Goal: Communication & Community: Answer question/provide support

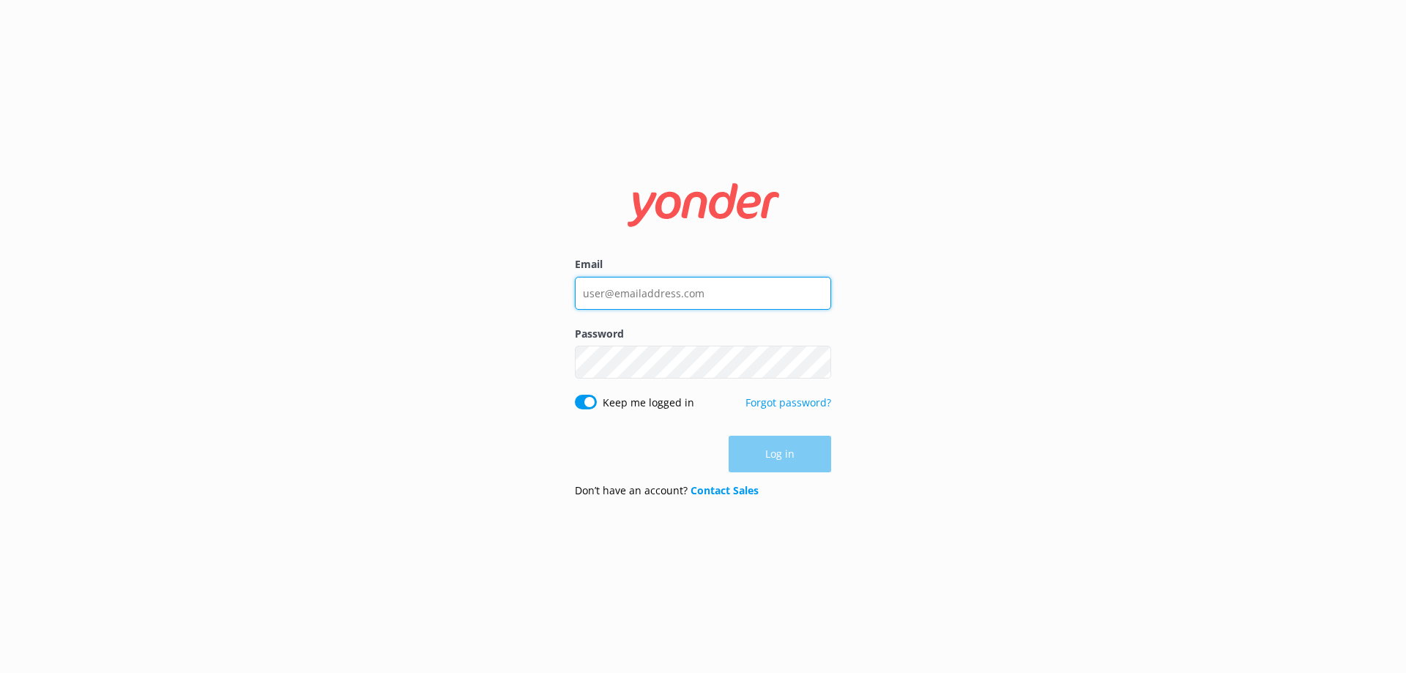
type input "[EMAIL_ADDRESS][DOMAIN_NAME]"
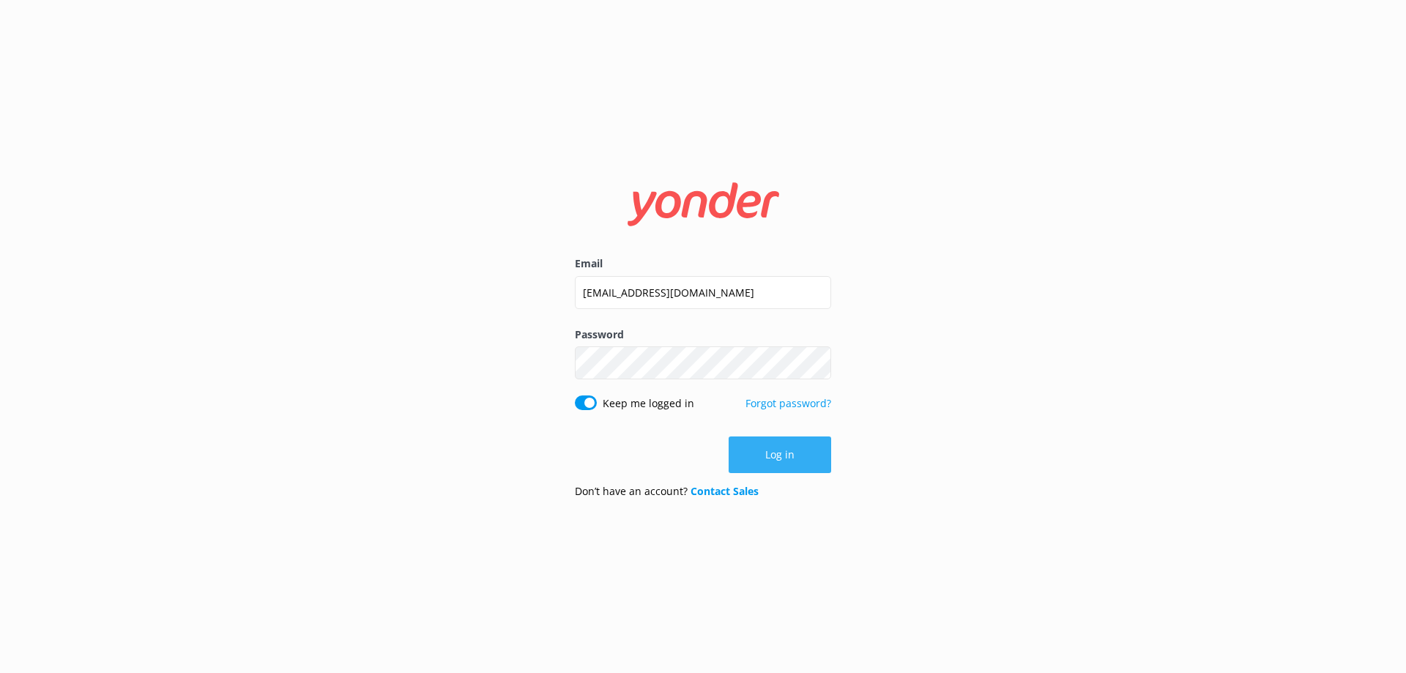
click at [755, 470] on div "Log in" at bounding box center [703, 454] width 256 height 37
click at [760, 464] on button "Log in" at bounding box center [780, 454] width 103 height 37
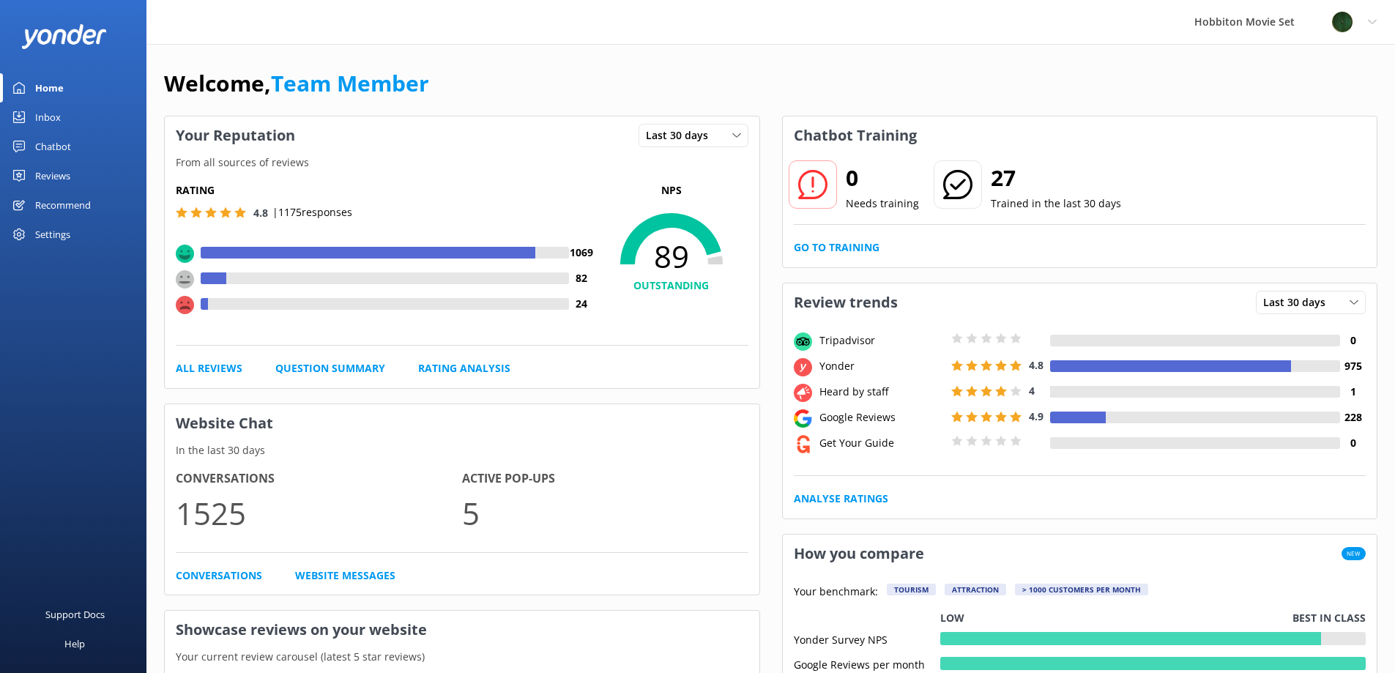
click at [62, 118] on link "Inbox" at bounding box center [73, 117] width 146 height 29
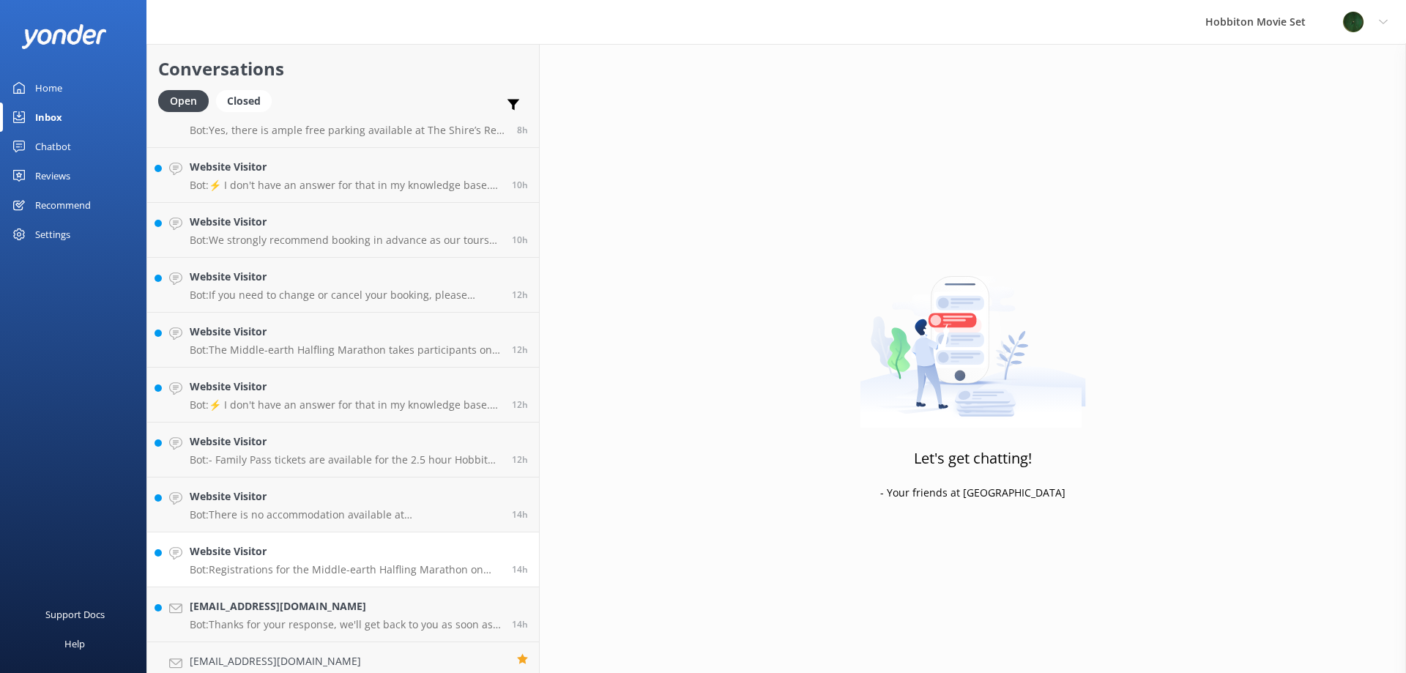
scroll to position [931, 0]
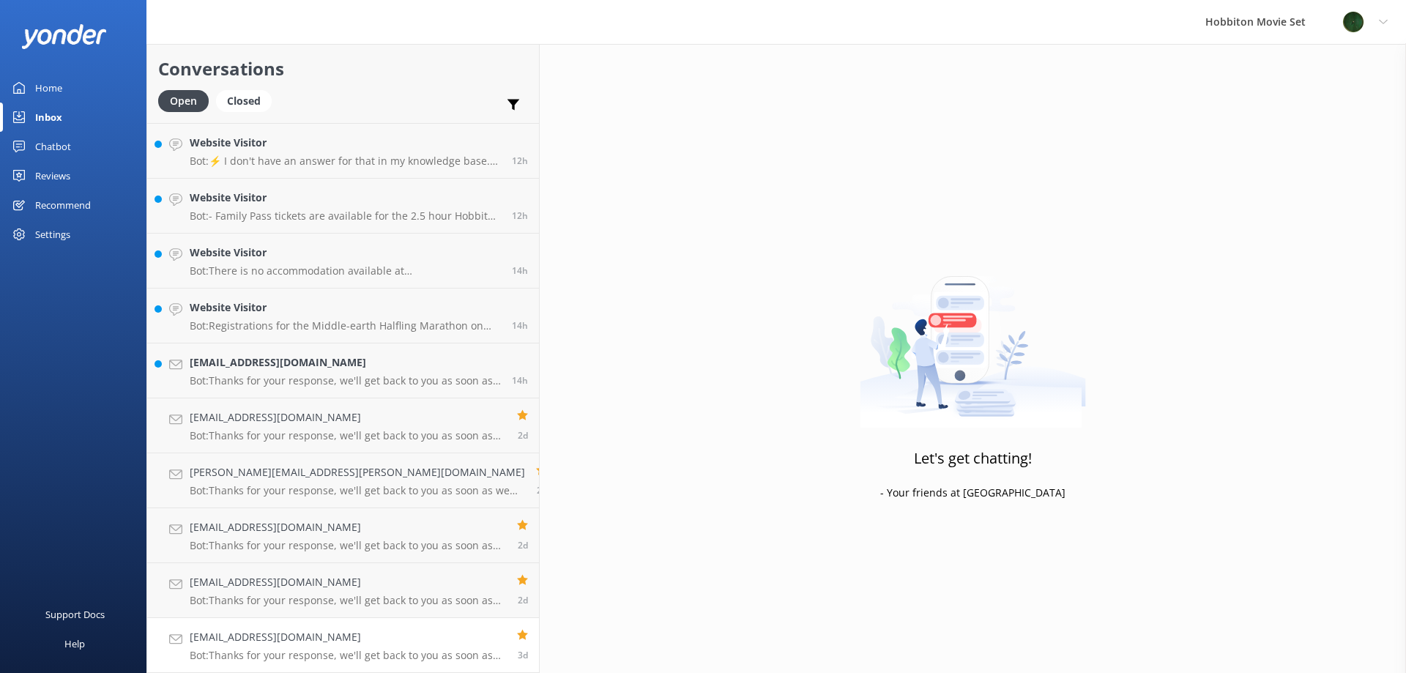
click at [291, 642] on h4 "[EMAIL_ADDRESS][DOMAIN_NAME]" at bounding box center [348, 637] width 316 height 16
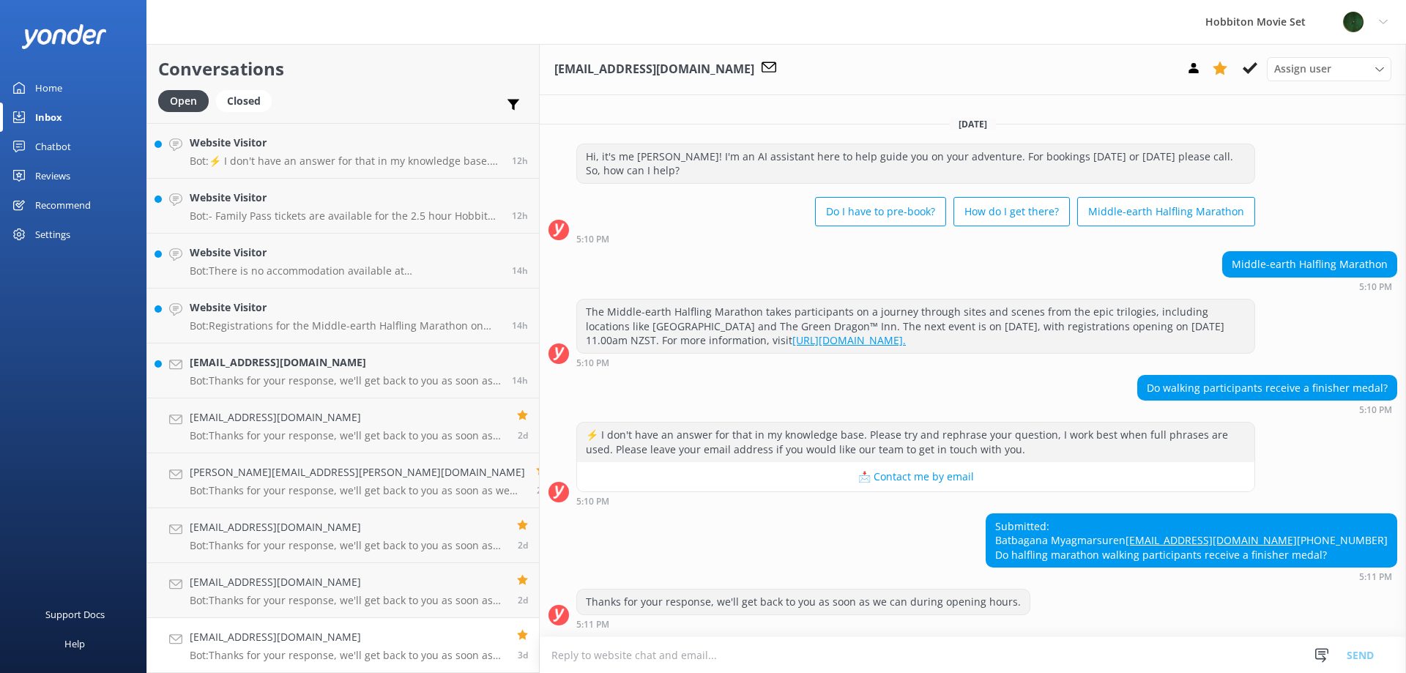
scroll to position [4, 0]
click at [299, 594] on p "Bot: Thanks for your response, we'll get back to you as soon as we can during o…" at bounding box center [348, 600] width 316 height 13
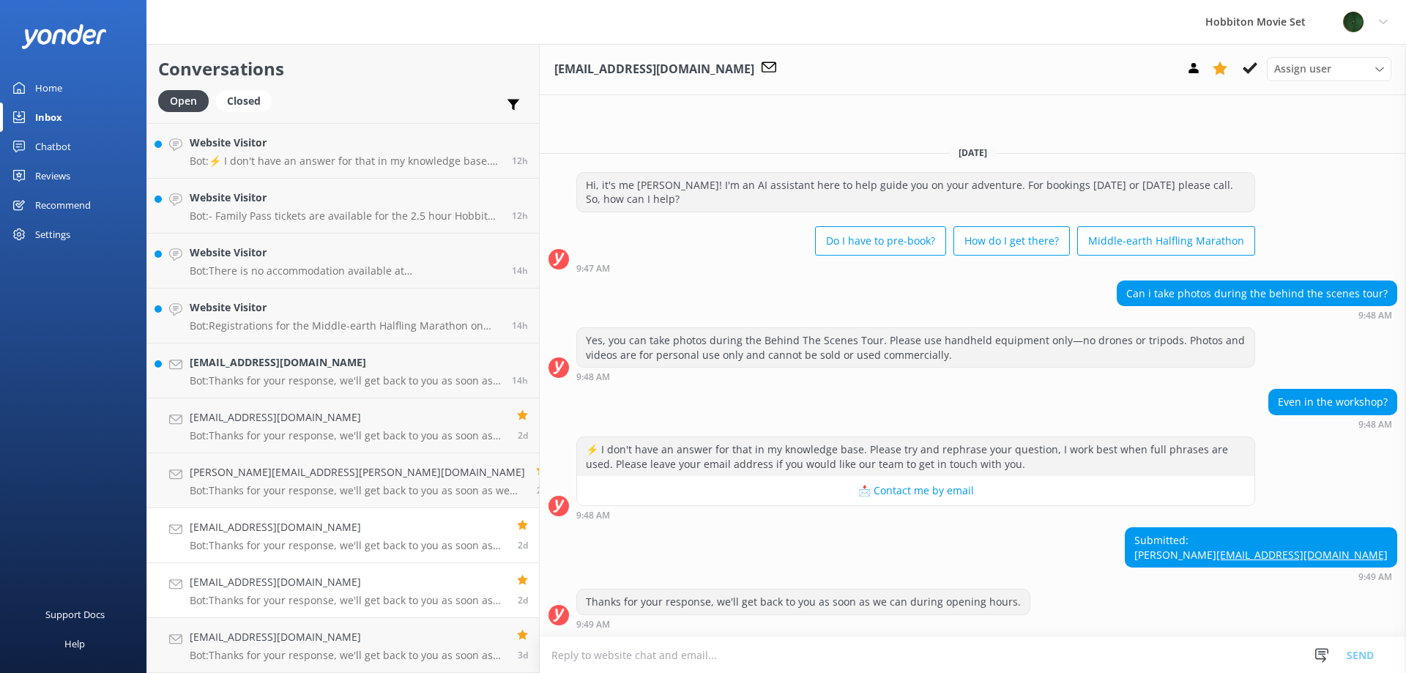
click at [332, 535] on h4 "[EMAIL_ADDRESS][DOMAIN_NAME]" at bounding box center [348, 527] width 316 height 16
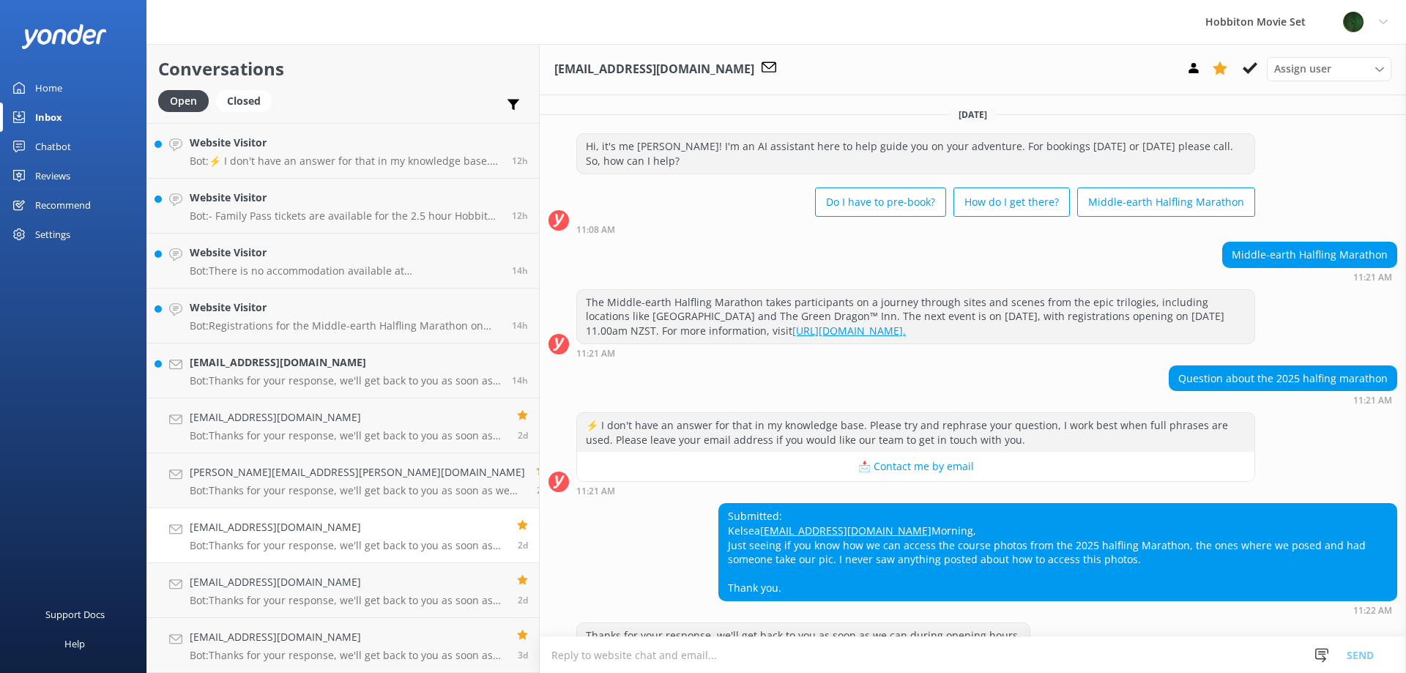
scroll to position [48, 0]
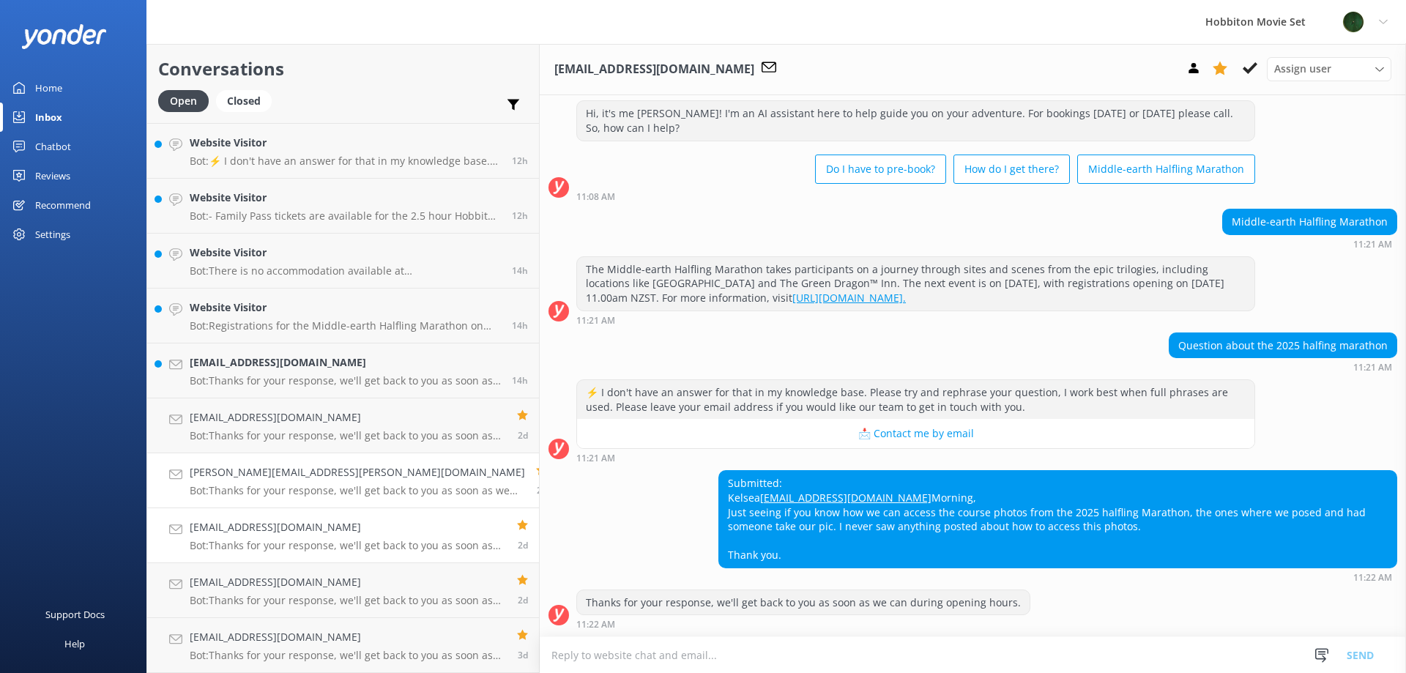
click at [275, 494] on p "Bot: Thanks for your response, we'll get back to you as soon as we can during o…" at bounding box center [357, 490] width 335 height 13
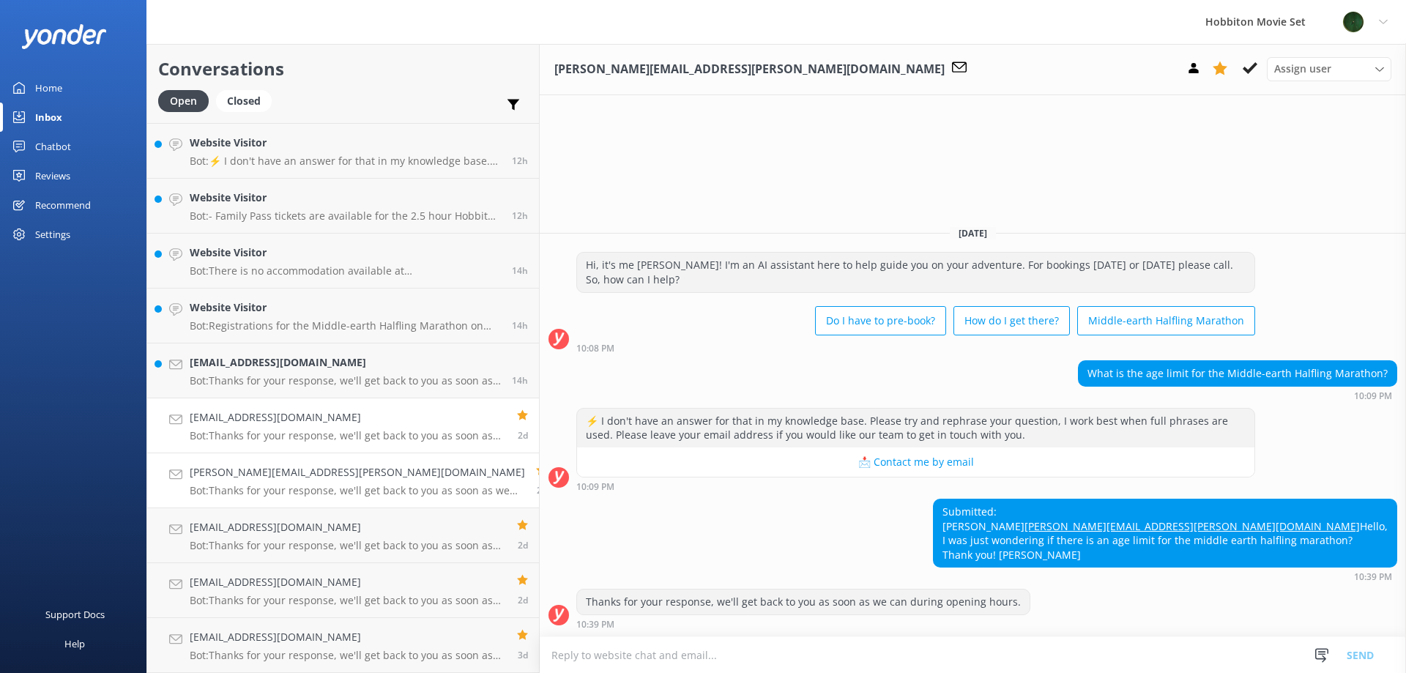
click at [277, 431] on p "Bot: Thanks for your response, we'll get back to you as soon as we can during o…" at bounding box center [348, 435] width 316 height 13
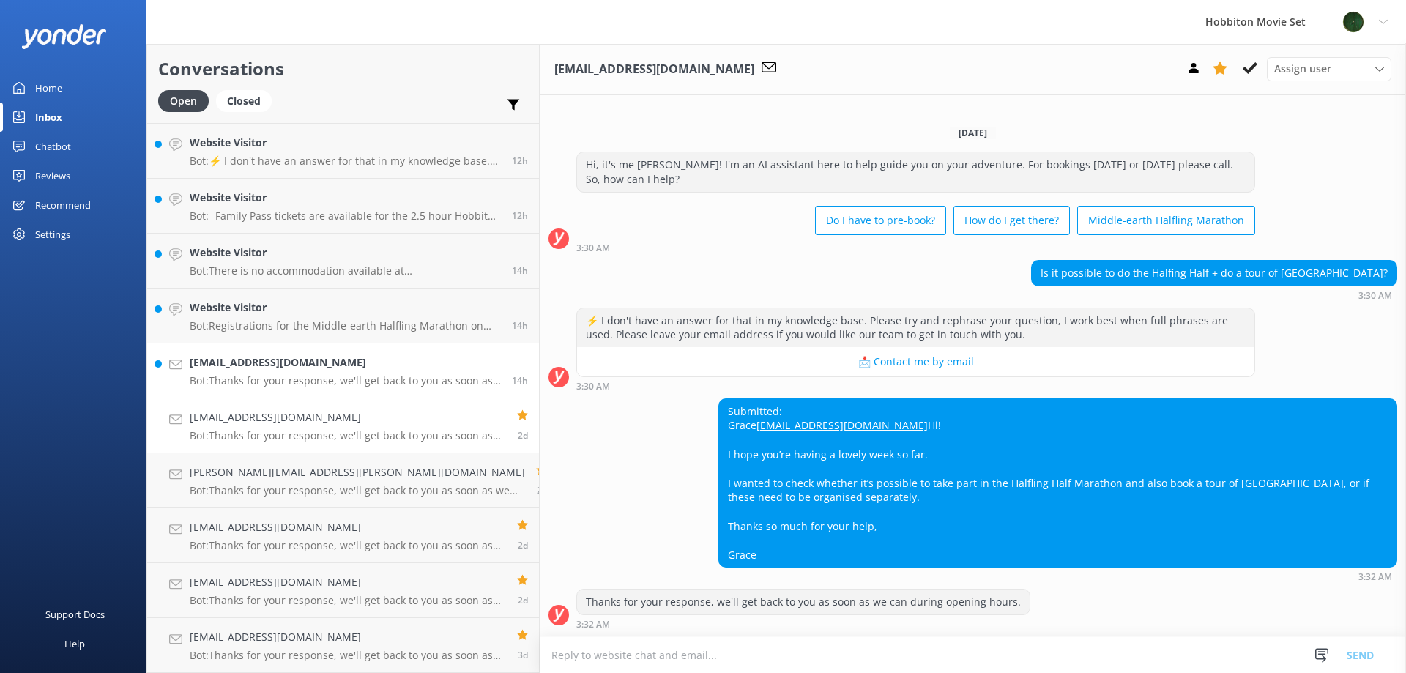
click at [350, 383] on p "Bot: Thanks for your response, we'll get back to you as soon as we can during o…" at bounding box center [345, 380] width 311 height 13
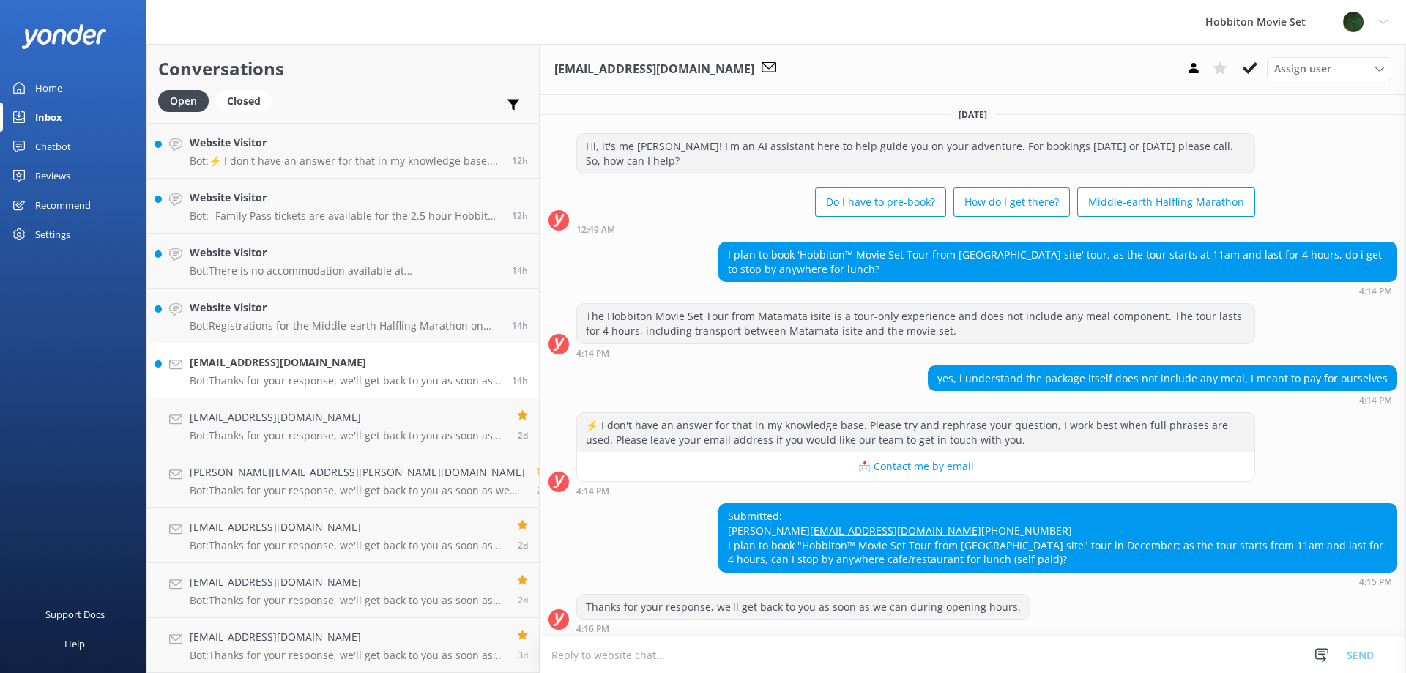
scroll to position [19, 0]
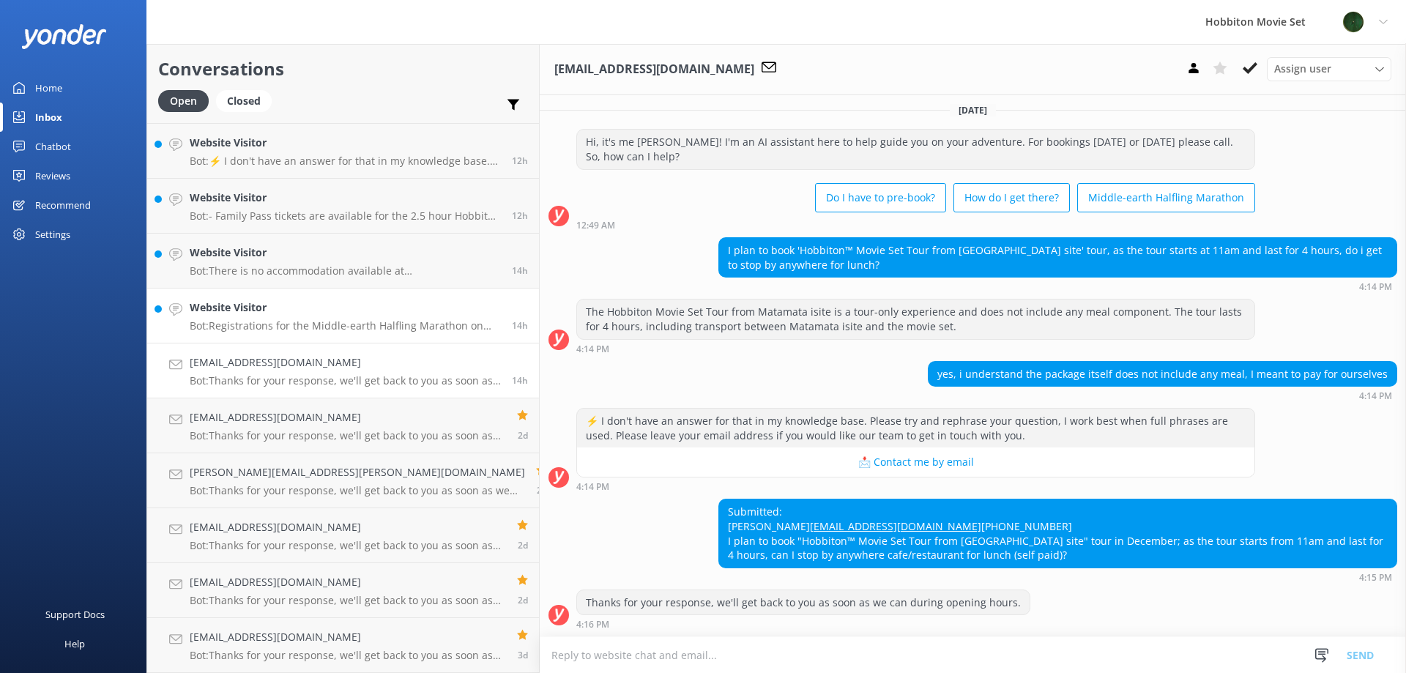
click at [345, 327] on p "Bot: Registrations for the Middle-earth Halfling Marathon on [DATE] will open o…" at bounding box center [345, 325] width 311 height 13
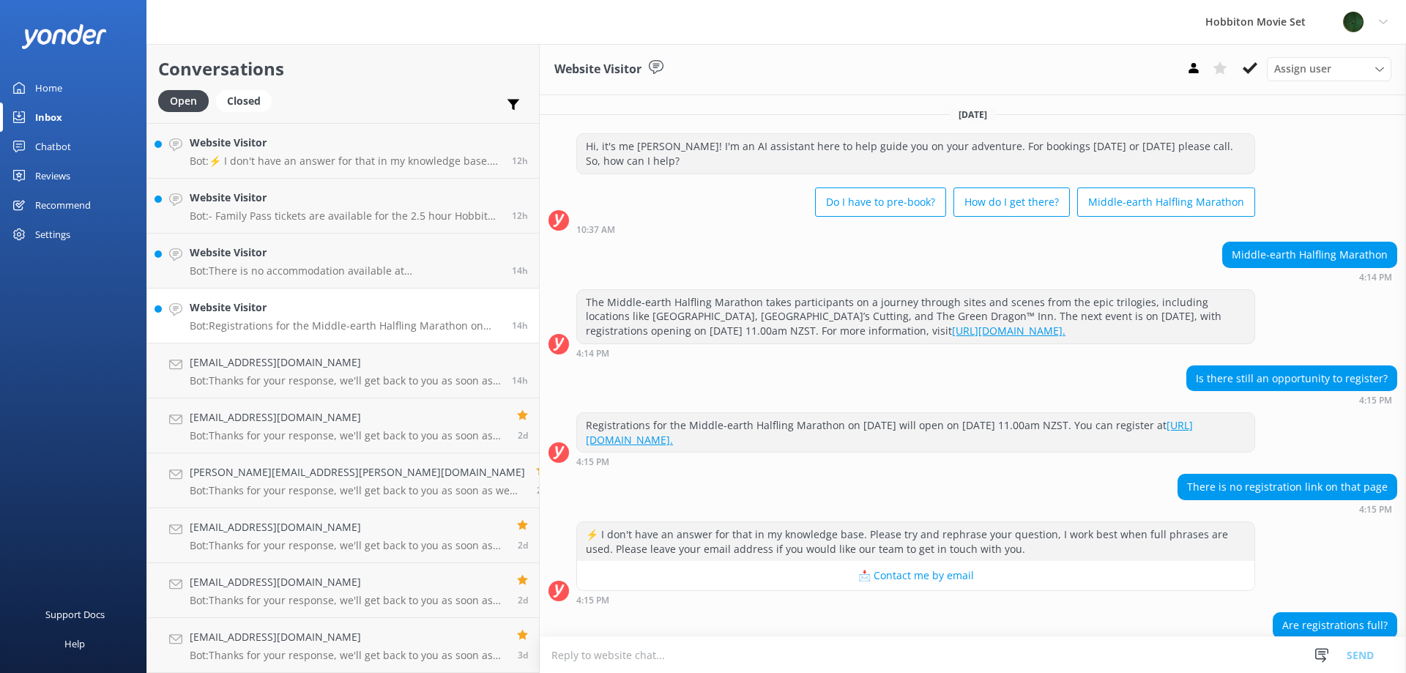
scroll to position [70, 0]
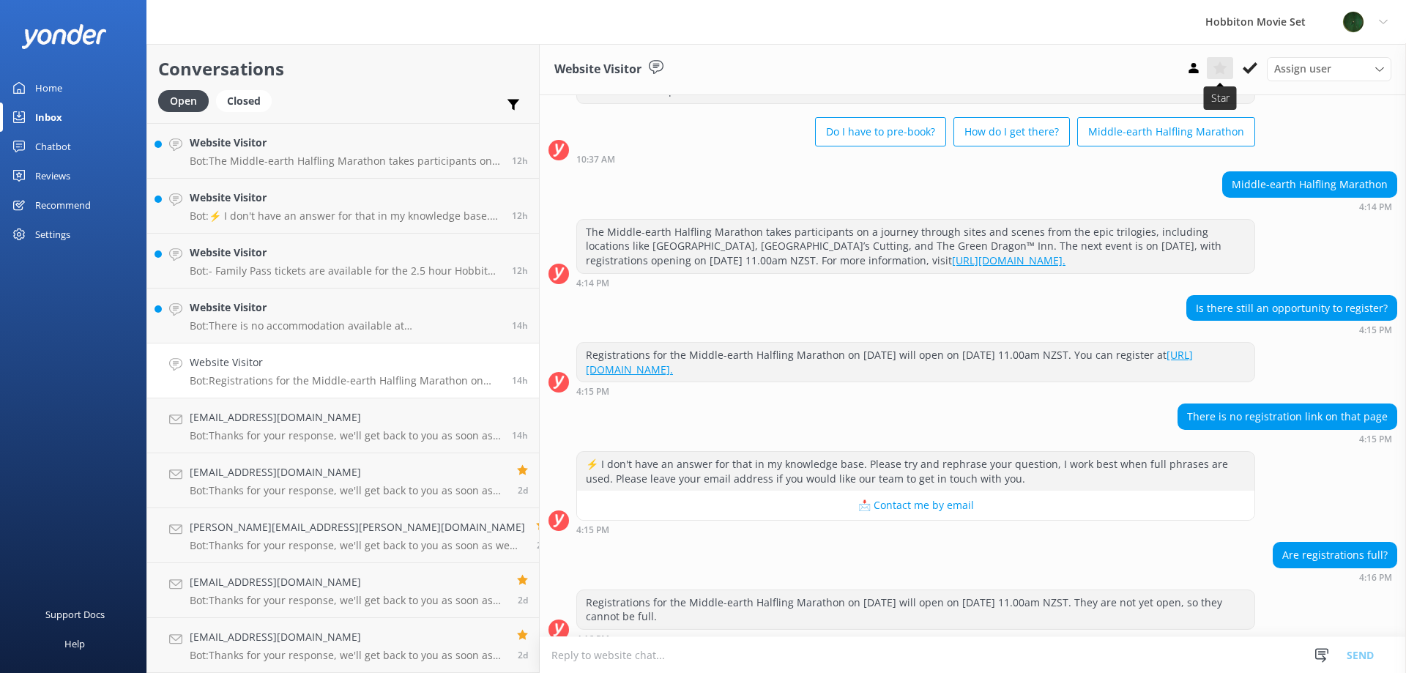
click at [1224, 71] on use at bounding box center [1220, 68] width 14 height 13
click at [204, 316] on h4 "Website Visitor" at bounding box center [345, 308] width 311 height 16
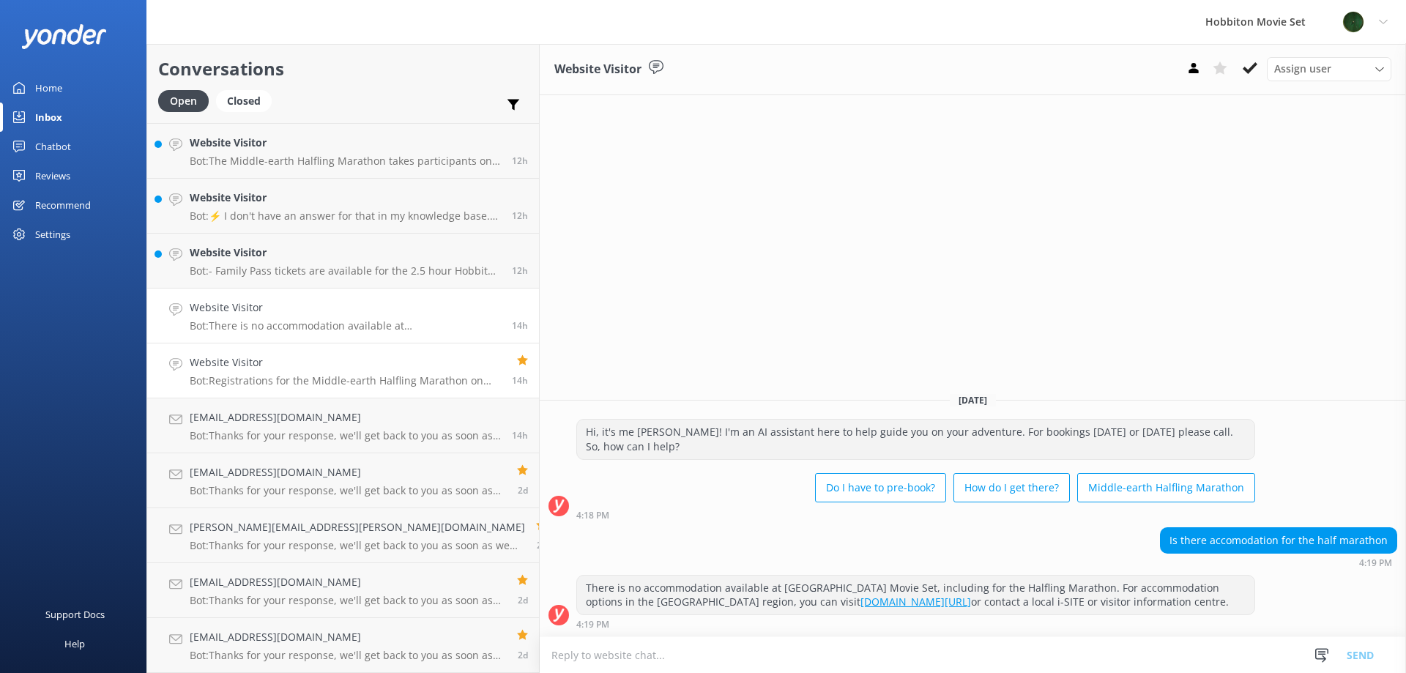
click at [286, 371] on div "Website Visitor Bot: Registrations for the Middle-earth Halfling Marathon on [D…" at bounding box center [345, 370] width 311 height 32
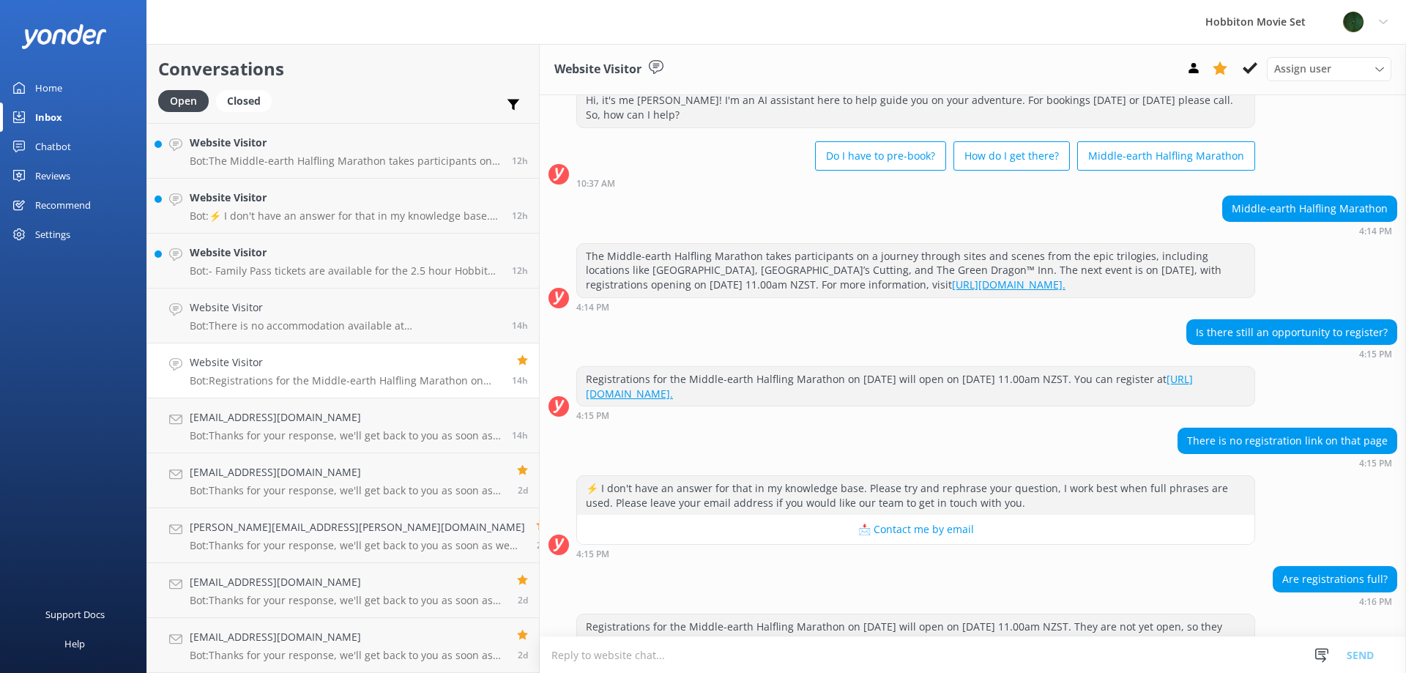
scroll to position [70, 0]
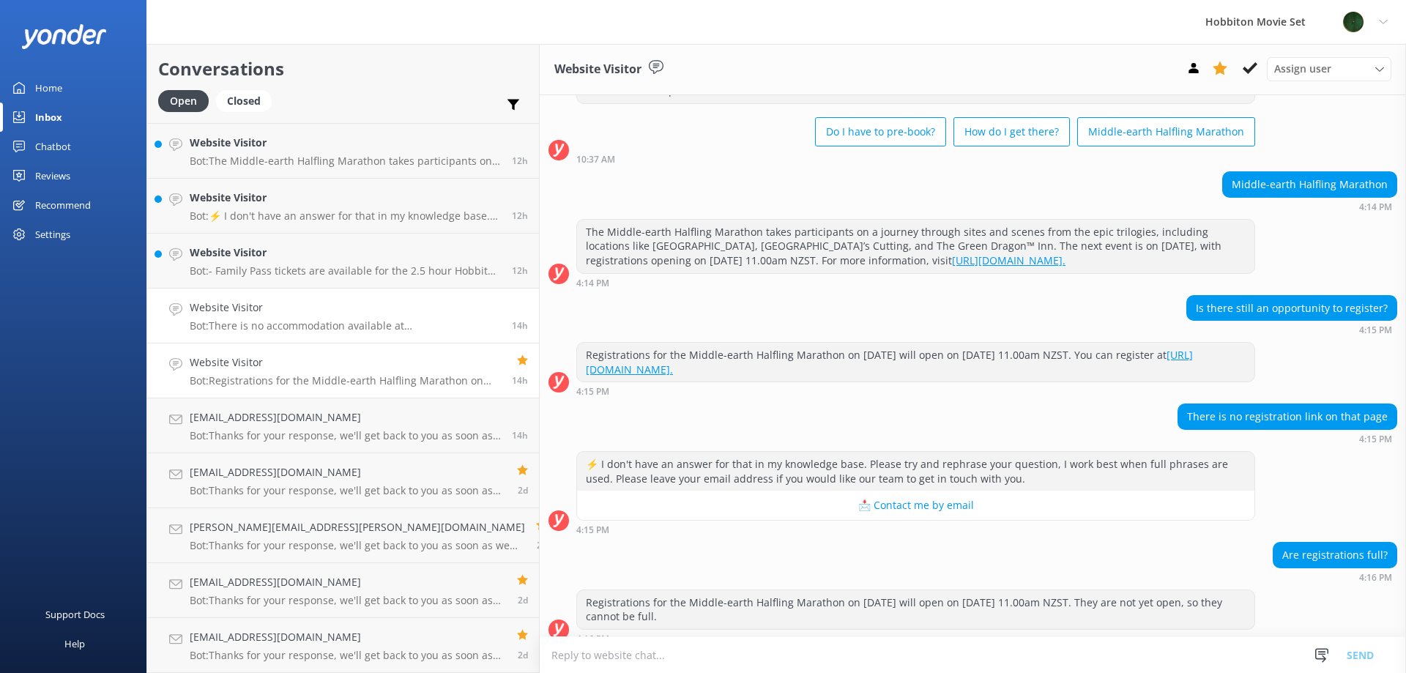
click at [200, 321] on p "Bot: There is no accommodation available at [GEOGRAPHIC_DATA] Movie Set, includ…" at bounding box center [345, 325] width 311 height 13
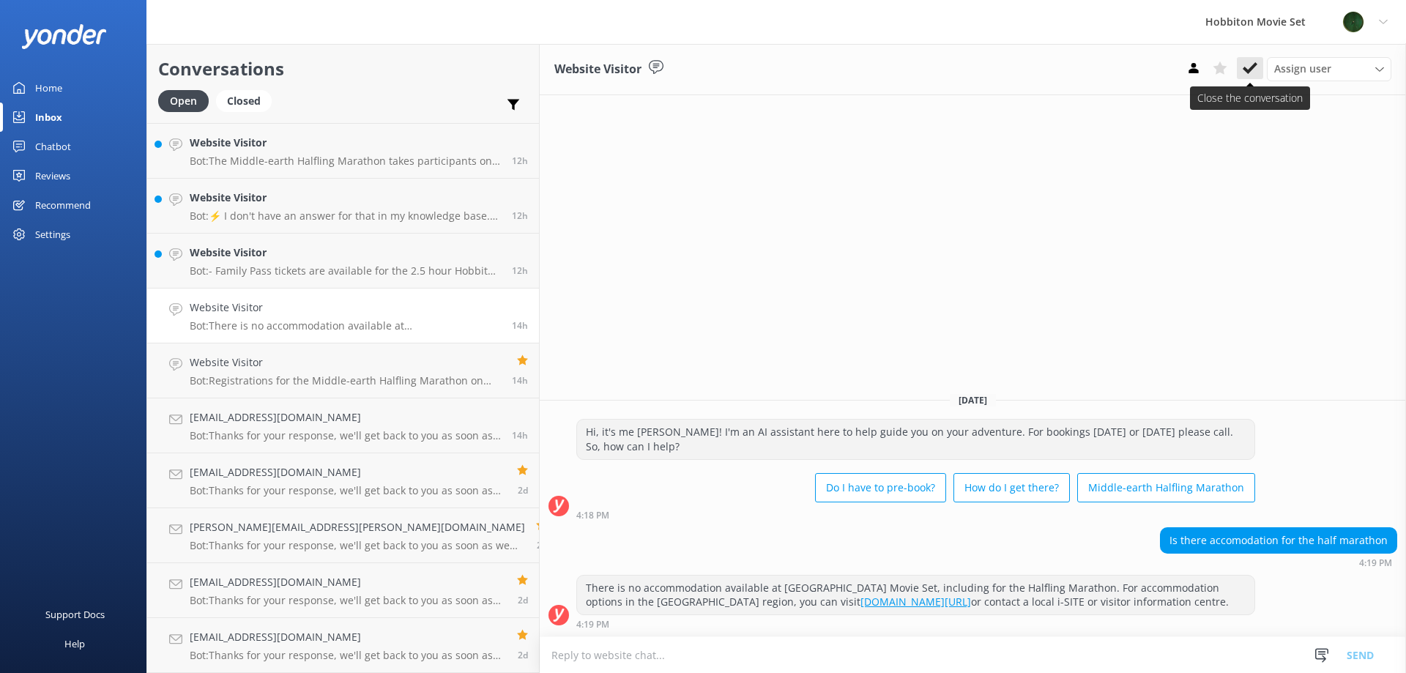
click at [1249, 73] on icon at bounding box center [1250, 68] width 15 height 15
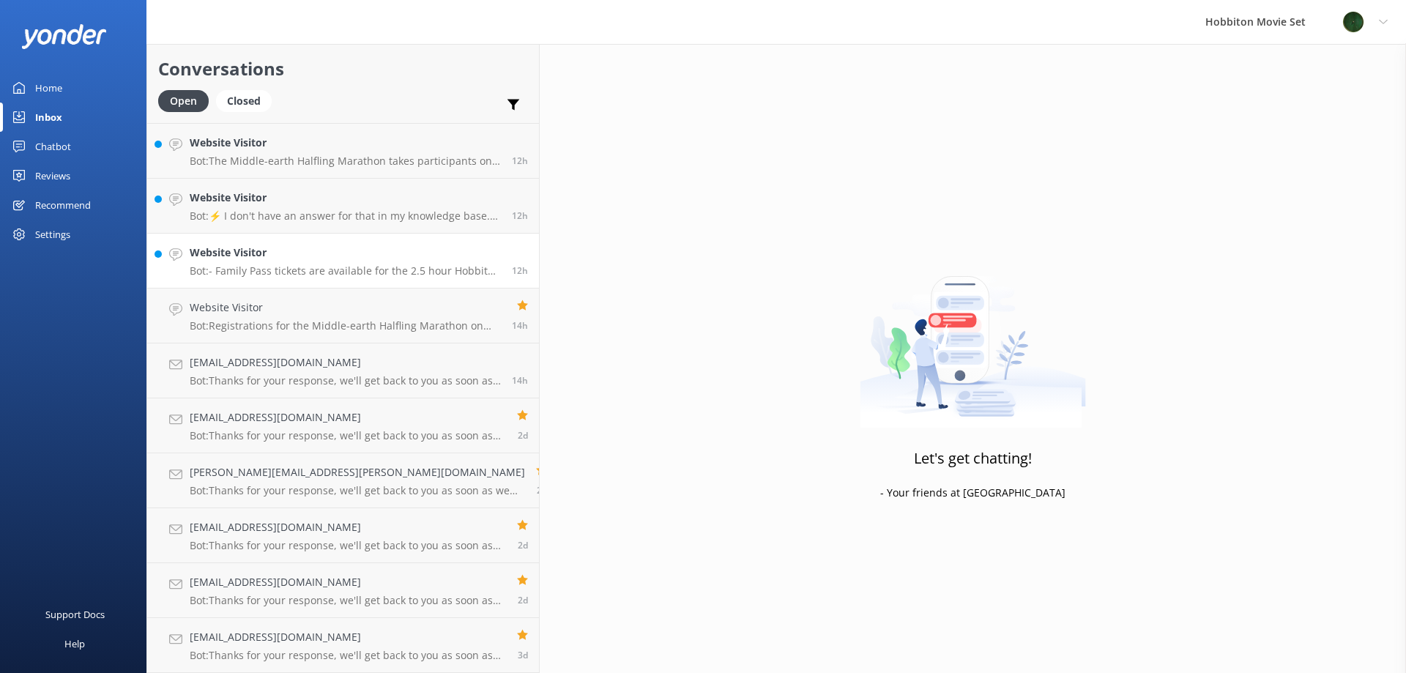
click at [303, 256] on h4 "Website Visitor" at bounding box center [345, 253] width 311 height 16
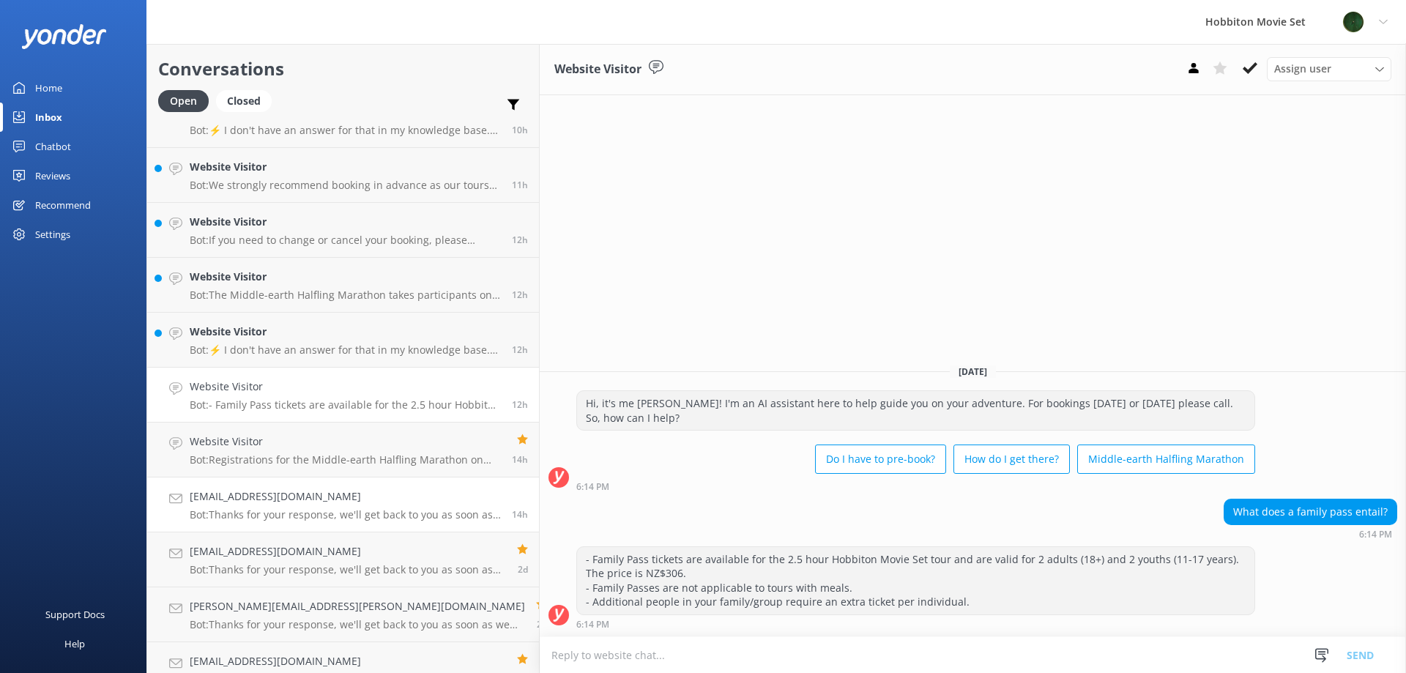
scroll to position [784, 0]
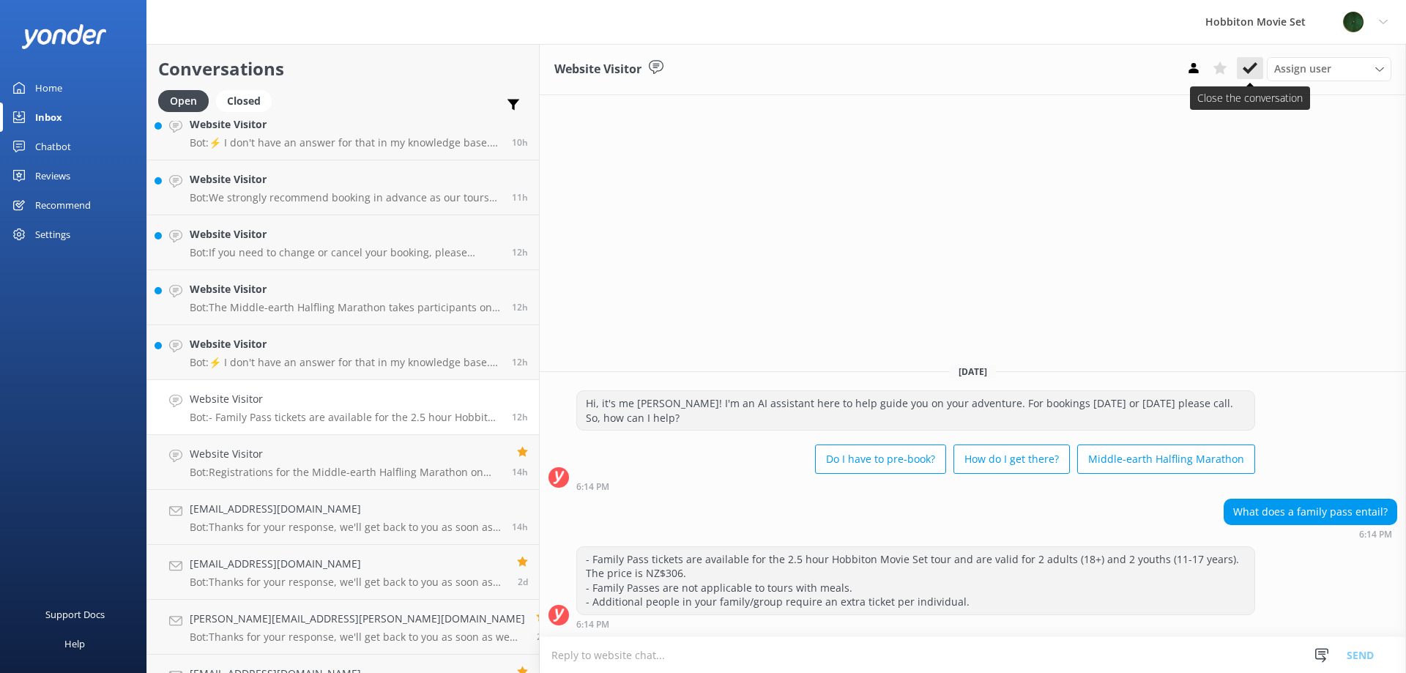
click at [1246, 68] on icon at bounding box center [1250, 68] width 15 height 15
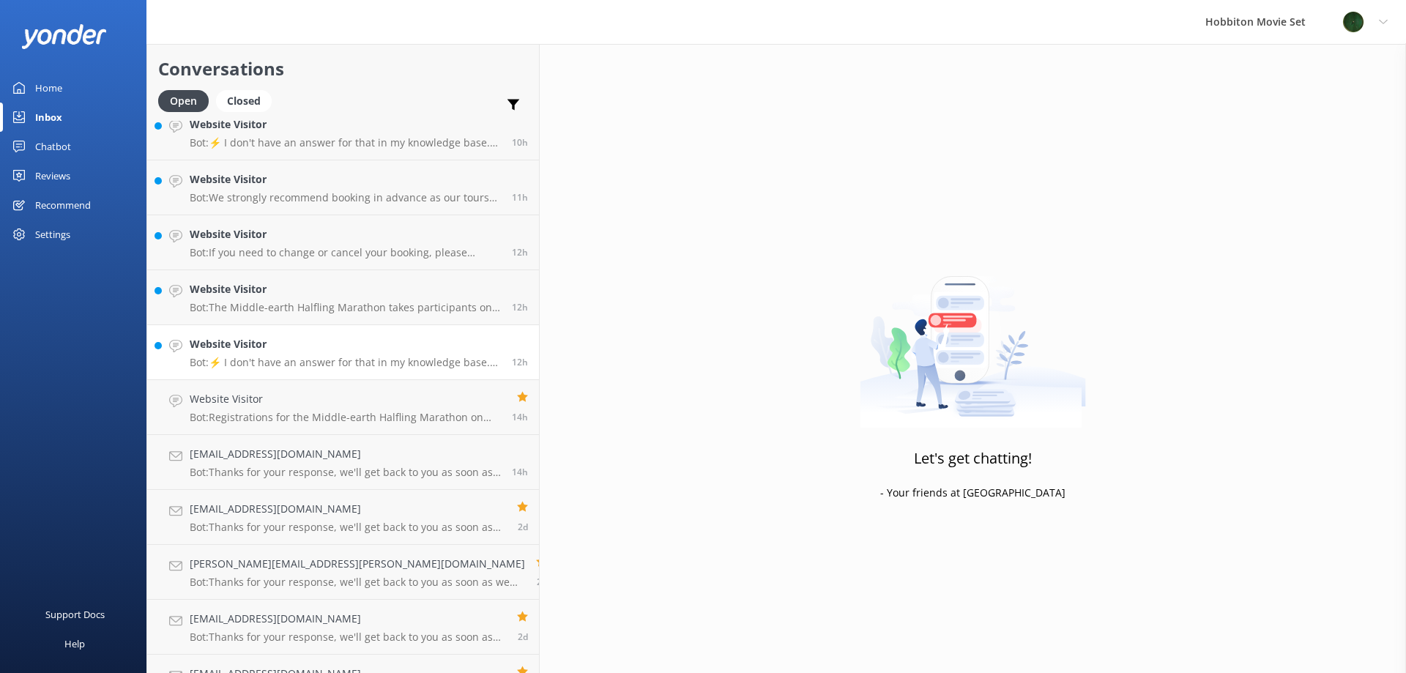
click at [336, 362] on p "Bot: ⚡ I don't have an answer for that in my knowledge base. Please try and rep…" at bounding box center [345, 362] width 311 height 13
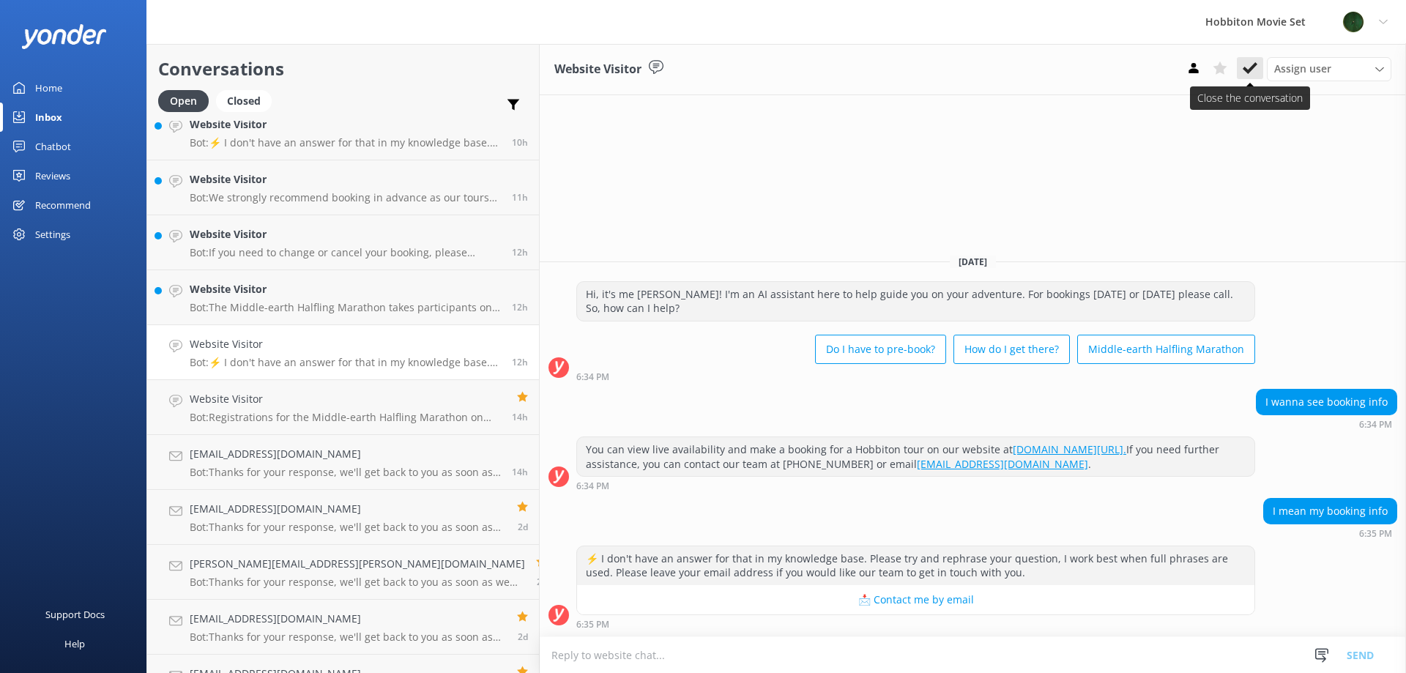
click at [1251, 75] on icon at bounding box center [1250, 68] width 15 height 15
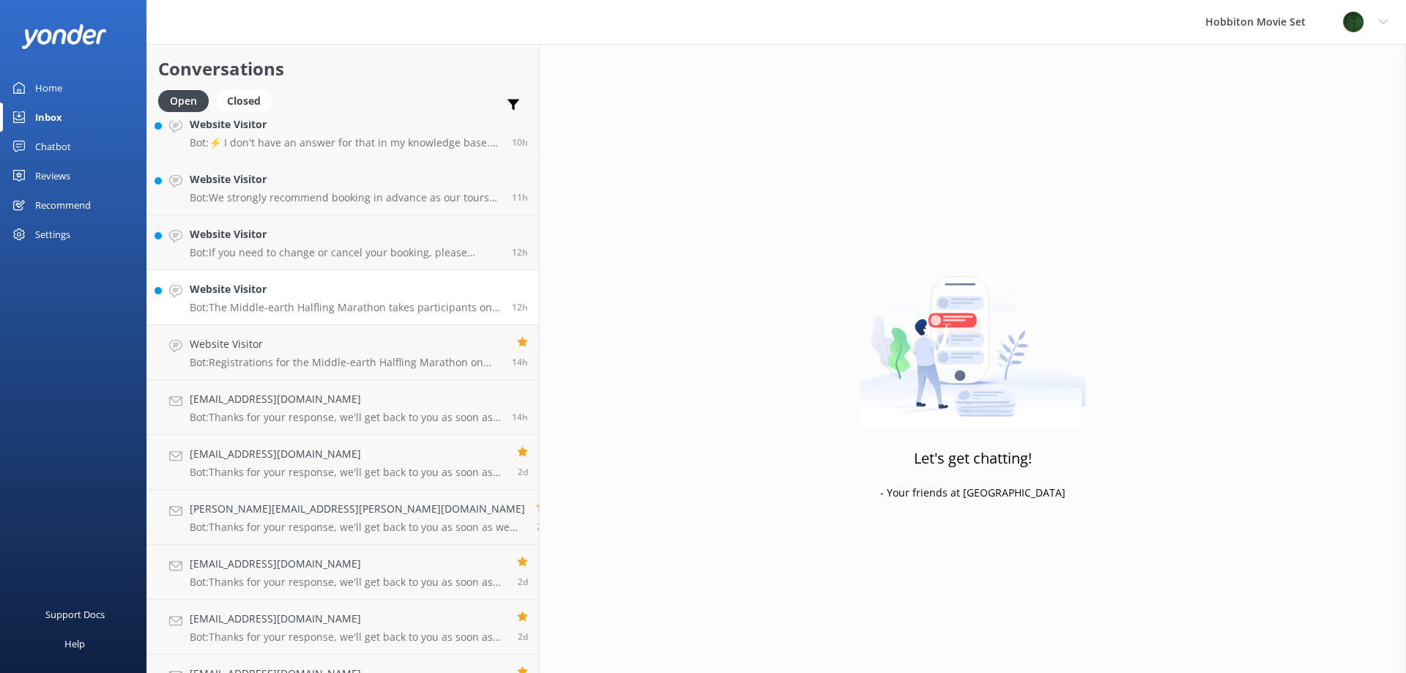
click at [289, 313] on p "Bot: The Middle-earth Halfling Marathon takes participants on a journey through…" at bounding box center [345, 307] width 311 height 13
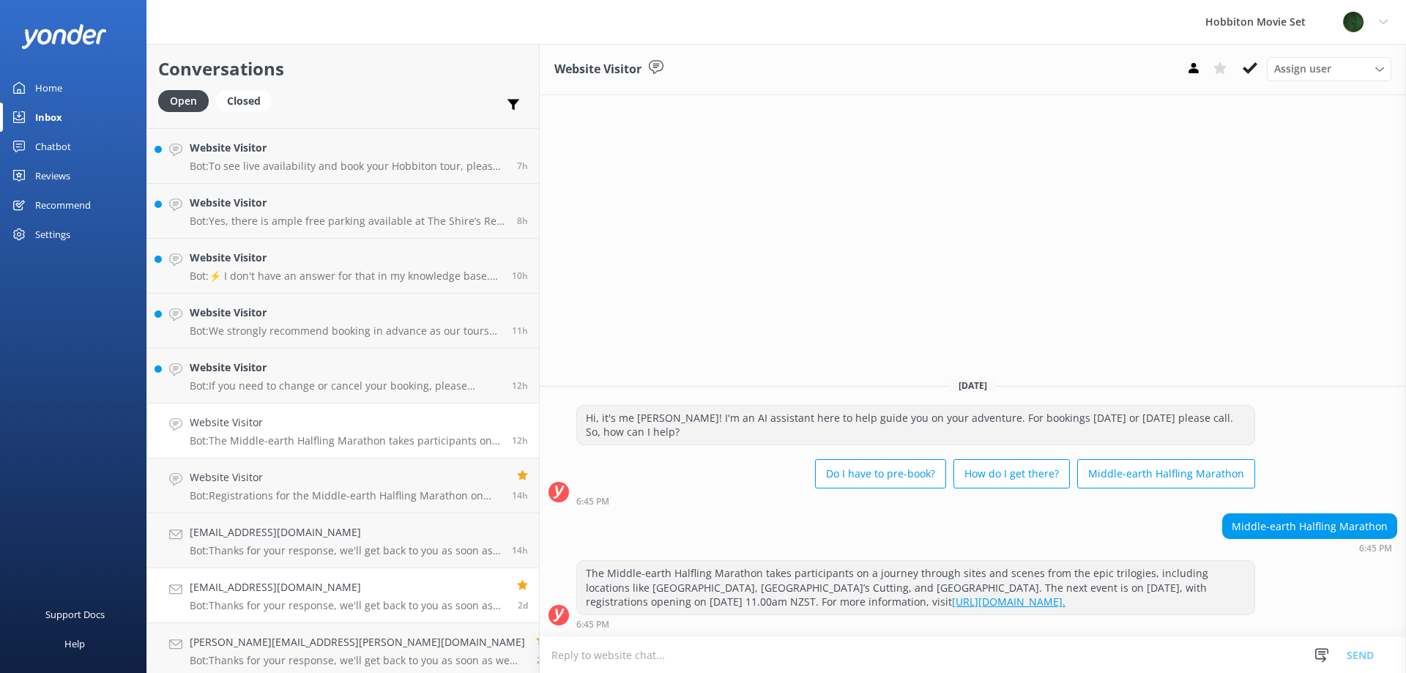
scroll to position [638, 0]
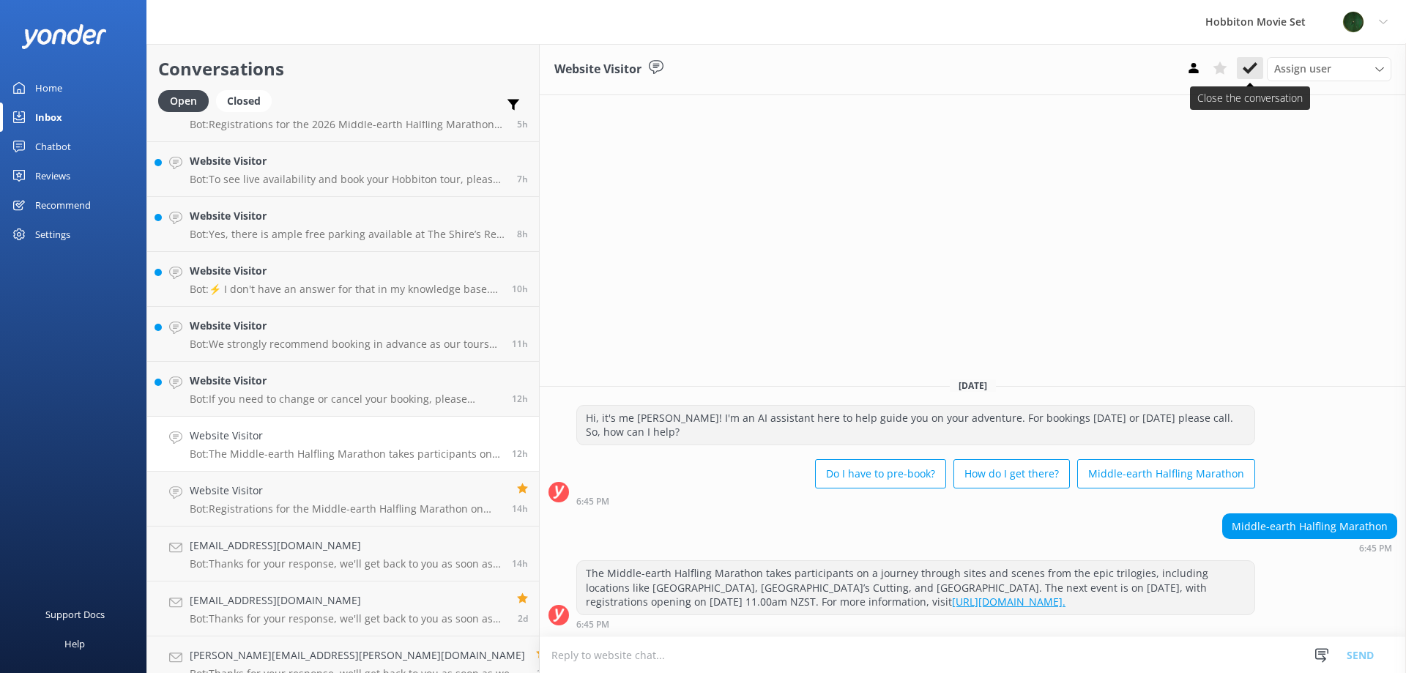
click at [1253, 63] on icon at bounding box center [1250, 68] width 15 height 15
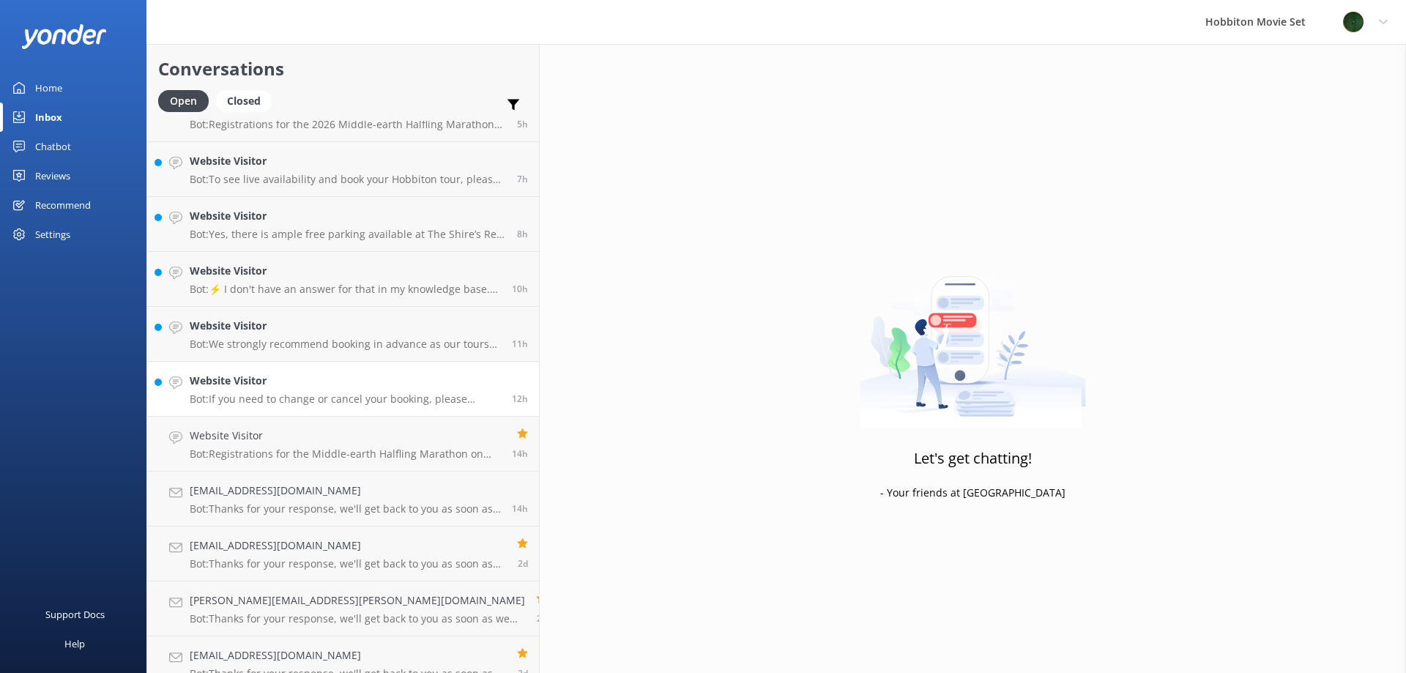
click at [309, 379] on h4 "Website Visitor" at bounding box center [345, 381] width 311 height 16
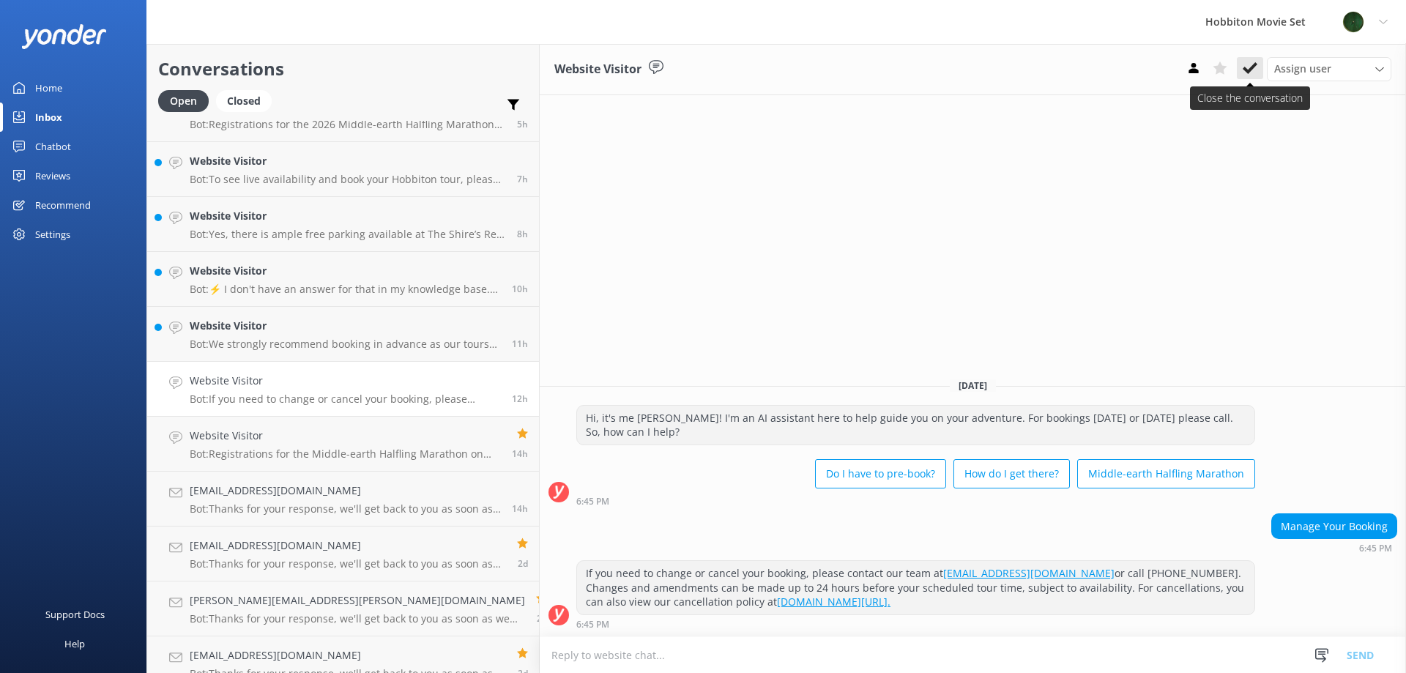
click at [1254, 64] on icon at bounding box center [1250, 68] width 15 height 15
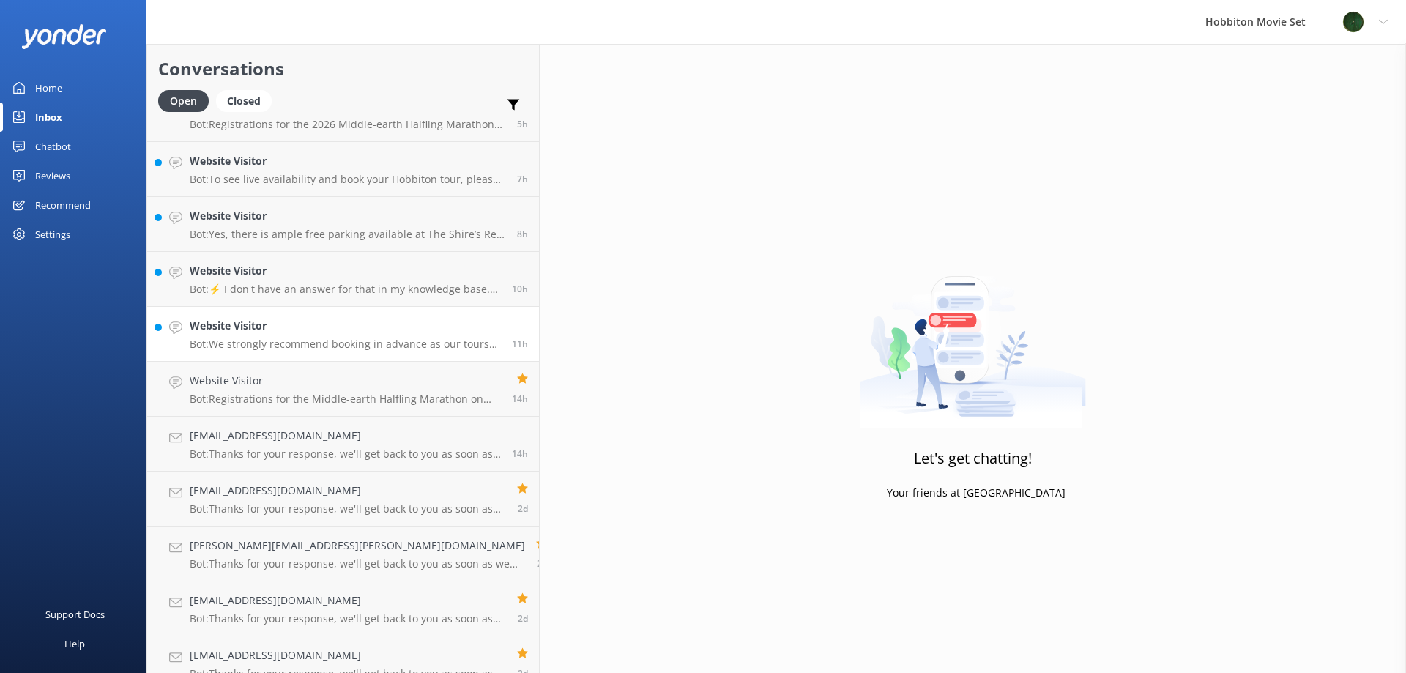
click at [340, 333] on h4 "Website Visitor" at bounding box center [345, 326] width 311 height 16
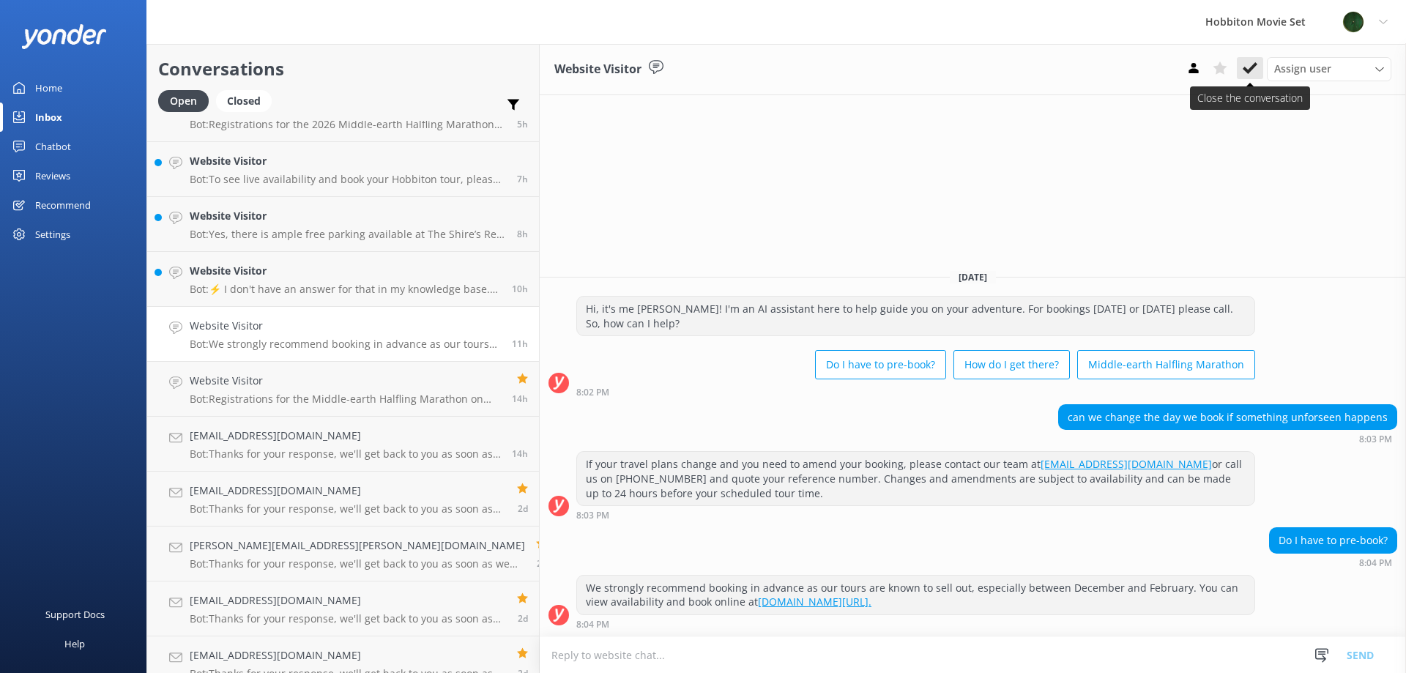
click at [1257, 67] on button at bounding box center [1250, 68] width 26 height 22
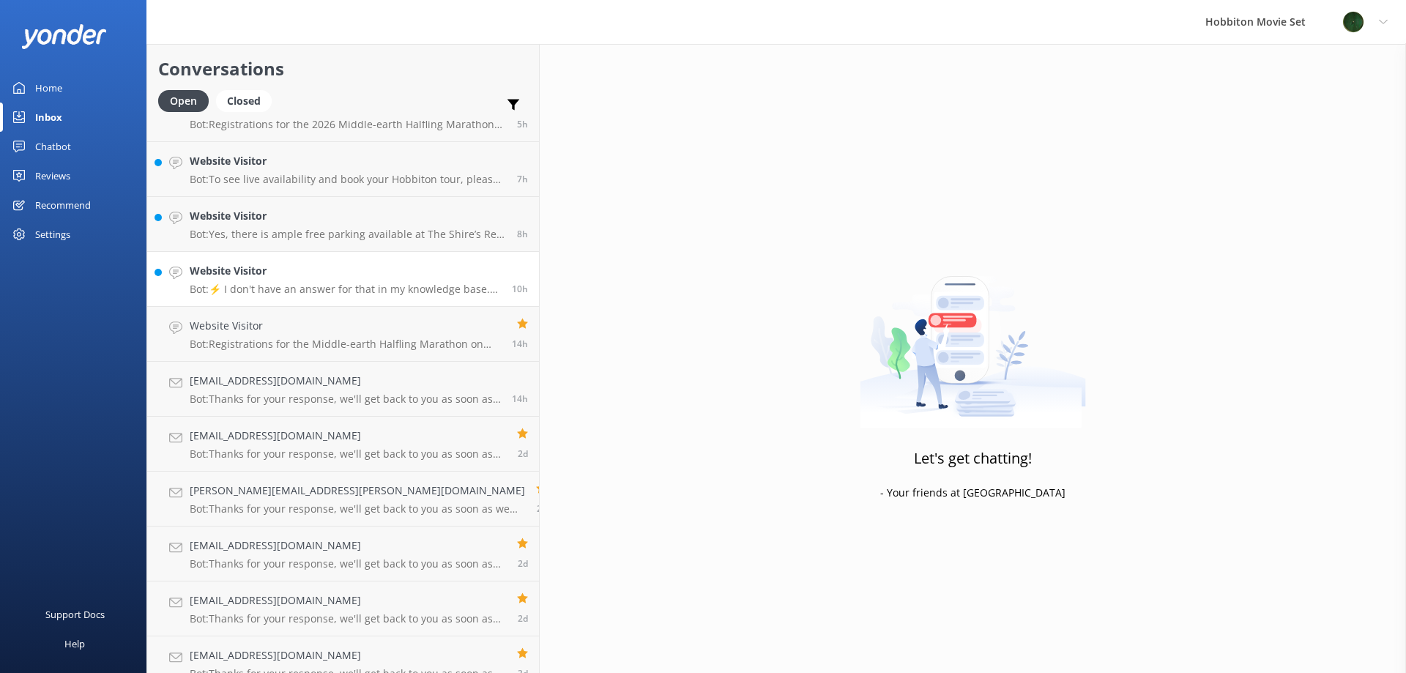
click at [501, 276] on div "10h" at bounding box center [514, 279] width 27 height 32
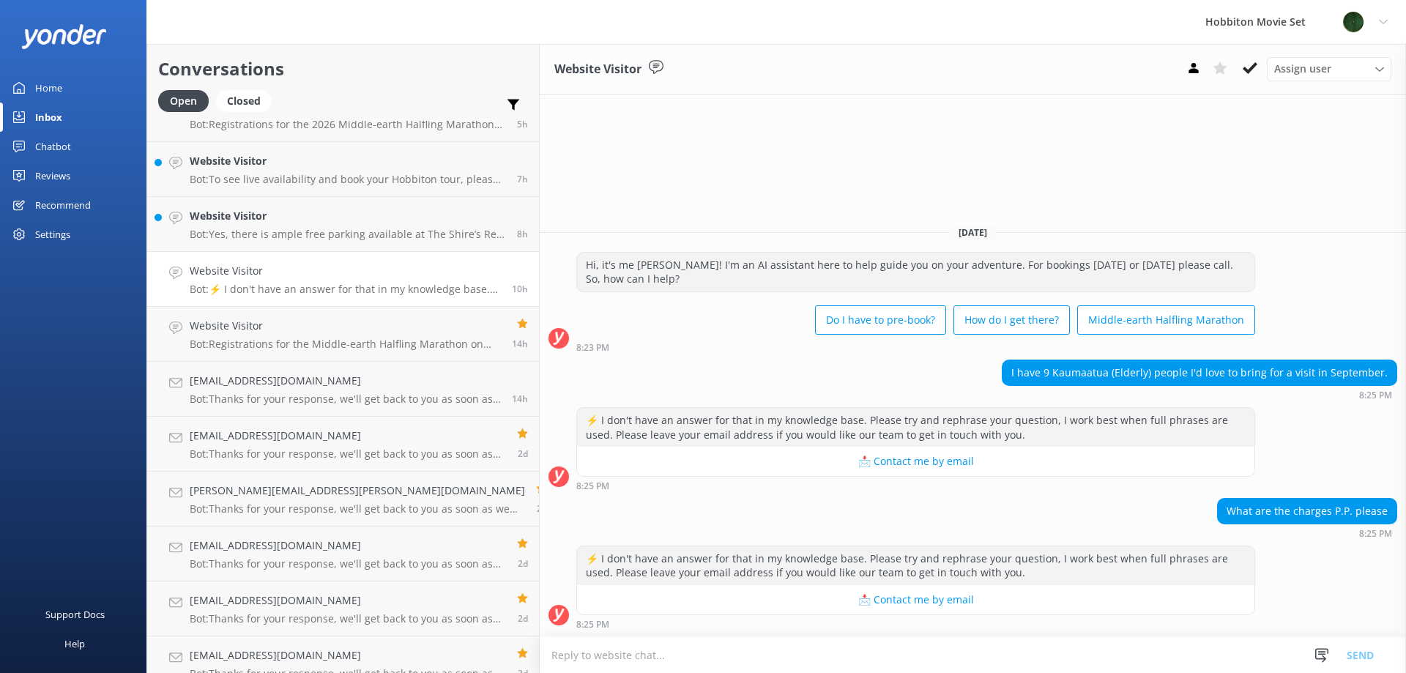
click at [1249, 67] on icon at bounding box center [1250, 68] width 15 height 15
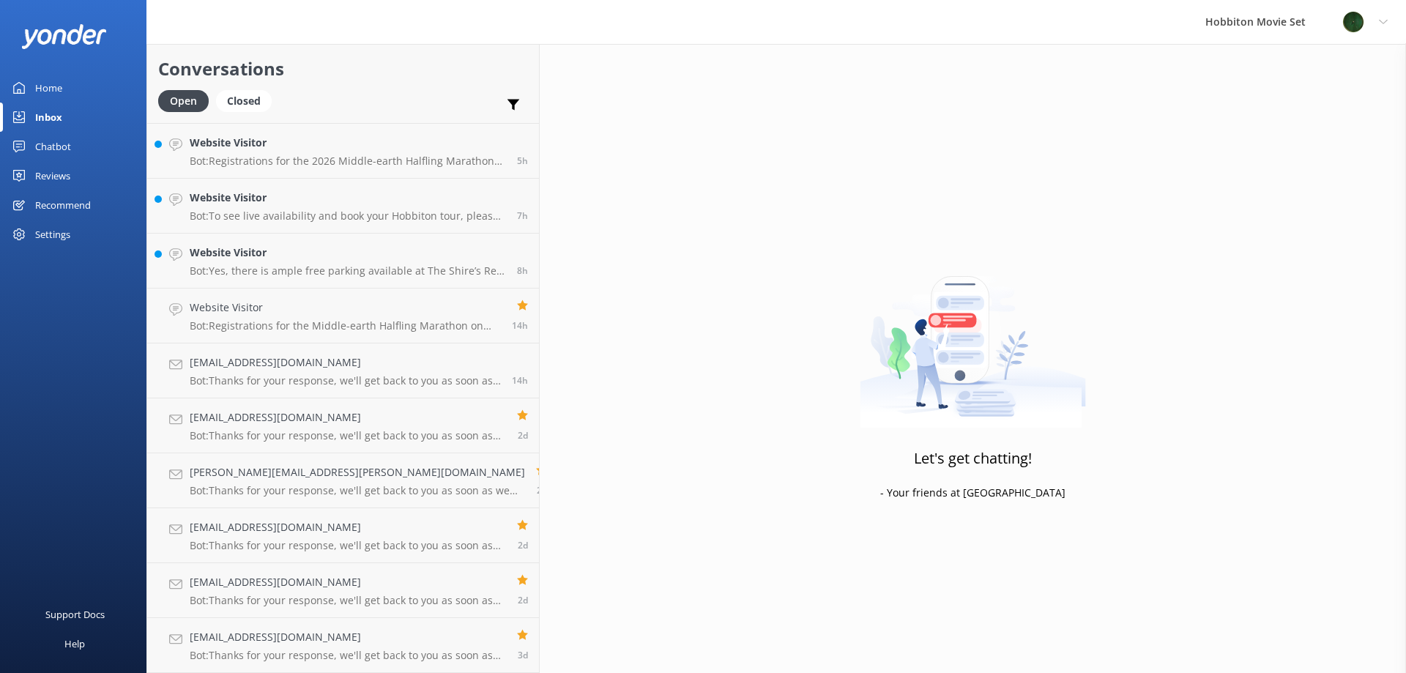
scroll to position [601, 0]
click at [323, 259] on h4 "Website Visitor" at bounding box center [348, 253] width 316 height 16
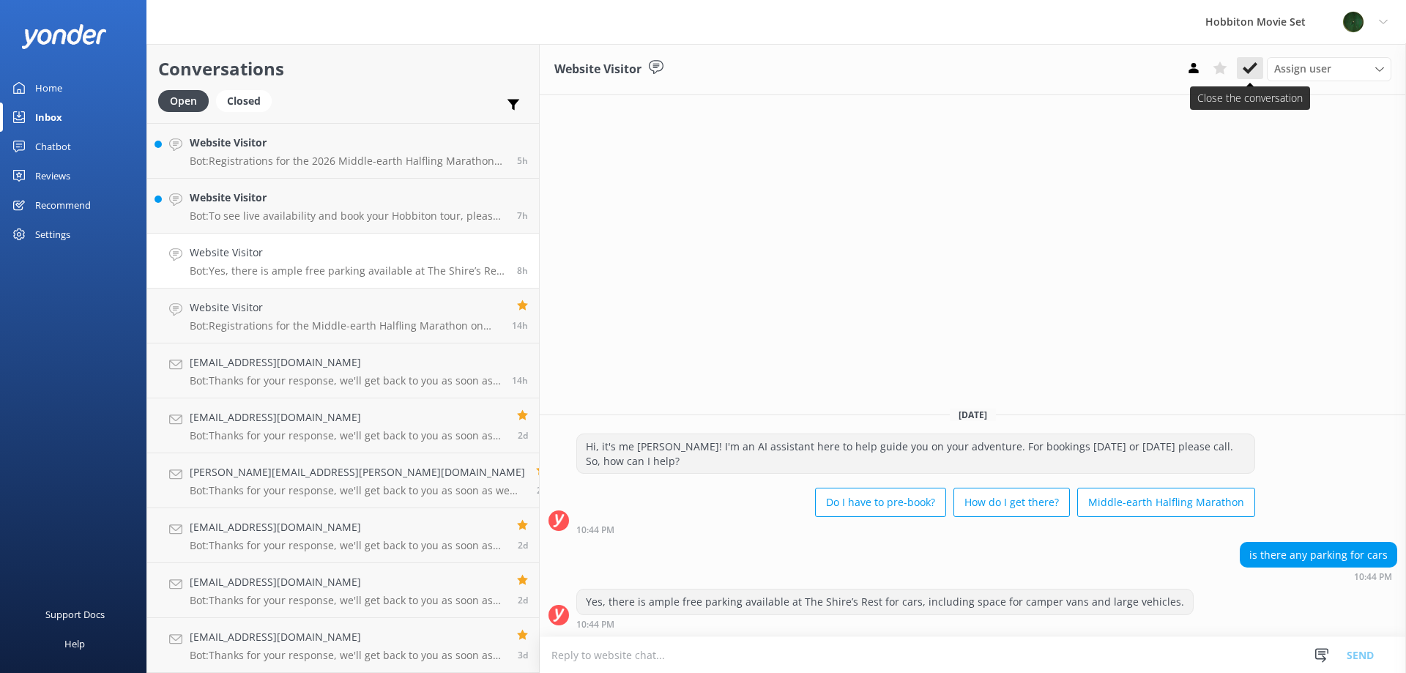
click at [1262, 62] on button at bounding box center [1250, 68] width 26 height 22
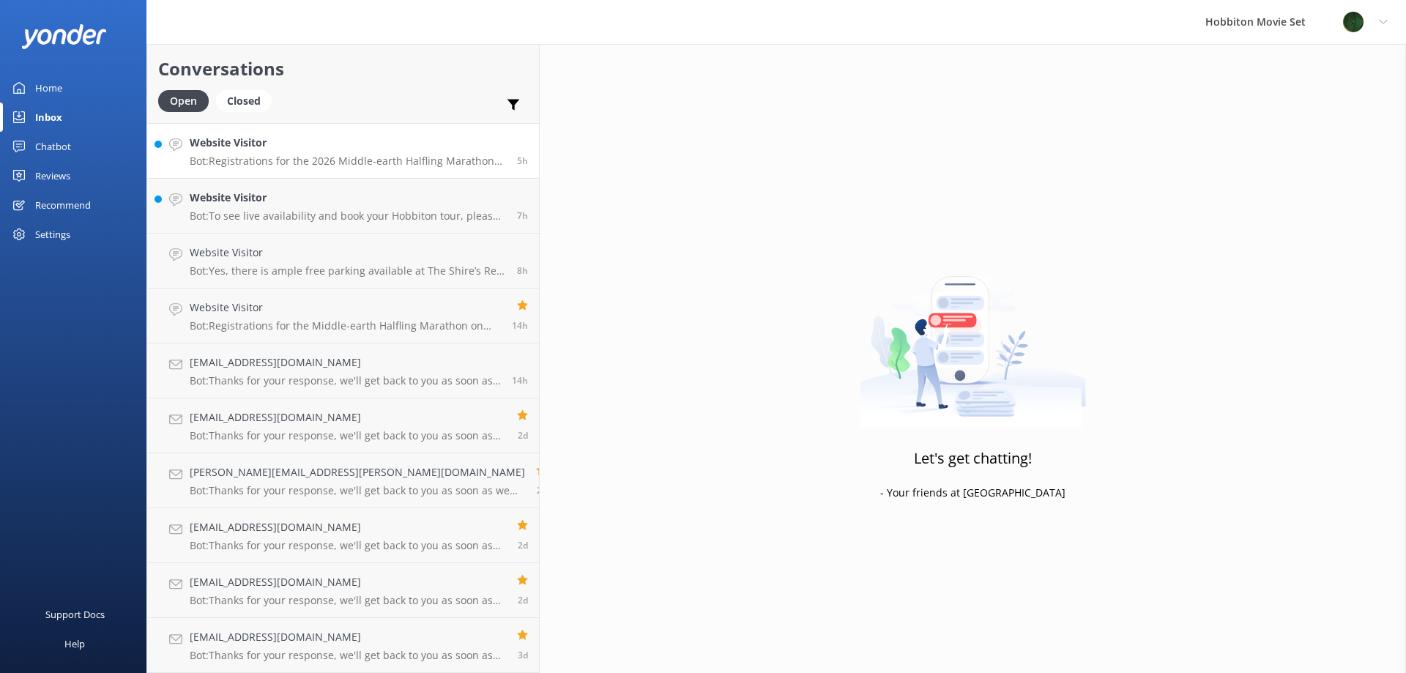
scroll to position [546, 0]
click at [309, 257] on h4 "Website Visitor" at bounding box center [348, 253] width 316 height 16
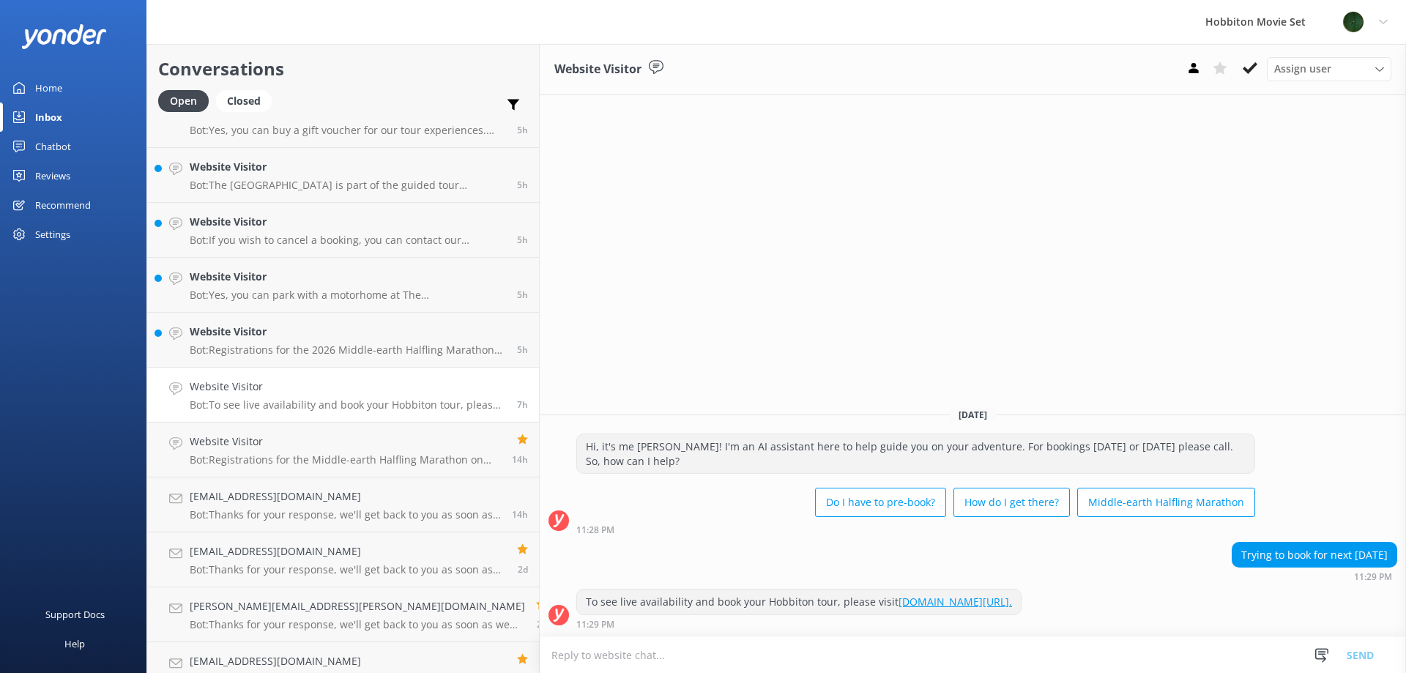
scroll to position [327, 0]
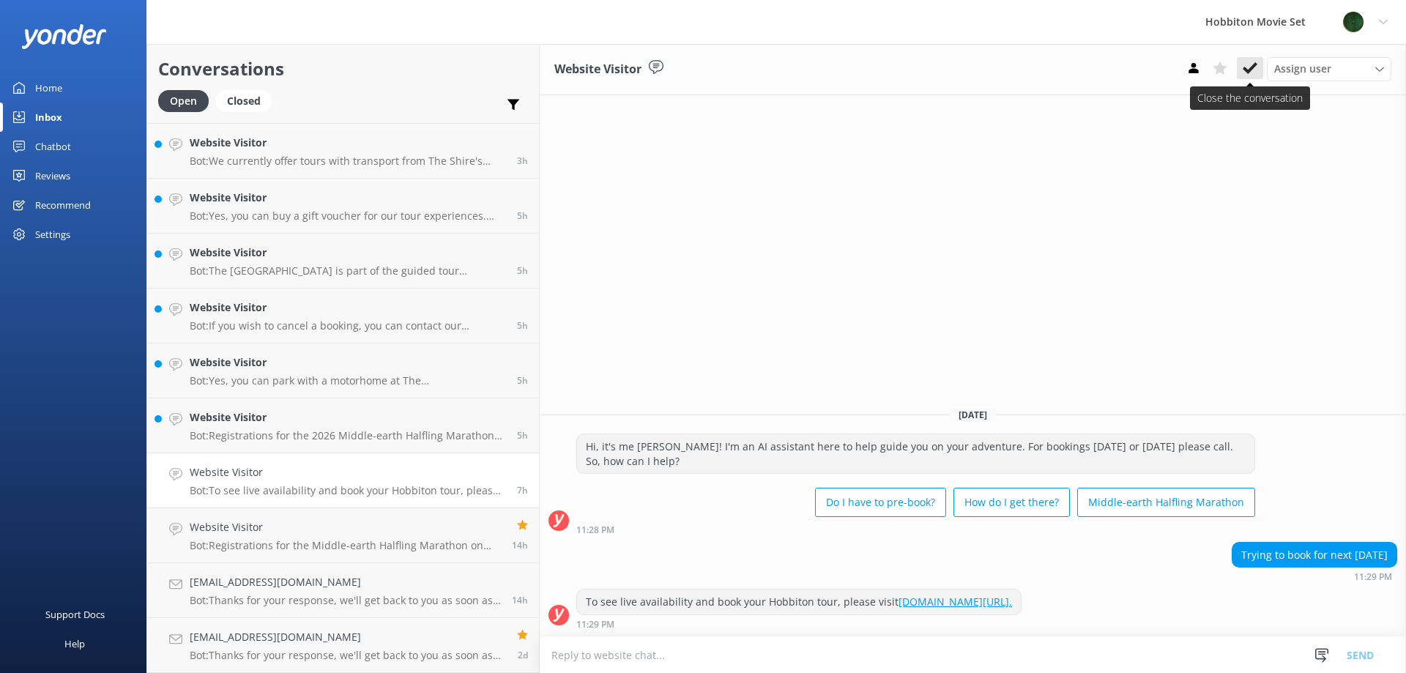
click at [1252, 69] on use at bounding box center [1250, 68] width 15 height 12
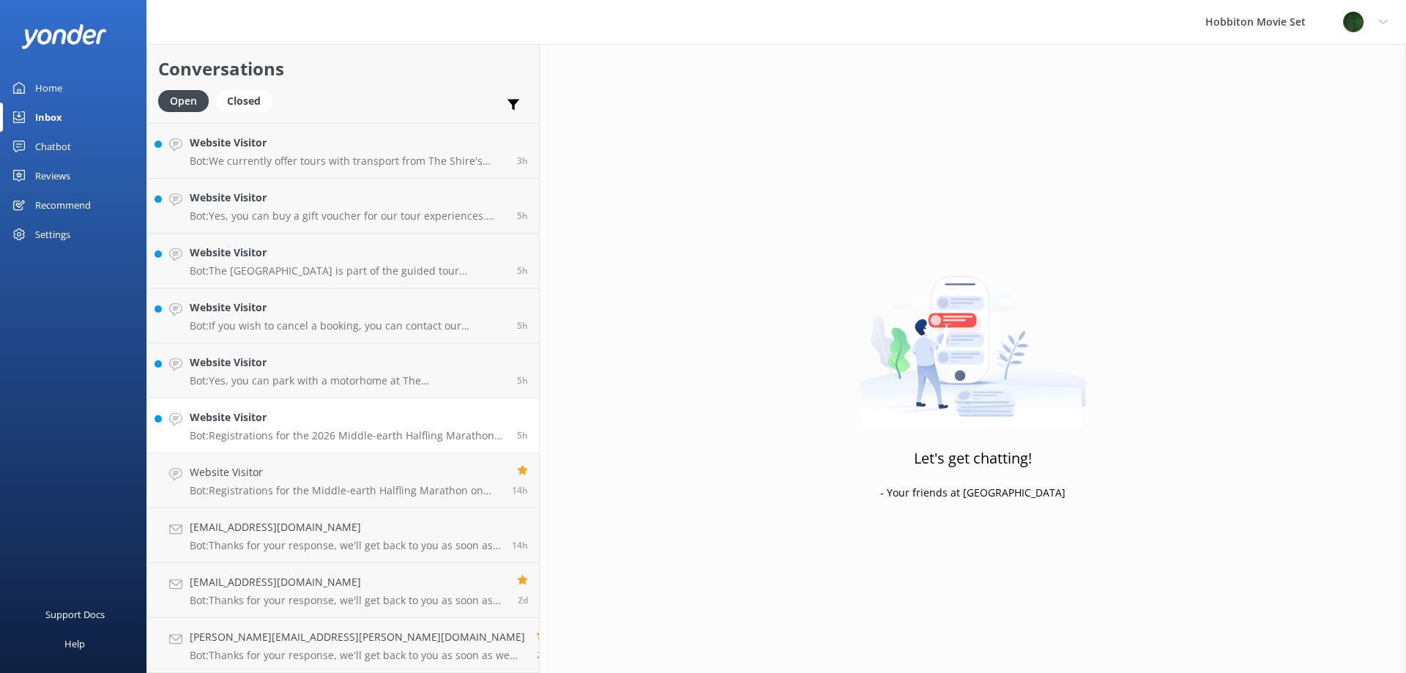
click at [309, 436] on p "Bot: Registrations for the 2026 Middle-earth Halfling Marathon will be availabl…" at bounding box center [348, 435] width 316 height 13
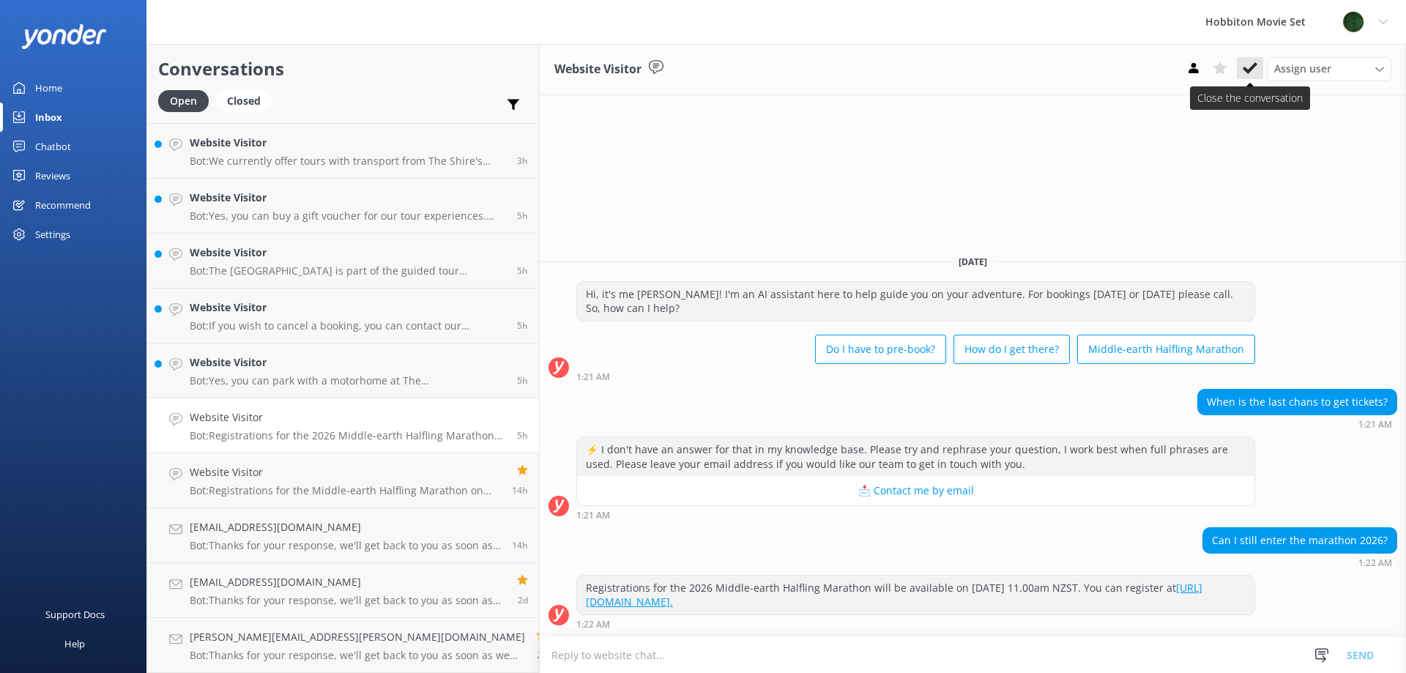
click at [1254, 76] on button at bounding box center [1250, 68] width 26 height 22
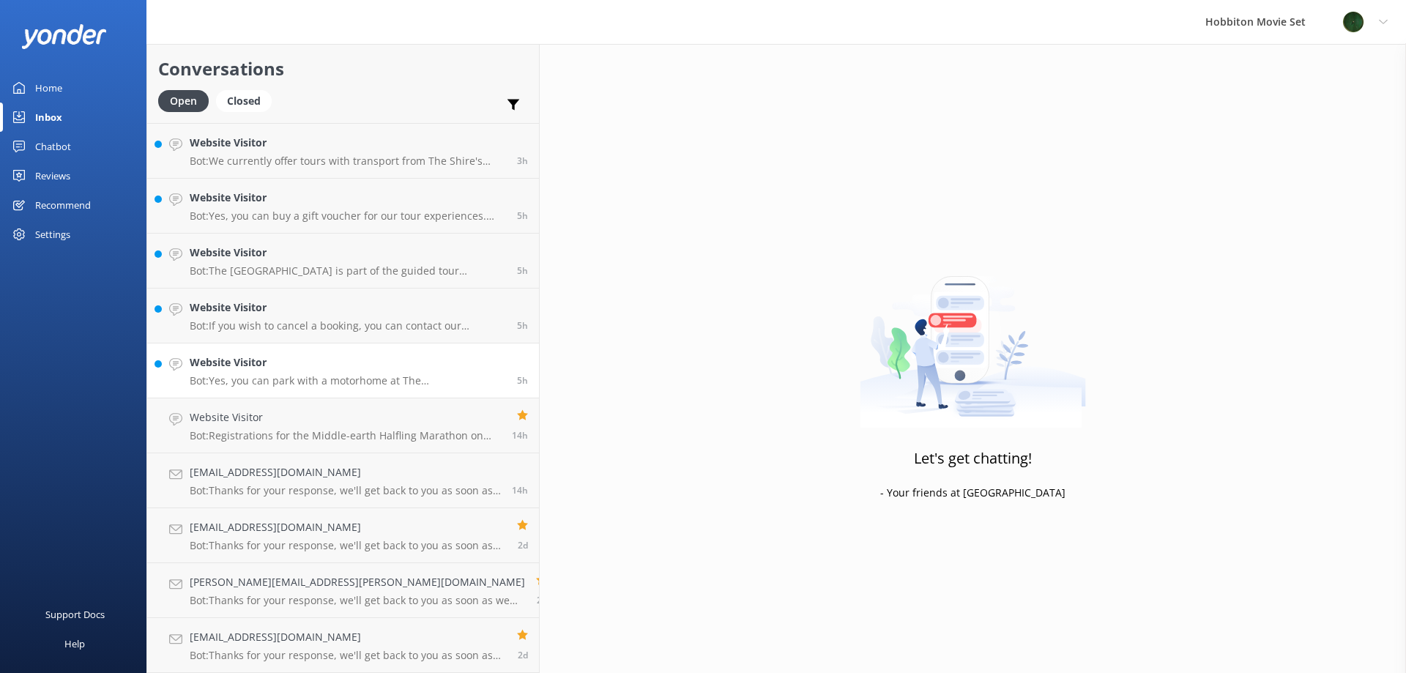
click at [258, 395] on link "Website Visitor Bot: Yes, you can park with a motorhome at The [GEOGRAPHIC_DATA…" at bounding box center [343, 370] width 392 height 55
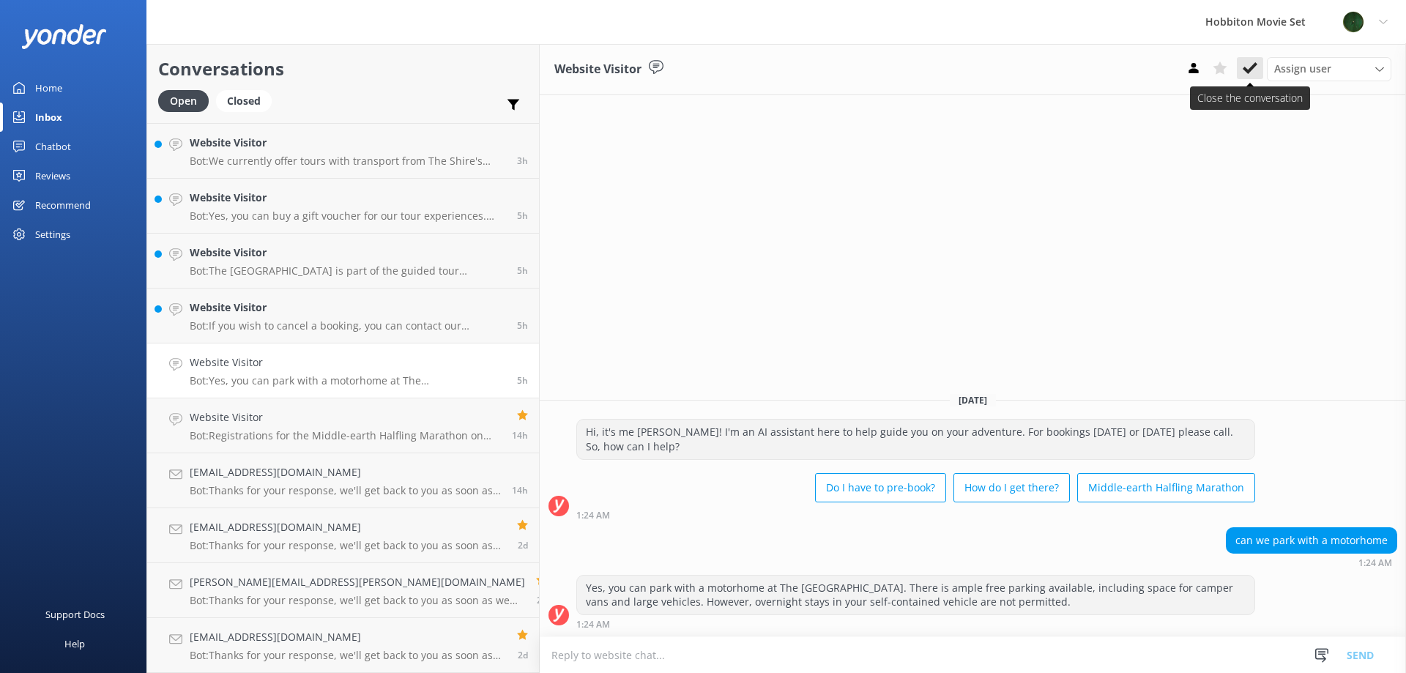
click at [1256, 70] on button at bounding box center [1250, 68] width 26 height 22
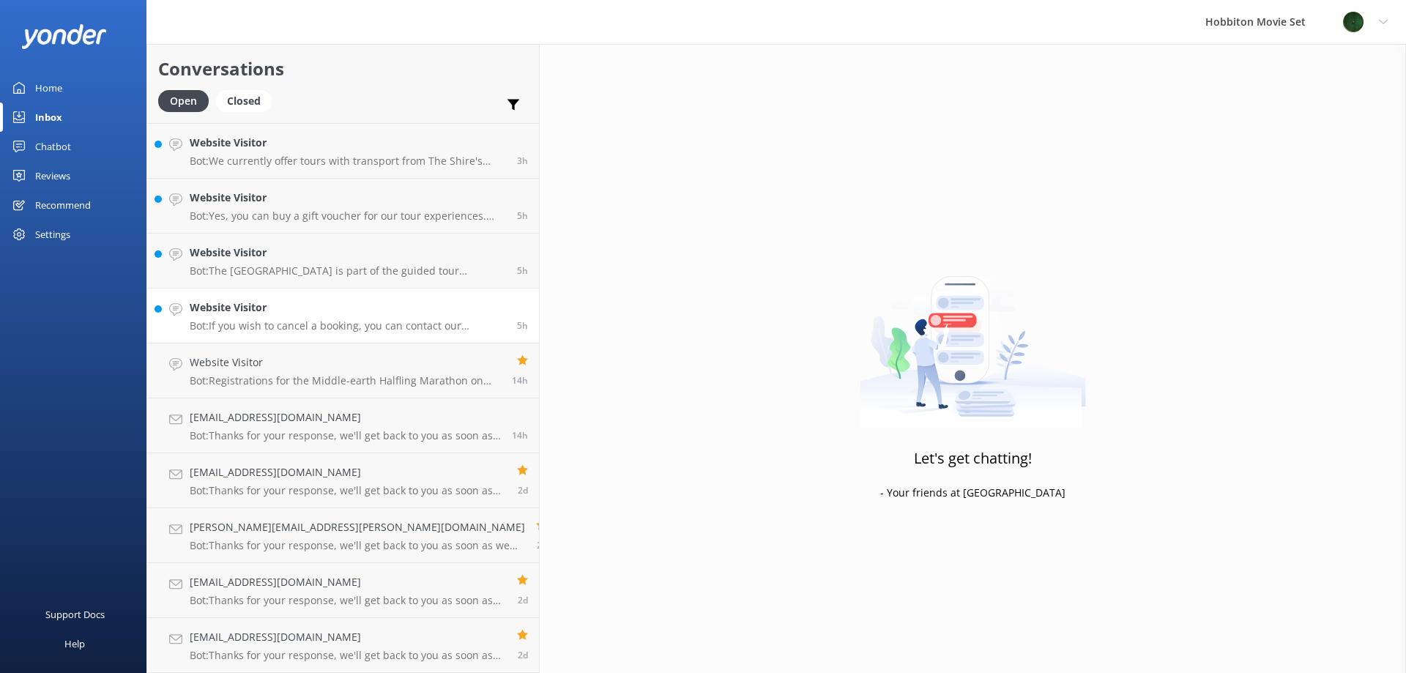
click at [257, 312] on h4 "Website Visitor" at bounding box center [348, 308] width 316 height 16
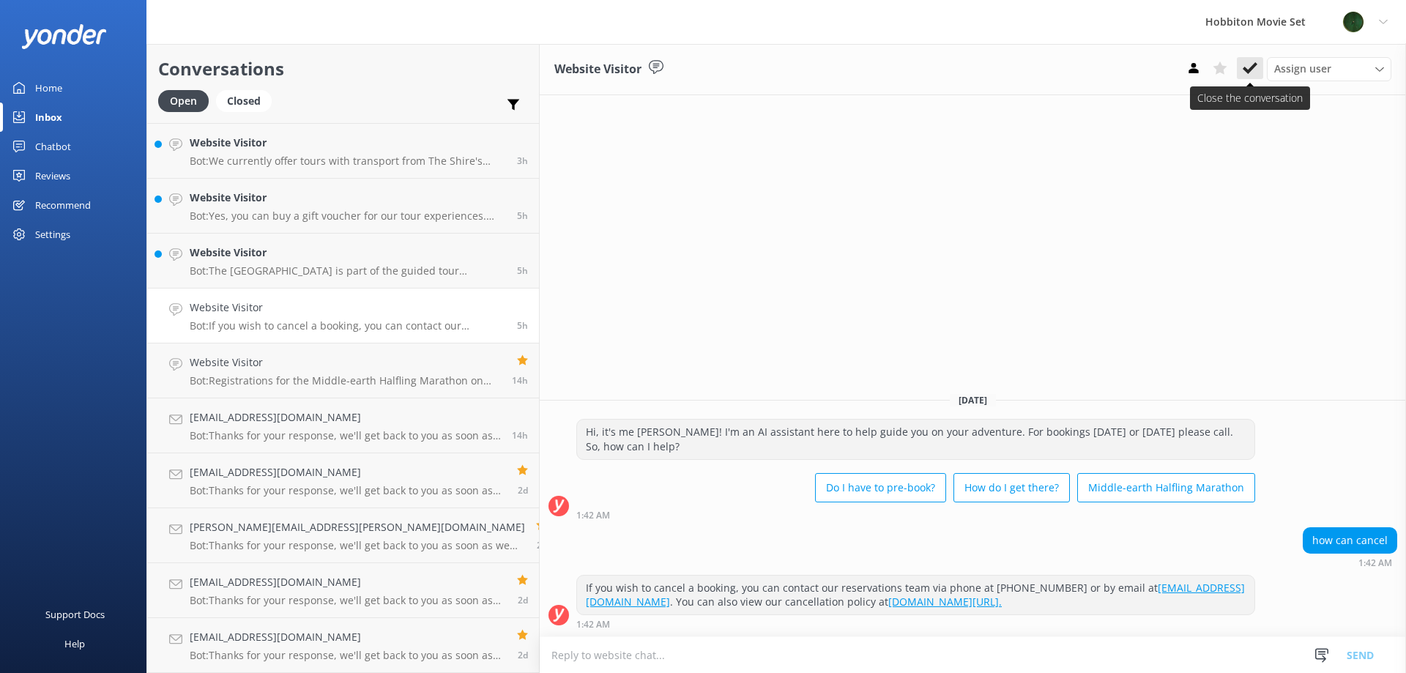
click at [1257, 67] on icon at bounding box center [1250, 68] width 15 height 15
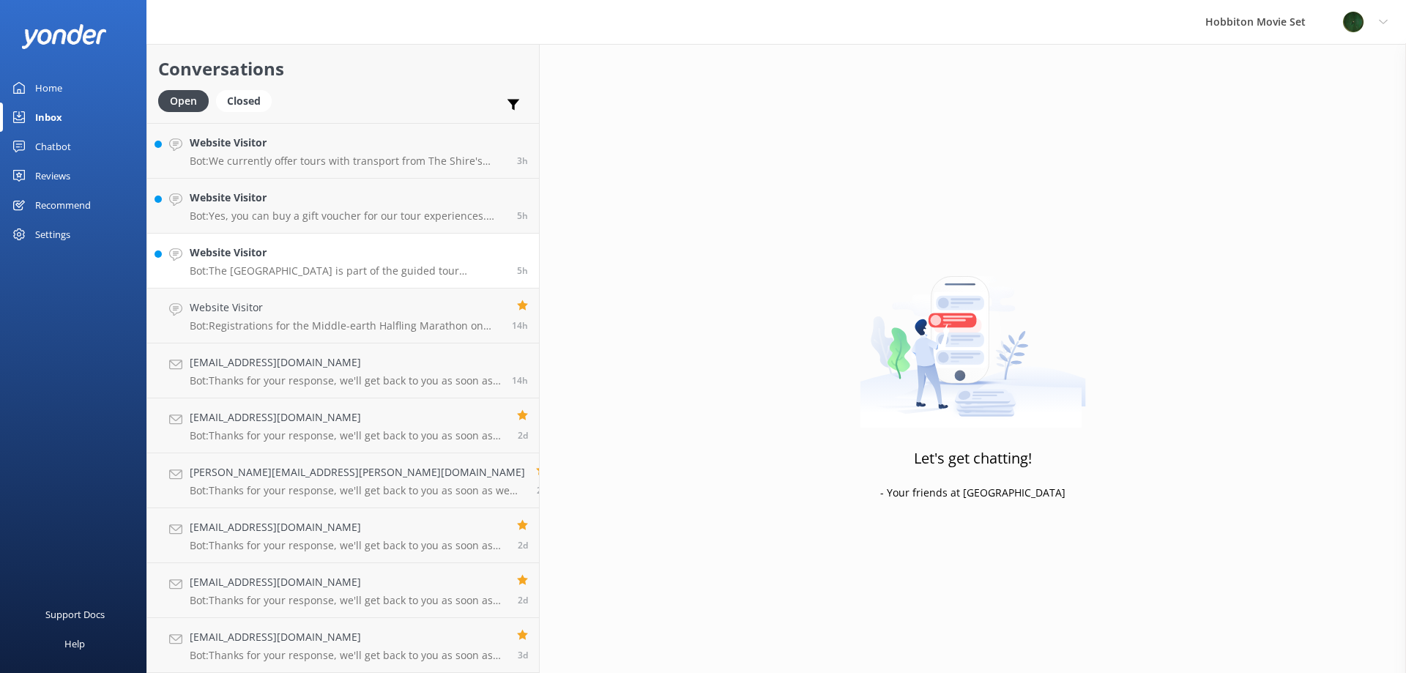
click at [374, 276] on p "Bot: The [GEOGRAPHIC_DATA] is part of the guided tour experience, and you will …" at bounding box center [348, 270] width 316 height 13
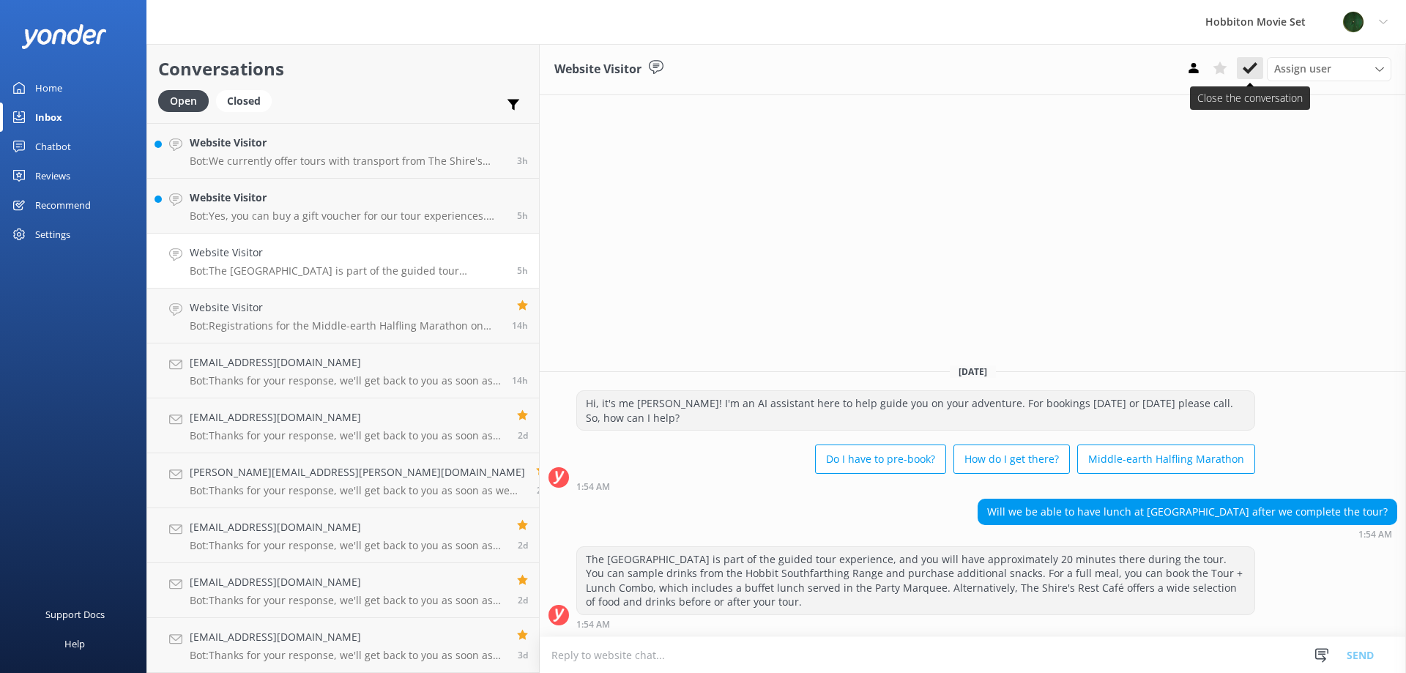
click at [1250, 63] on icon at bounding box center [1250, 68] width 15 height 15
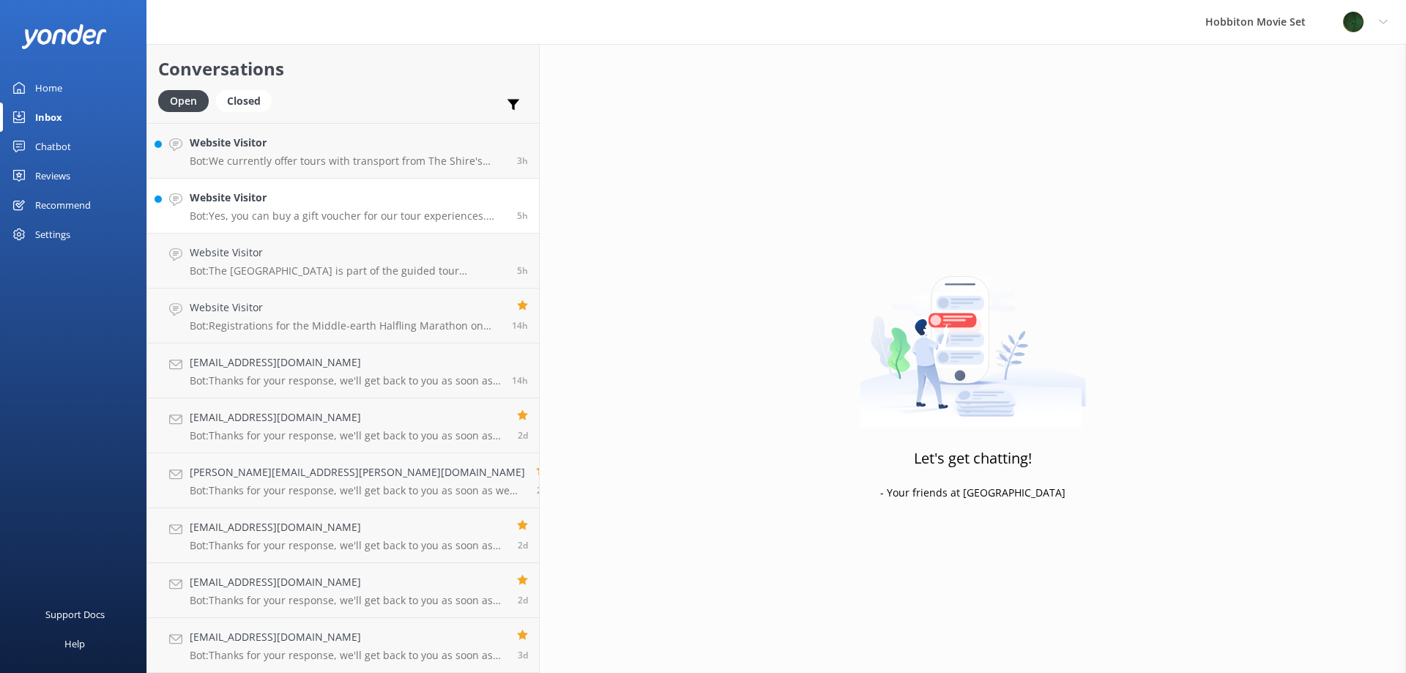
scroll to position [272, 0]
click at [302, 253] on h4 "Website Visitor" at bounding box center [348, 253] width 316 height 16
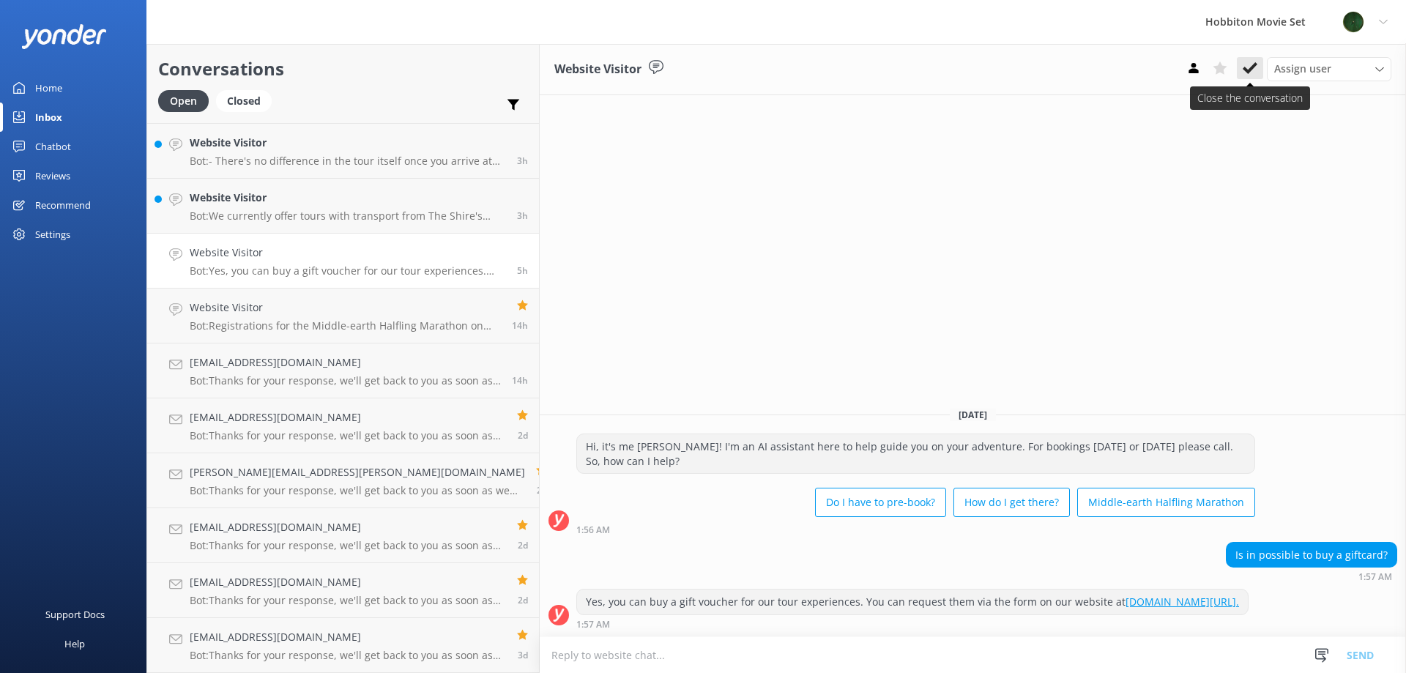
click at [1246, 72] on use at bounding box center [1250, 68] width 15 height 12
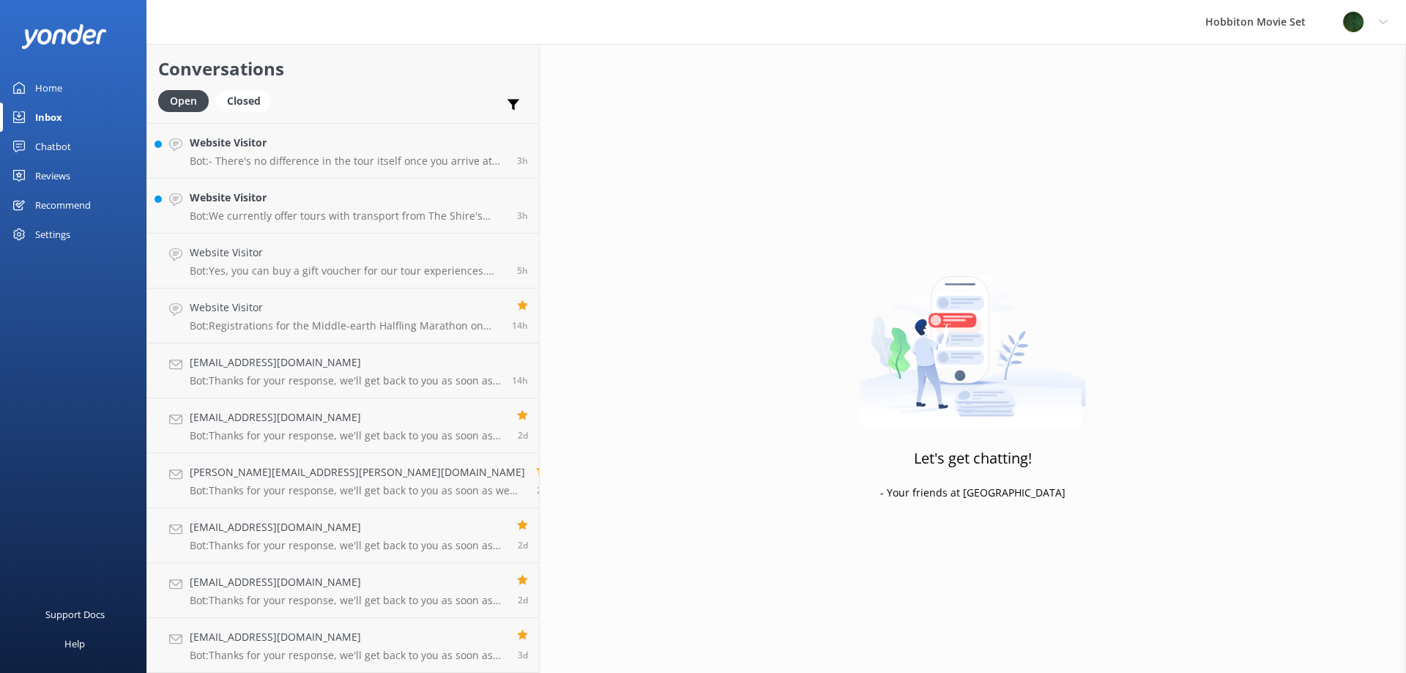
scroll to position [217, 0]
click at [245, 274] on p "Bot: We currently offer tours with transport from The Shire's Rest and [GEOGRAP…" at bounding box center [348, 270] width 316 height 13
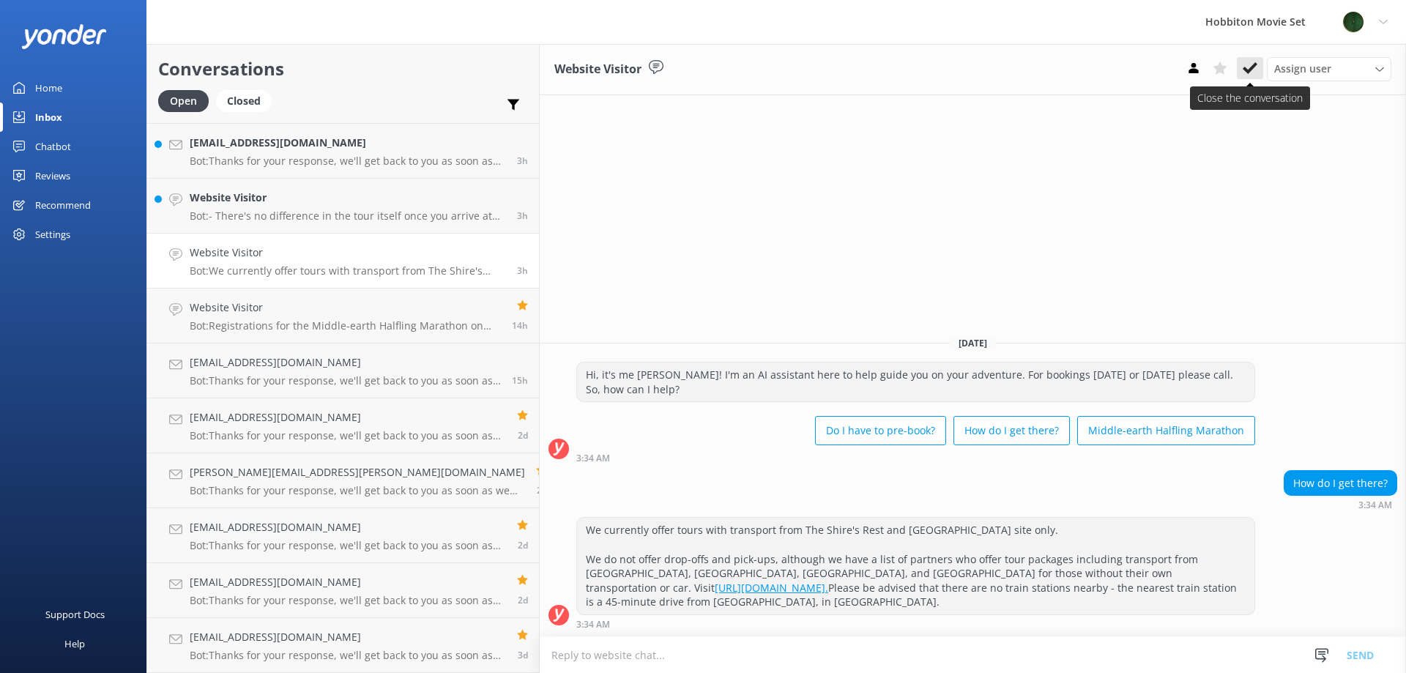
click at [1246, 73] on icon at bounding box center [1250, 68] width 15 height 15
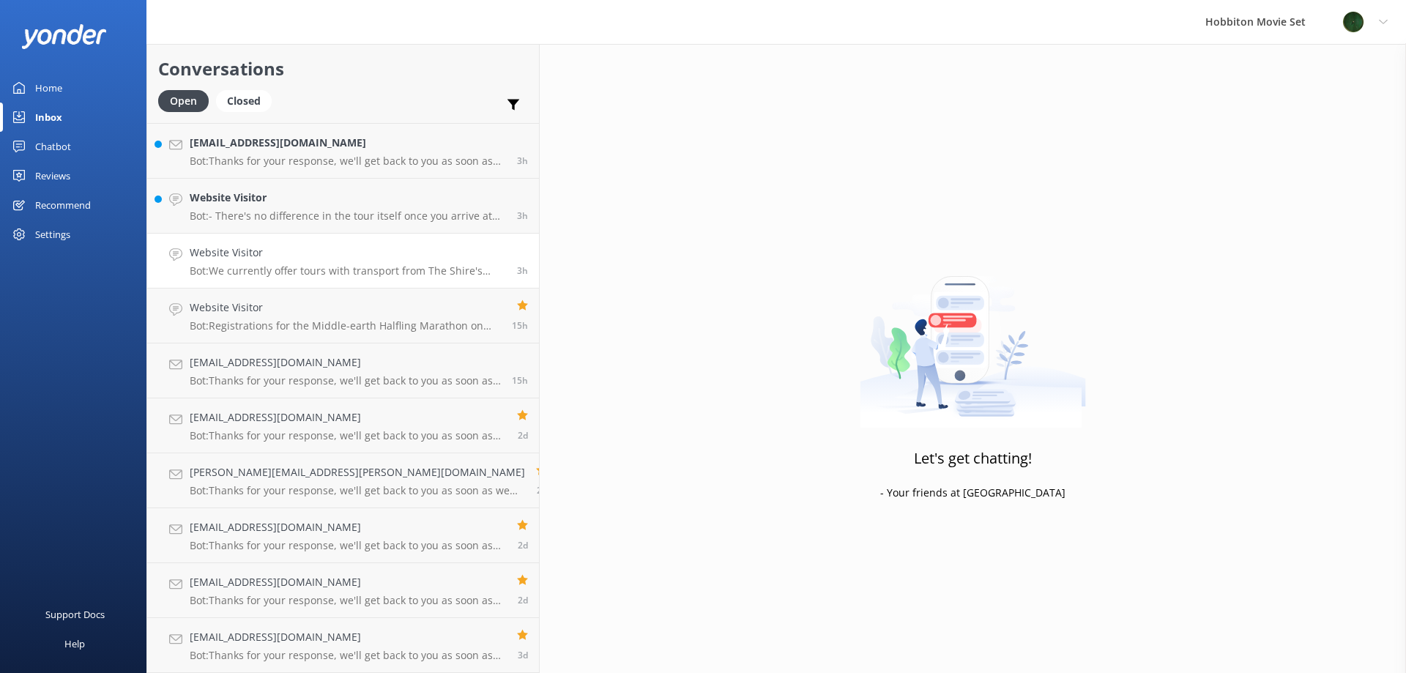
scroll to position [162, 0]
click at [230, 264] on p "Bot: - There's no difference in the tour itself once you arrive at the [GEOGRAP…" at bounding box center [348, 270] width 316 height 13
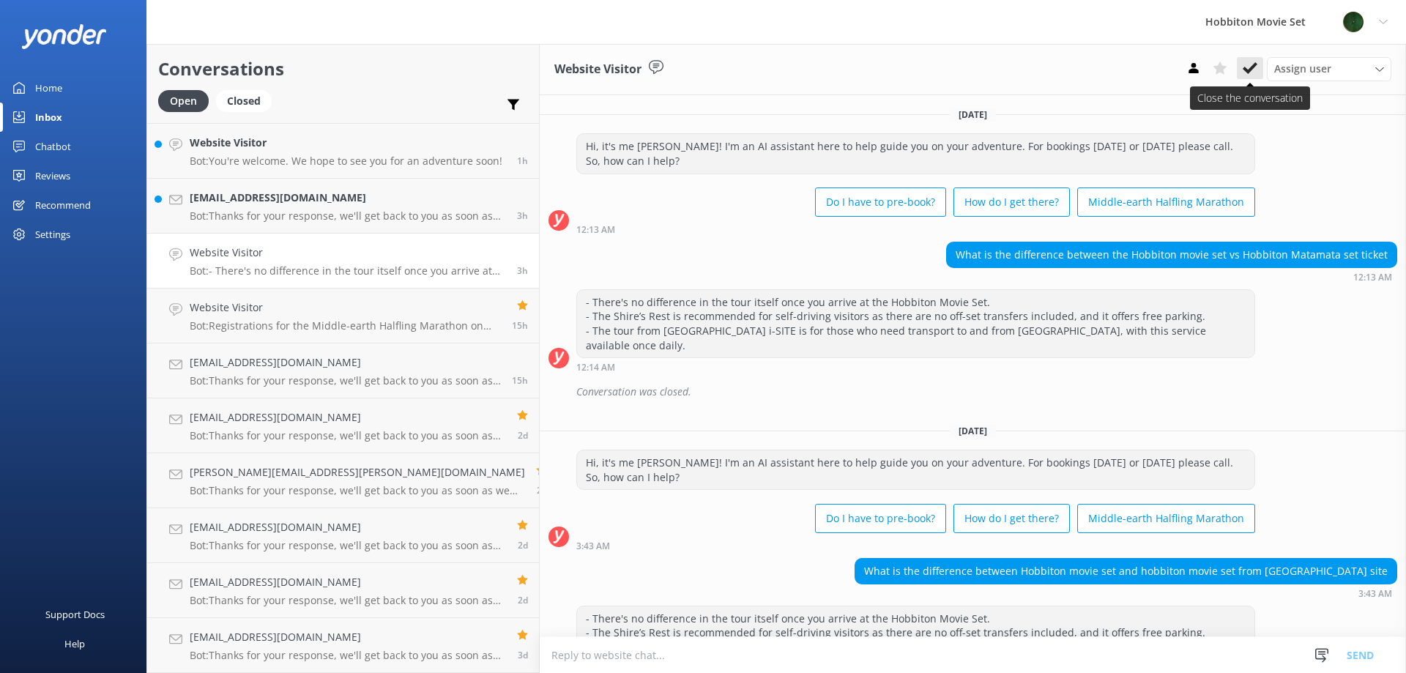
click at [1244, 73] on icon at bounding box center [1250, 68] width 15 height 15
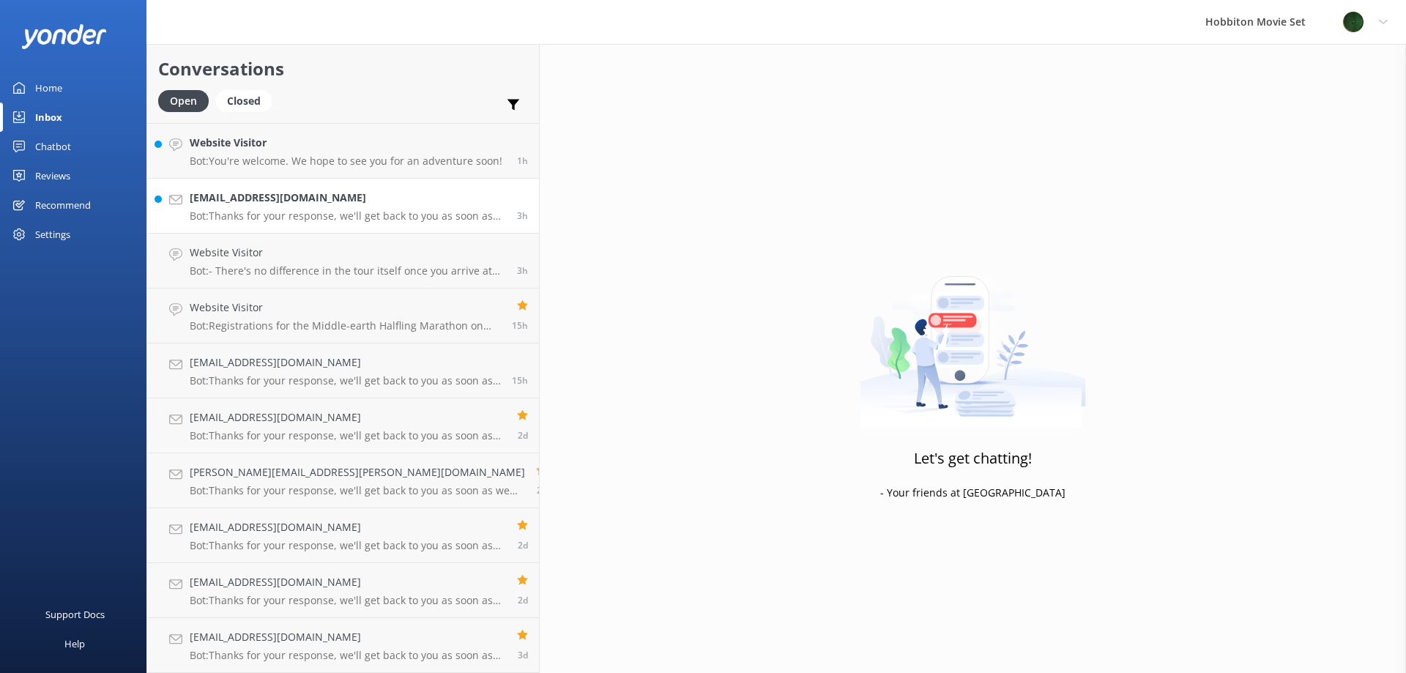
scroll to position [107, 0]
click at [339, 261] on h4 "[EMAIL_ADDRESS][DOMAIN_NAME]" at bounding box center [348, 253] width 316 height 16
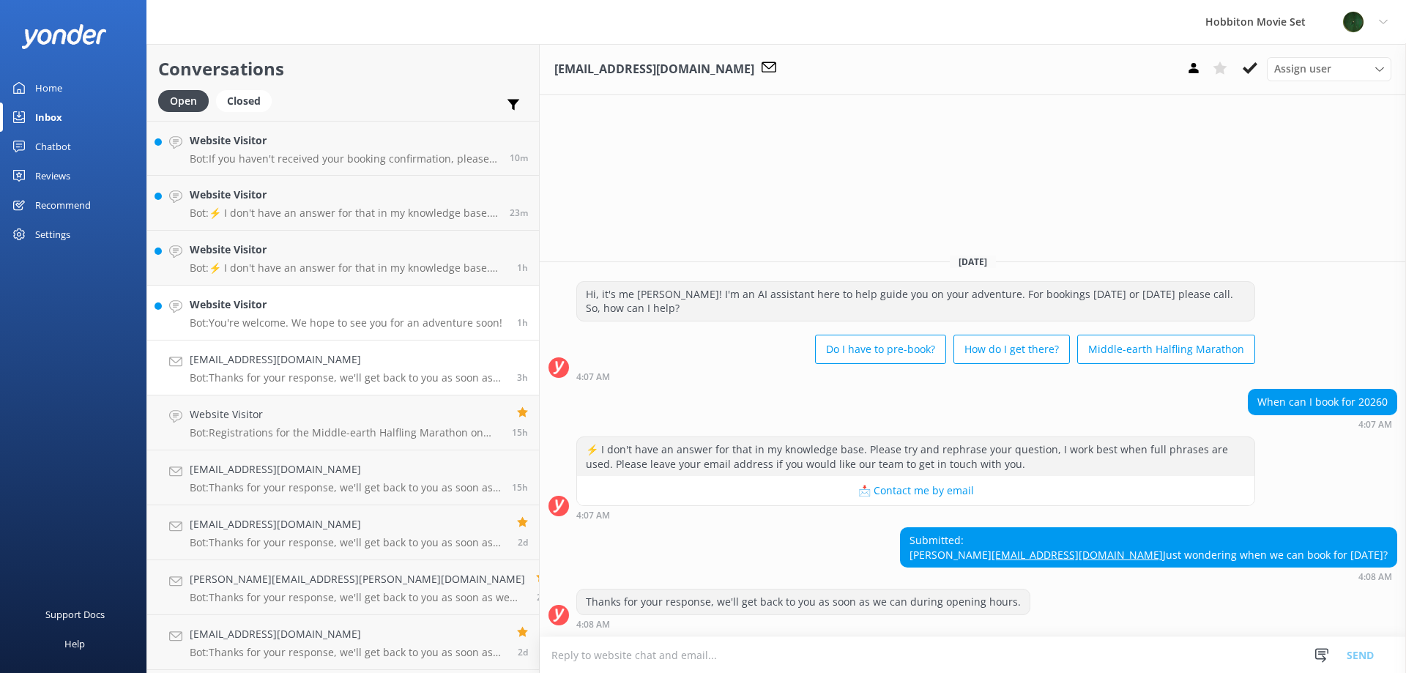
click at [296, 301] on h4 "Website Visitor" at bounding box center [346, 305] width 313 height 16
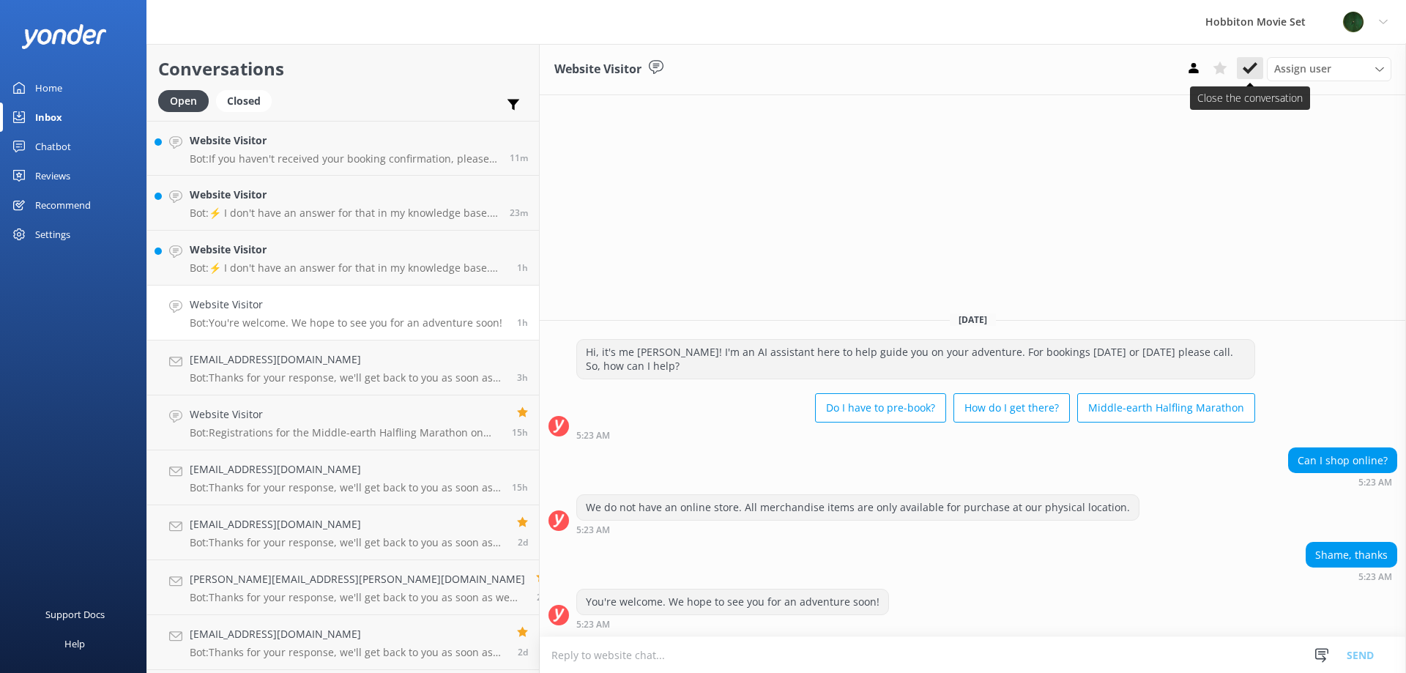
click at [1244, 76] on button at bounding box center [1250, 68] width 26 height 22
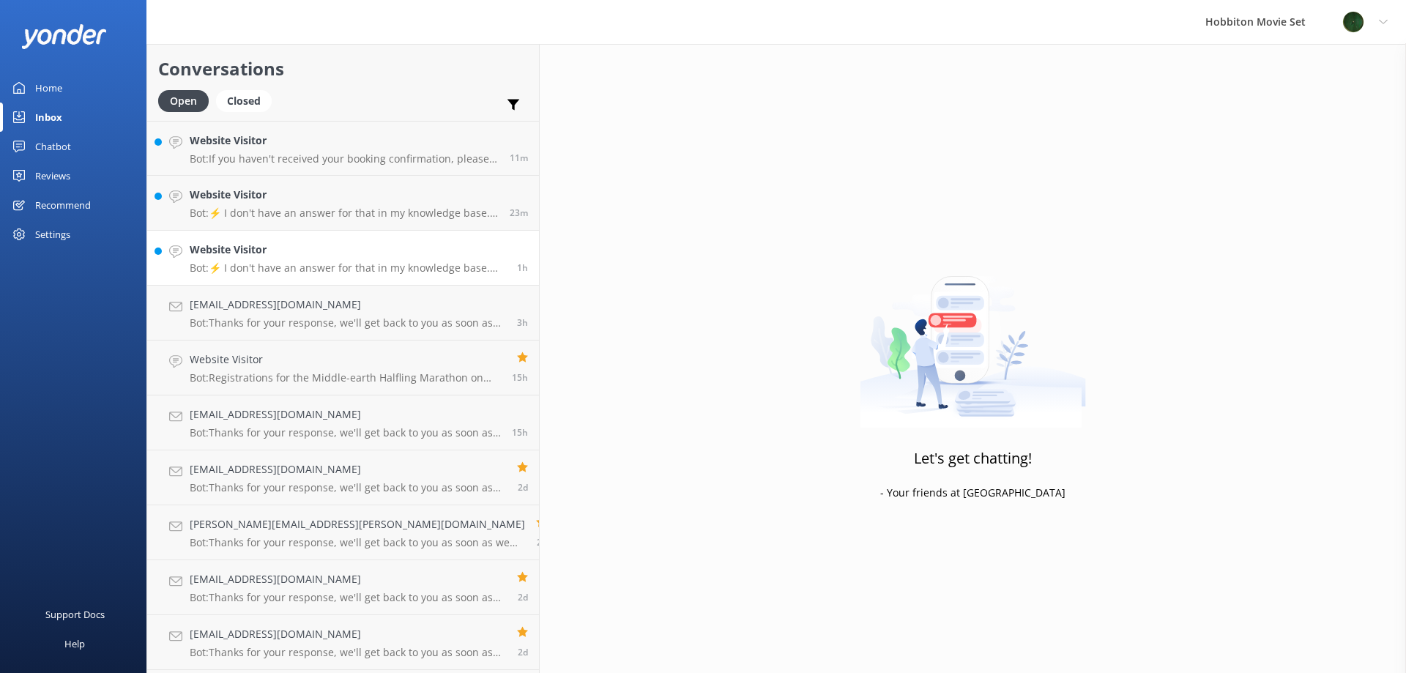
click at [257, 249] on h4 "Website Visitor" at bounding box center [348, 250] width 316 height 16
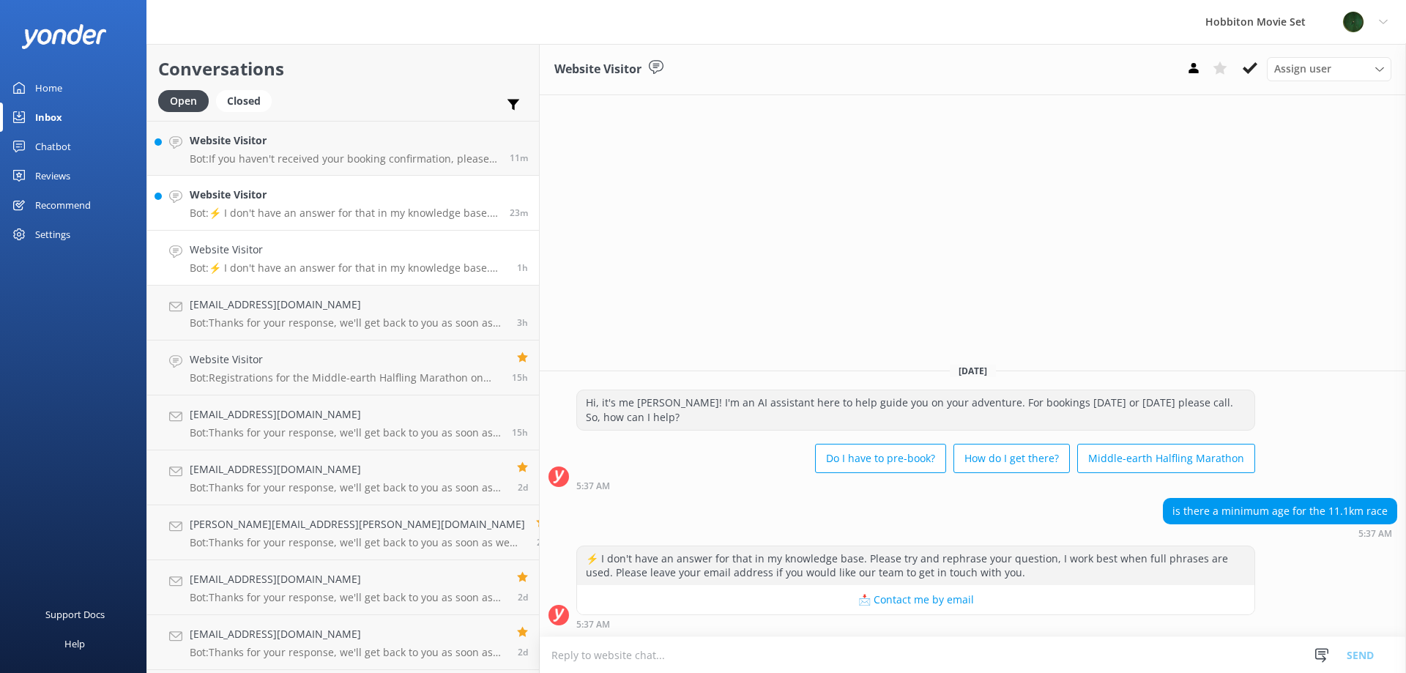
click at [375, 195] on h4 "Website Visitor" at bounding box center [344, 195] width 309 height 16
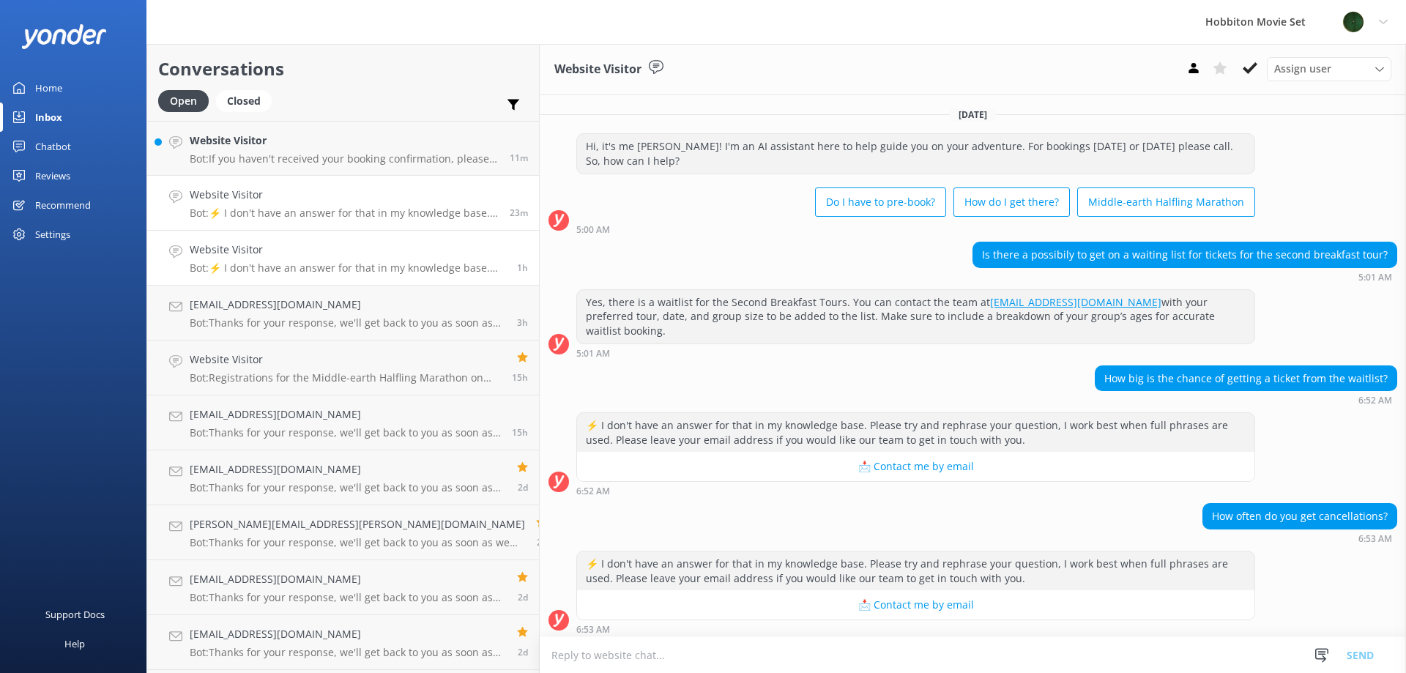
click at [343, 253] on h4 "Website Visitor" at bounding box center [348, 250] width 316 height 16
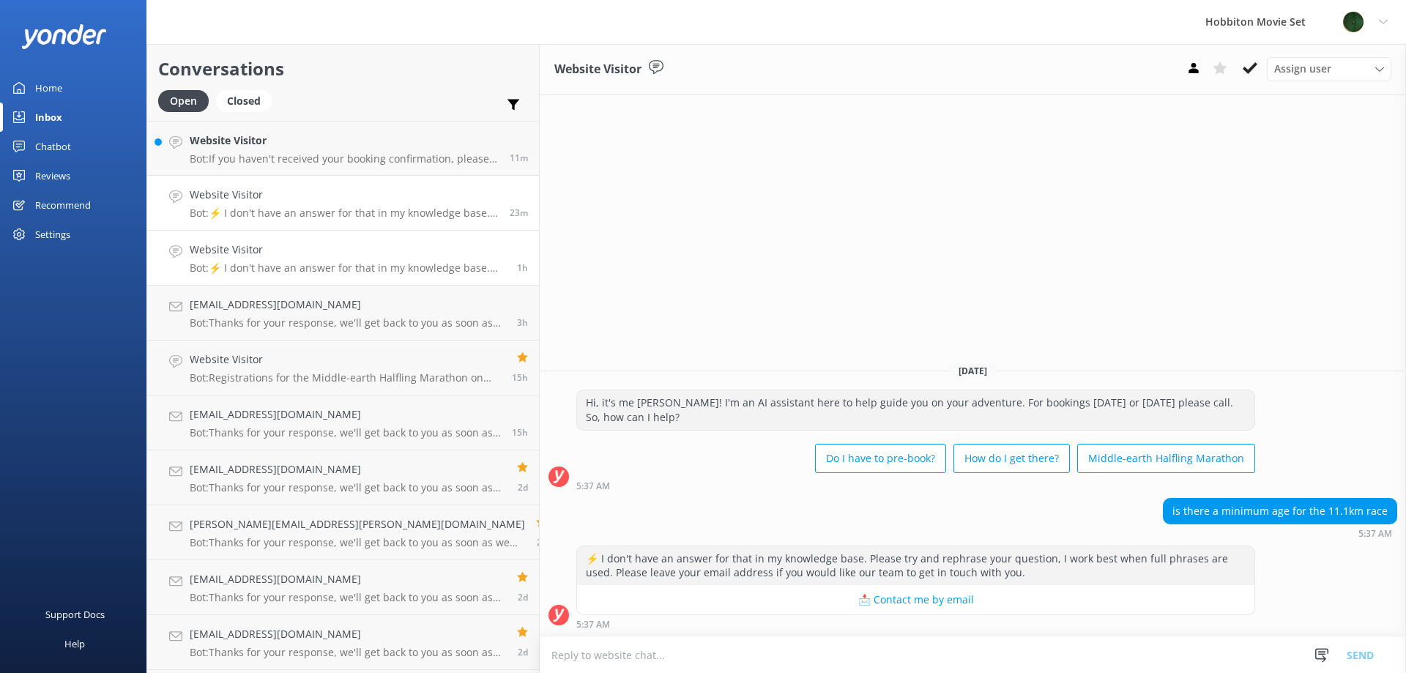
click at [259, 219] on p "Bot: ⚡ I don't have an answer for that in my knowledge base. Please try and rep…" at bounding box center [344, 213] width 309 height 13
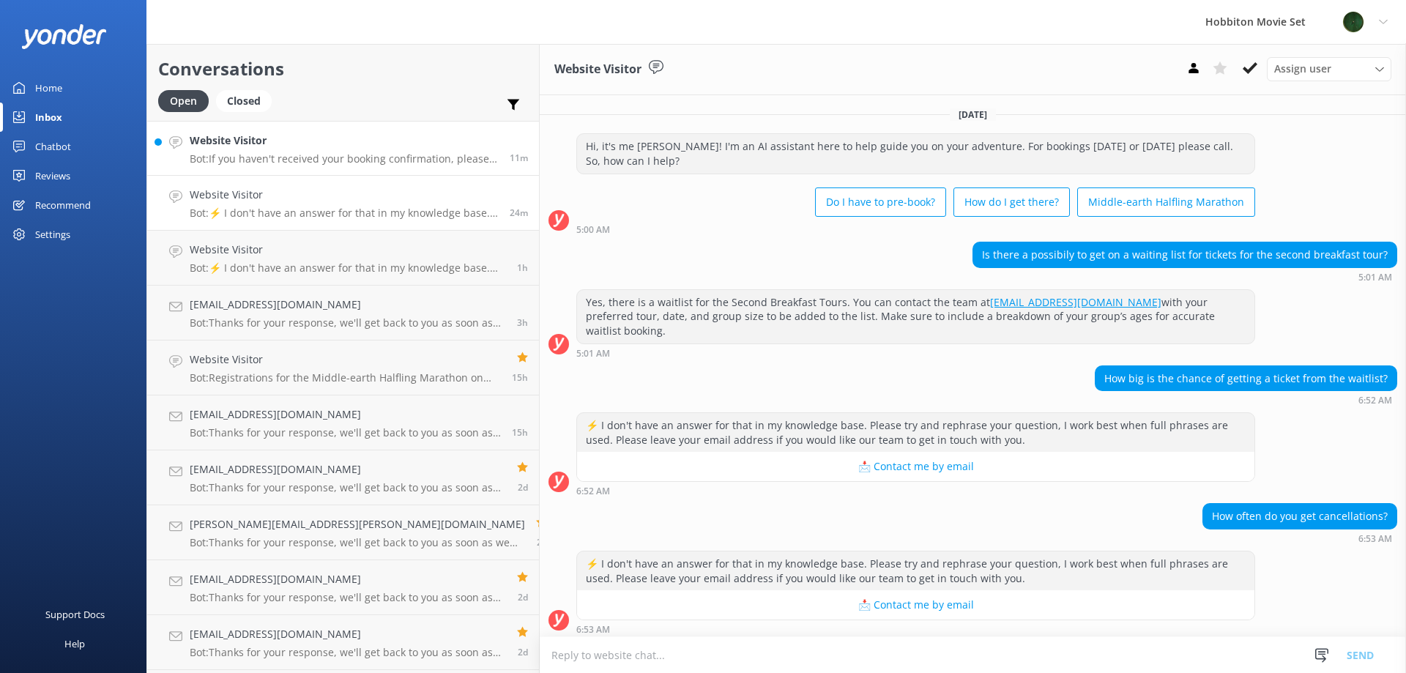
click at [238, 166] on link "Website Visitor Bot: If you haven't received your booking confirmation, please …" at bounding box center [343, 148] width 392 height 55
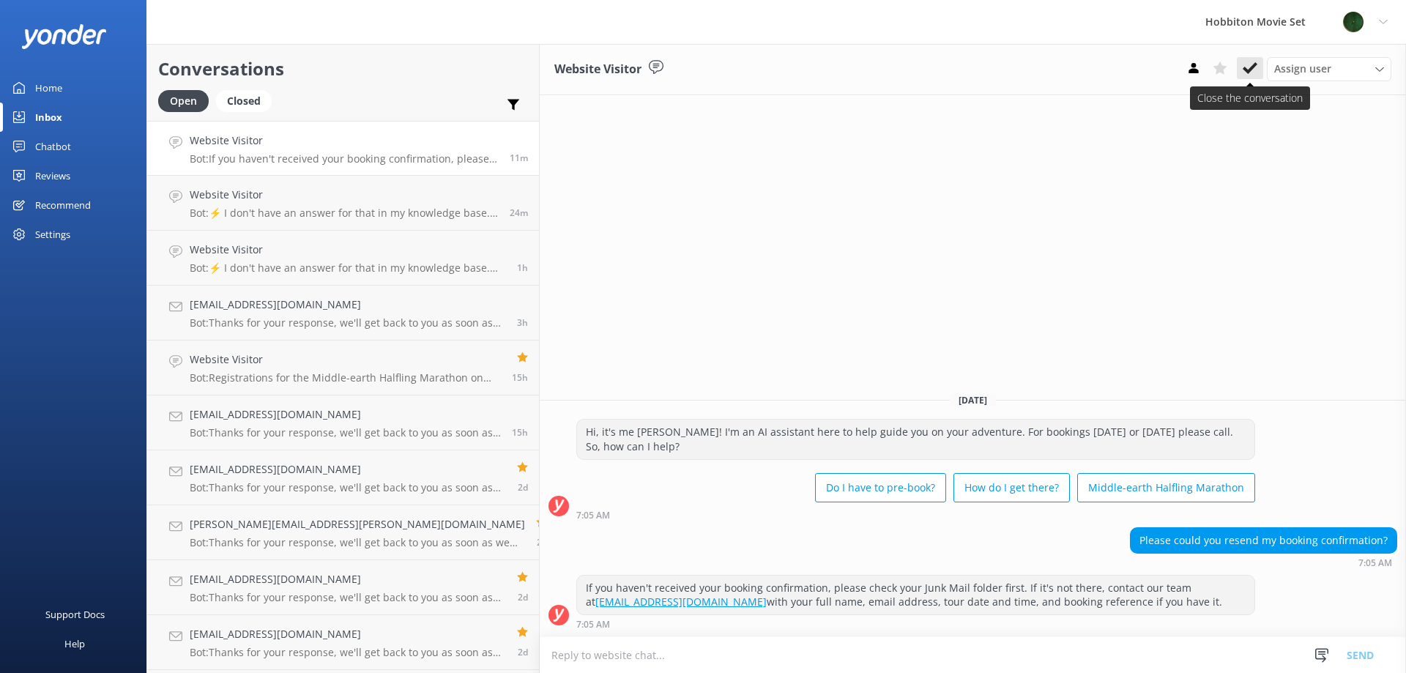
click at [1248, 67] on icon at bounding box center [1250, 68] width 15 height 15
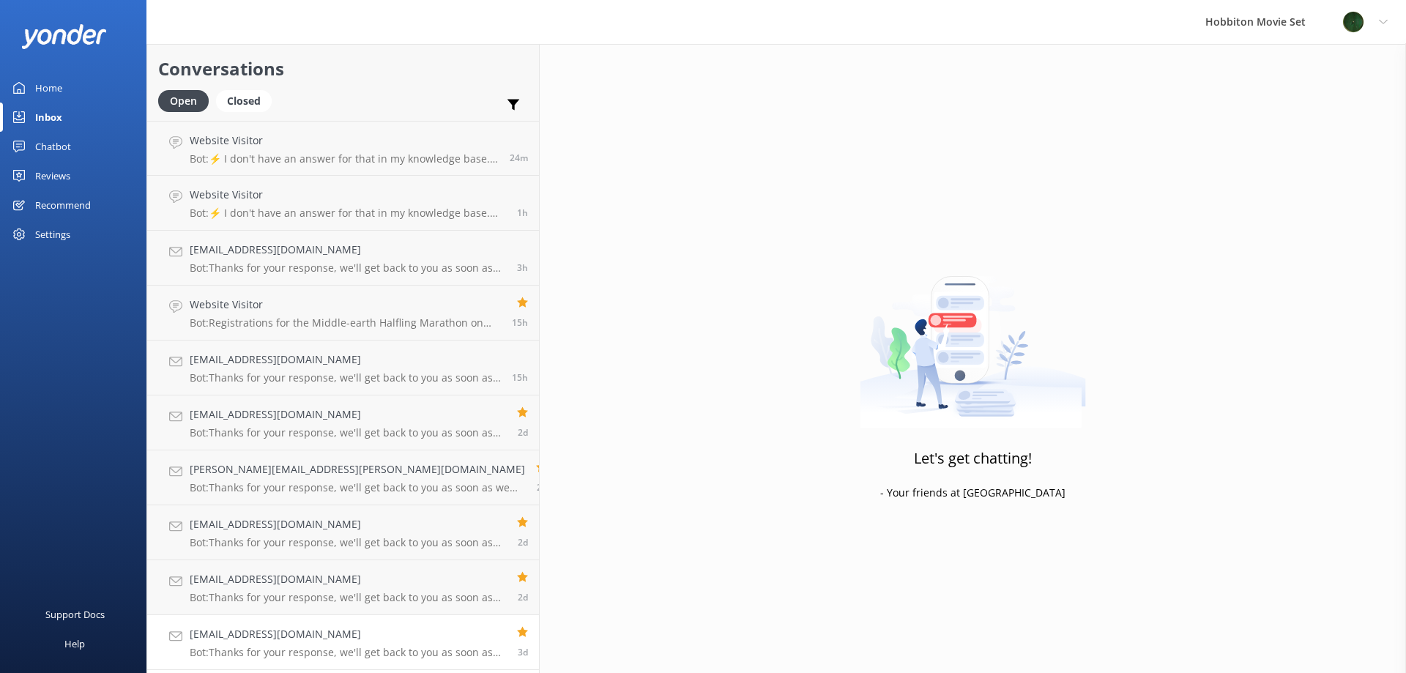
click at [332, 632] on h4 "[EMAIL_ADDRESS][DOMAIN_NAME]" at bounding box center [348, 634] width 316 height 16
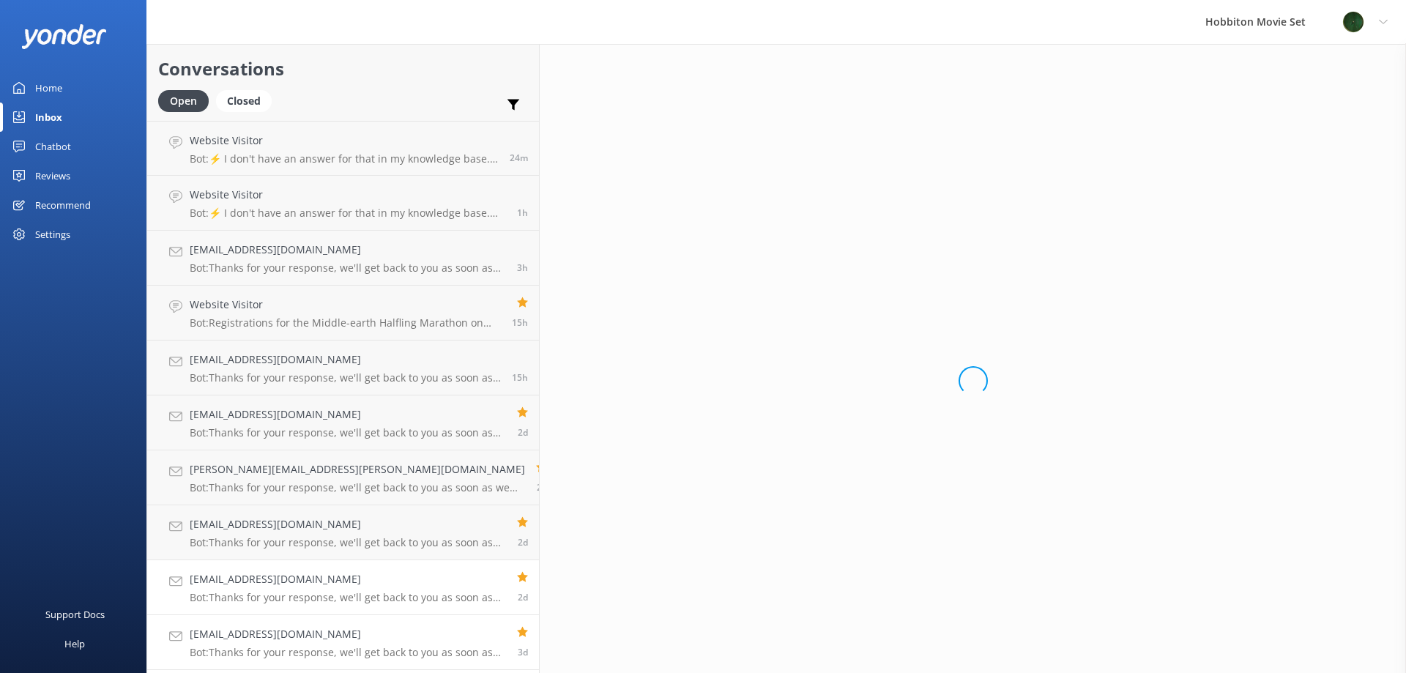
click at [332, 588] on div "[EMAIL_ADDRESS][DOMAIN_NAME] Bot: Thanks for your response, we'll get back to y…" at bounding box center [348, 587] width 316 height 32
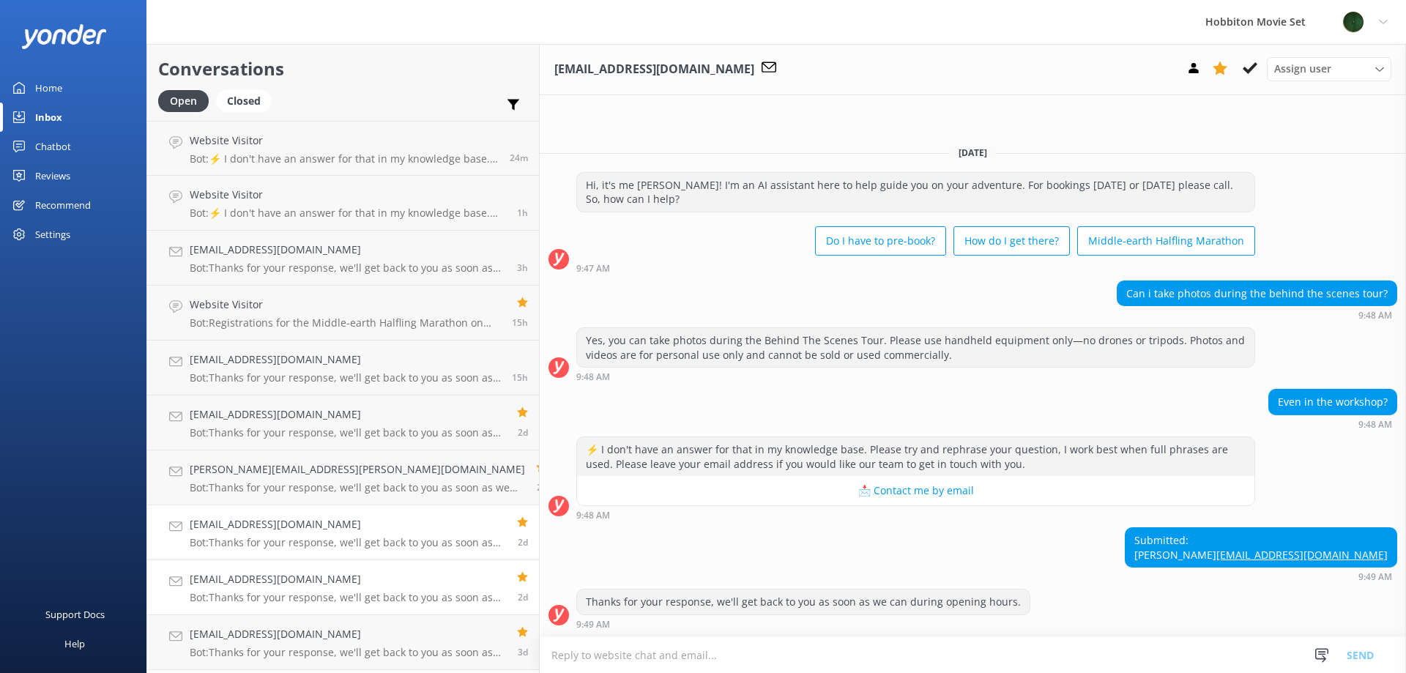
click at [332, 544] on p "Bot: Thanks for your response, we'll get back to you as soon as we can during o…" at bounding box center [348, 542] width 316 height 13
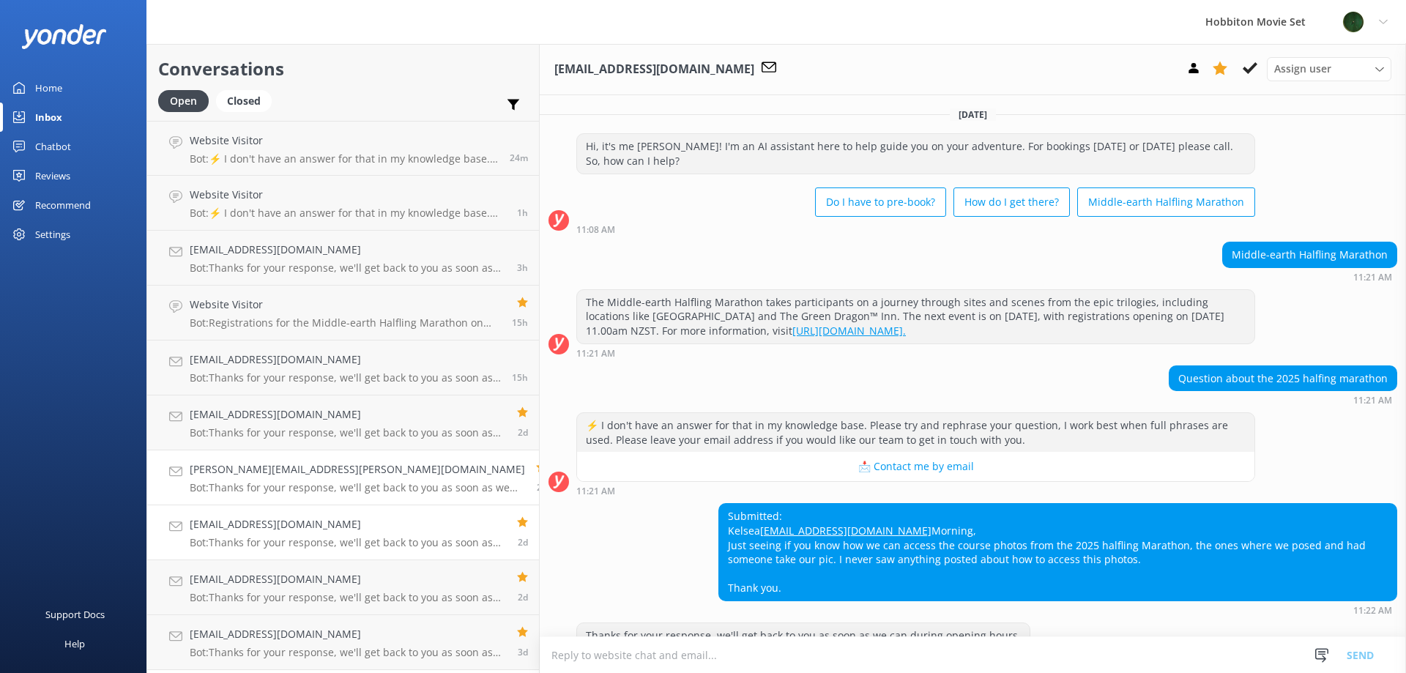
scroll to position [48, 0]
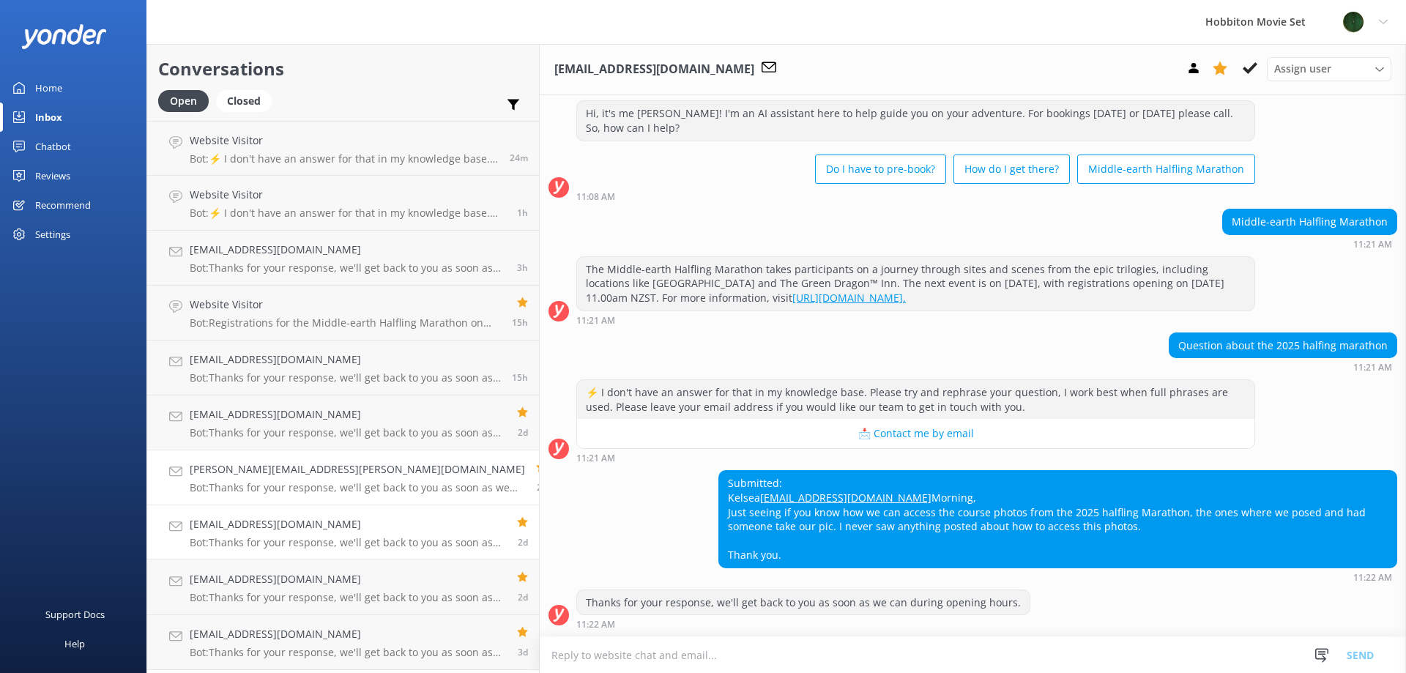
click at [332, 469] on h4 "[PERSON_NAME][EMAIL_ADDRESS][PERSON_NAME][DOMAIN_NAME]" at bounding box center [357, 469] width 335 height 16
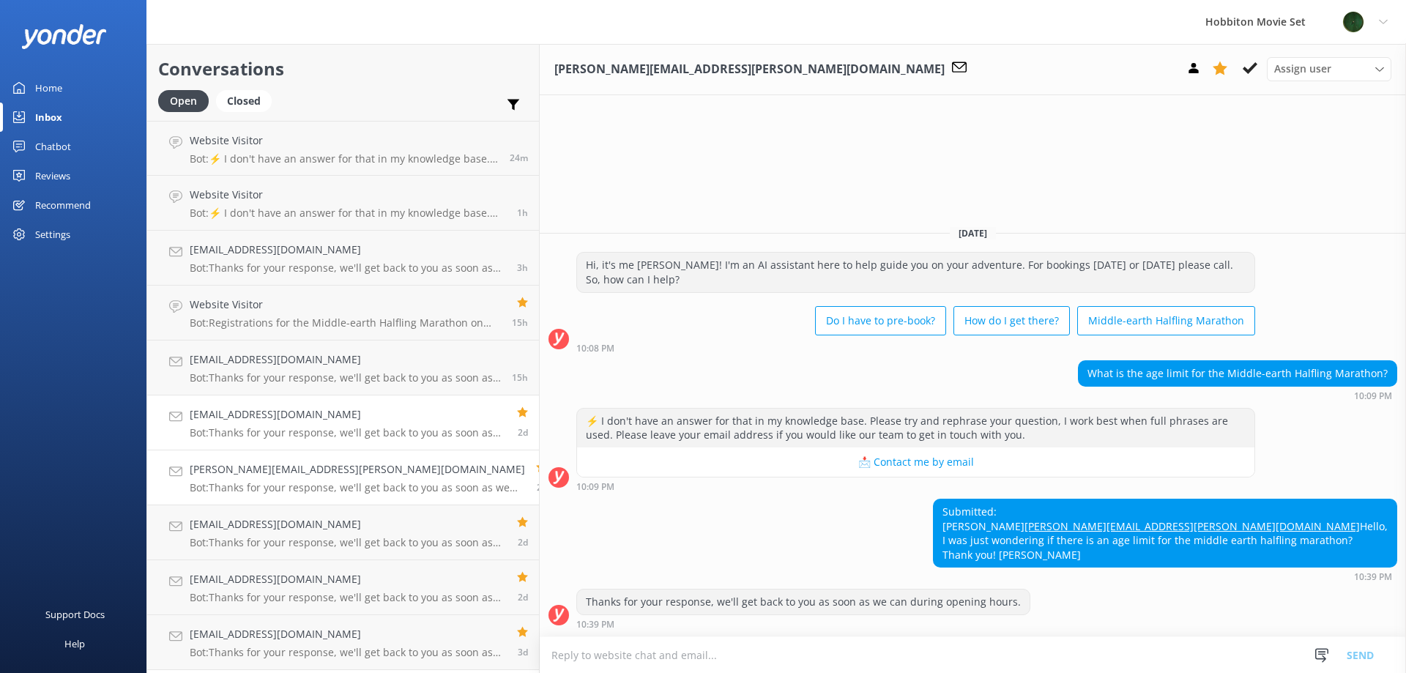
click at [328, 430] on p "Bot: Thanks for your response, we'll get back to you as soon as we can during o…" at bounding box center [348, 432] width 316 height 13
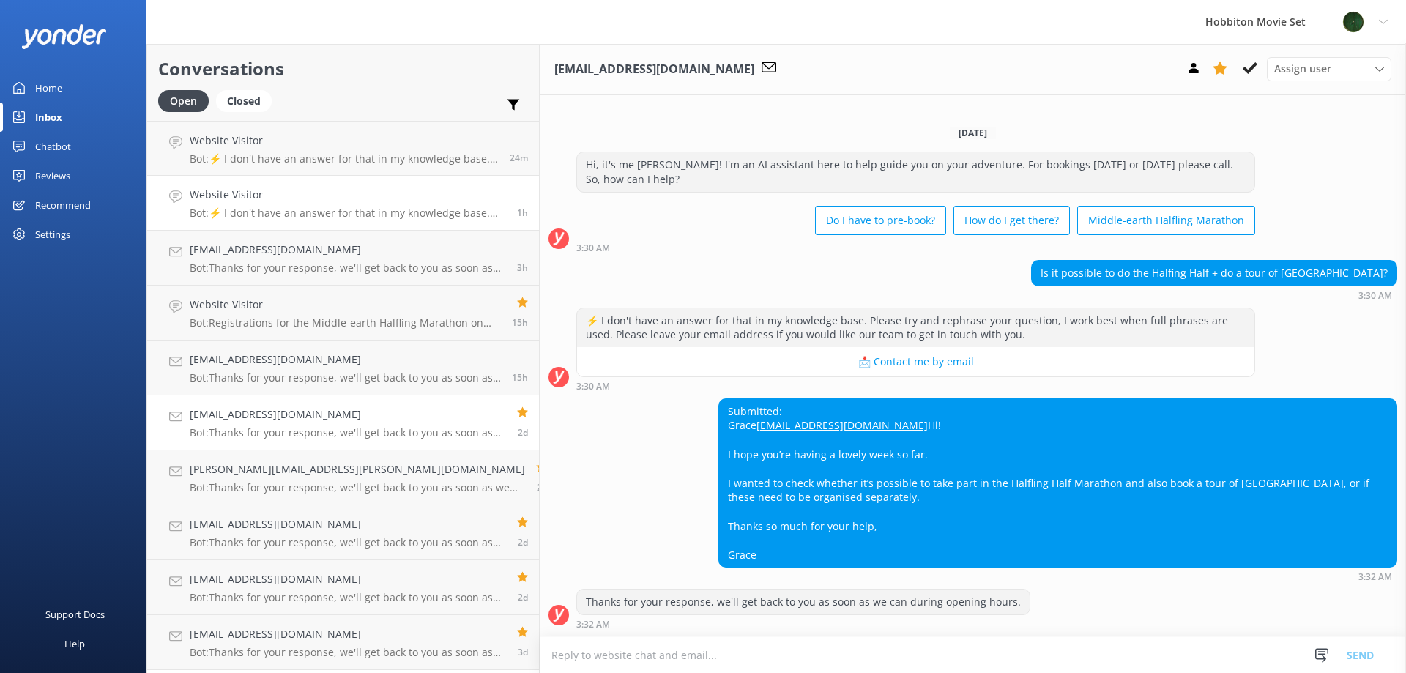
click at [343, 215] on p "Bot: ⚡ I don't have an answer for that in my knowledge base. Please try and rep…" at bounding box center [348, 213] width 316 height 13
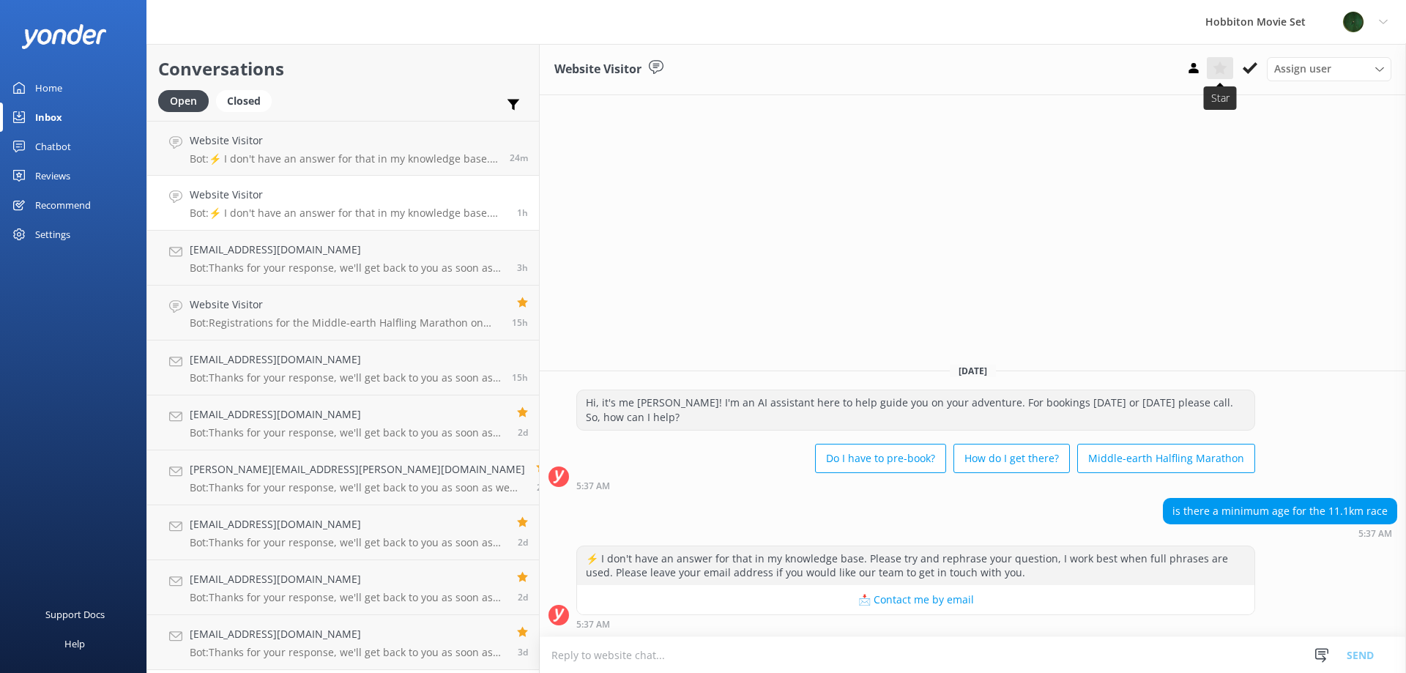
click at [1223, 64] on icon at bounding box center [1220, 68] width 15 height 15
click at [327, 371] on div "[EMAIL_ADDRESS][DOMAIN_NAME] Bot: Thanks for your response, we'll get back to y…" at bounding box center [345, 368] width 311 height 32
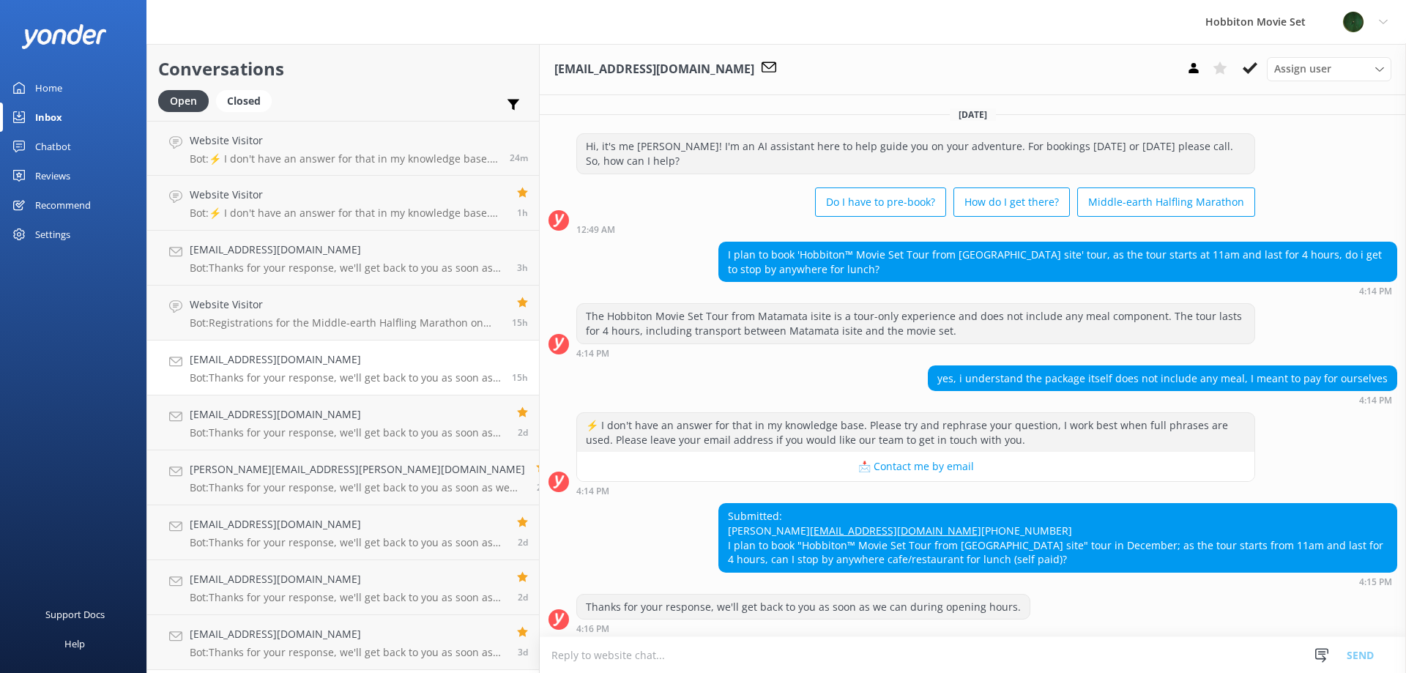
scroll to position [19, 0]
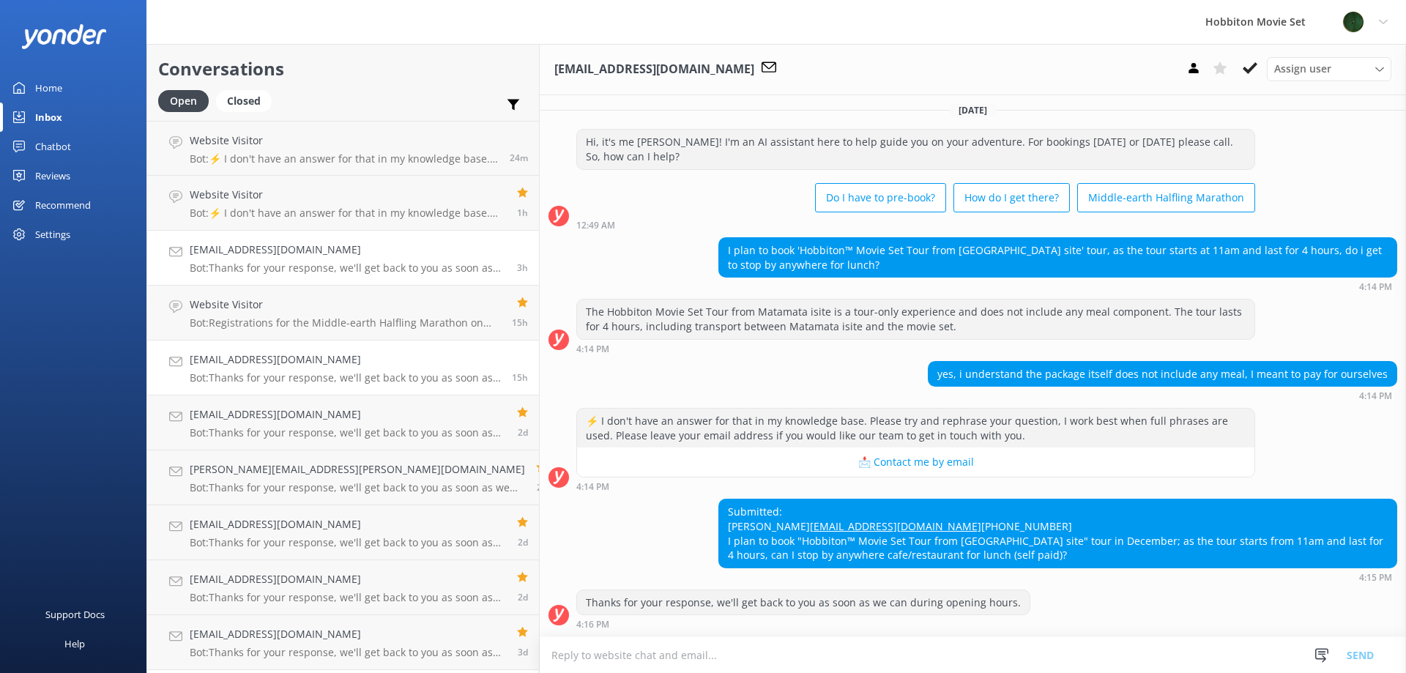
click at [334, 252] on h4 "[EMAIL_ADDRESS][DOMAIN_NAME]" at bounding box center [348, 250] width 316 height 16
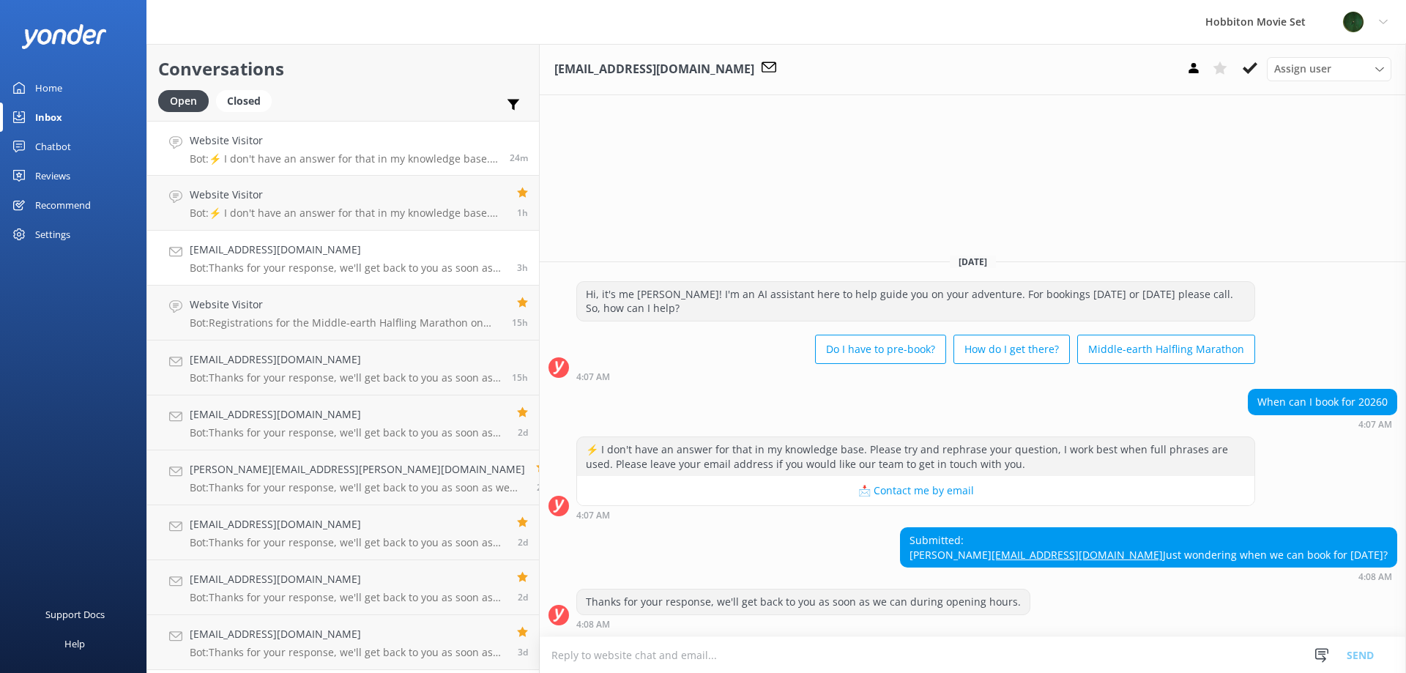
click at [327, 152] on div "Website Visitor Bot: ⚡ I don't have an answer for that in my knowledge base. Pl…" at bounding box center [344, 148] width 309 height 31
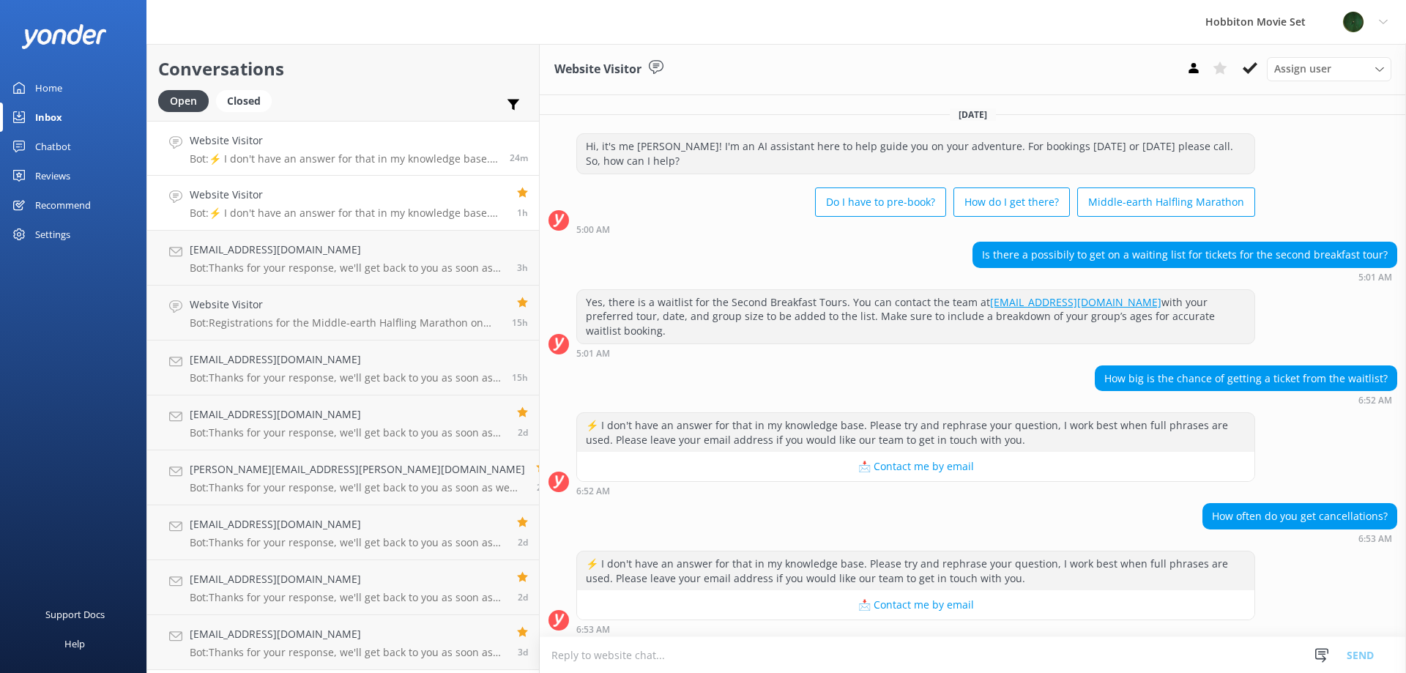
click at [290, 214] on p "Bot: ⚡ I don't have an answer for that in my knowledge base. Please try and rep…" at bounding box center [348, 213] width 316 height 13
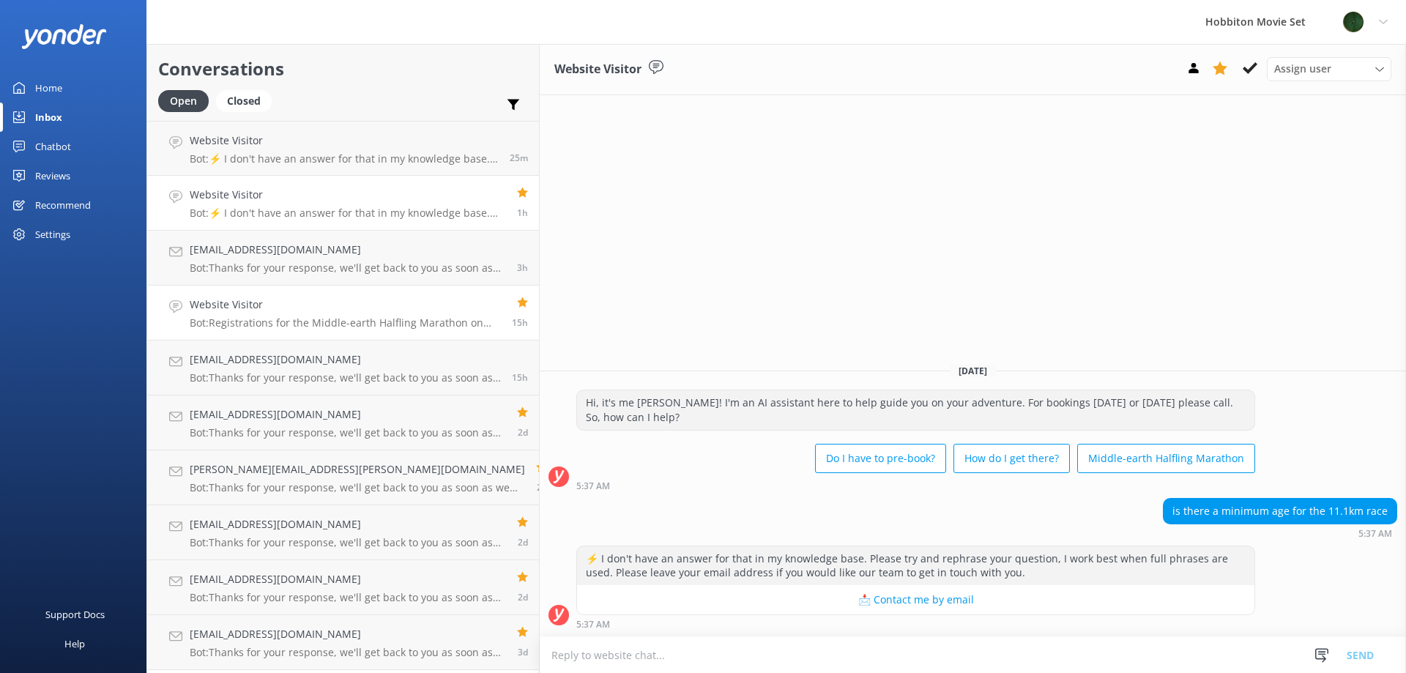
click at [283, 307] on h4 "Website Visitor" at bounding box center [345, 305] width 311 height 16
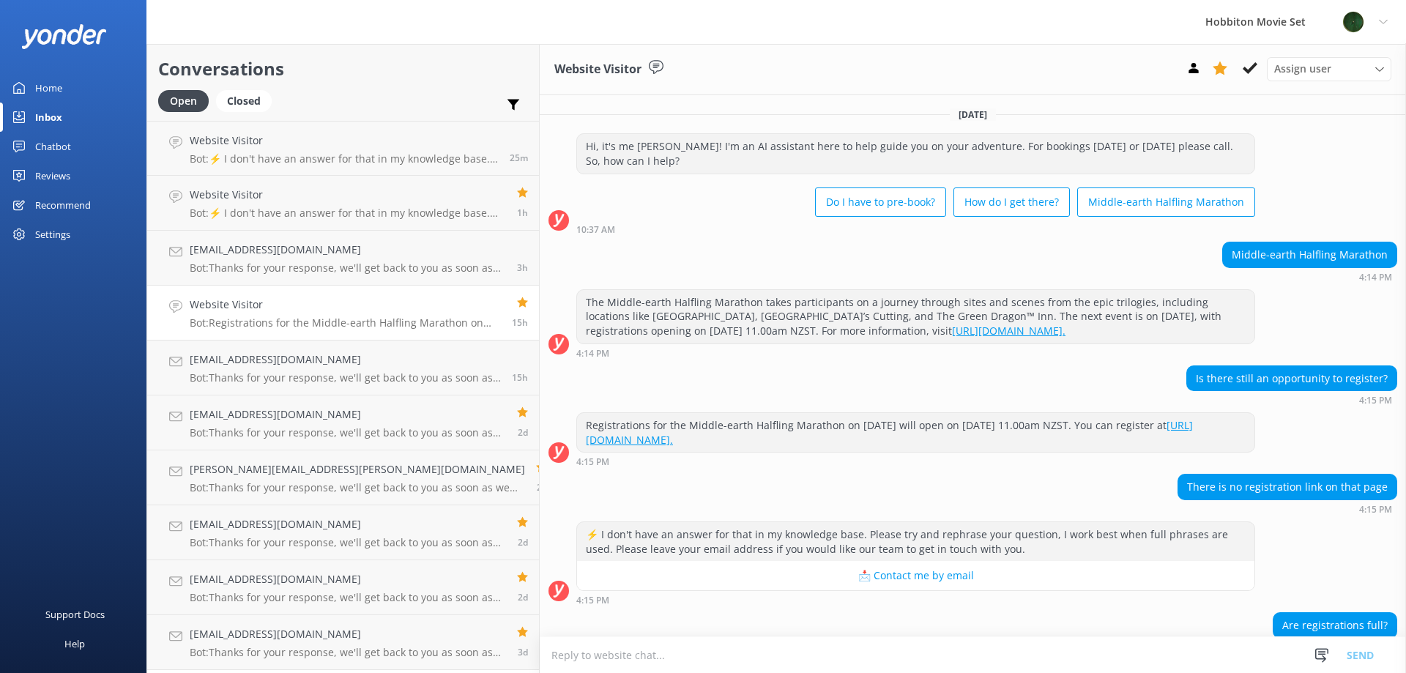
scroll to position [70, 0]
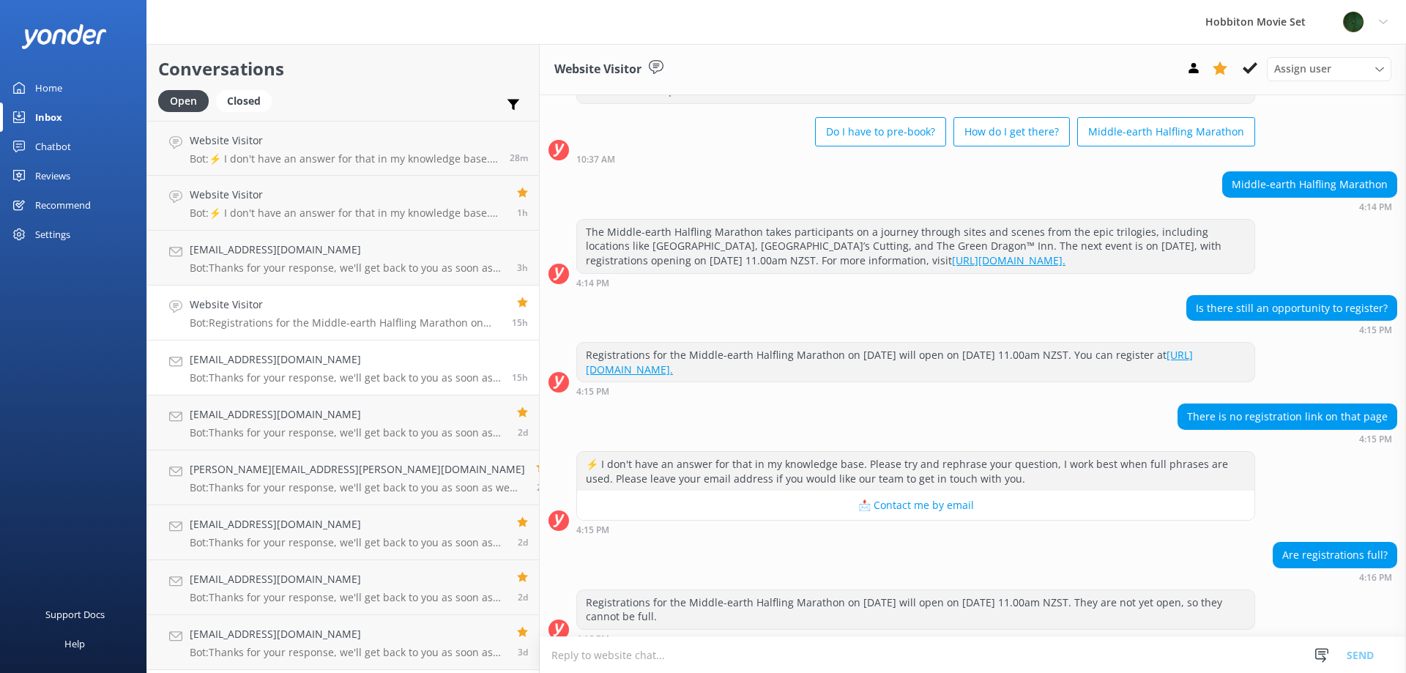
click at [387, 360] on h4 "[EMAIL_ADDRESS][DOMAIN_NAME]" at bounding box center [345, 360] width 311 height 16
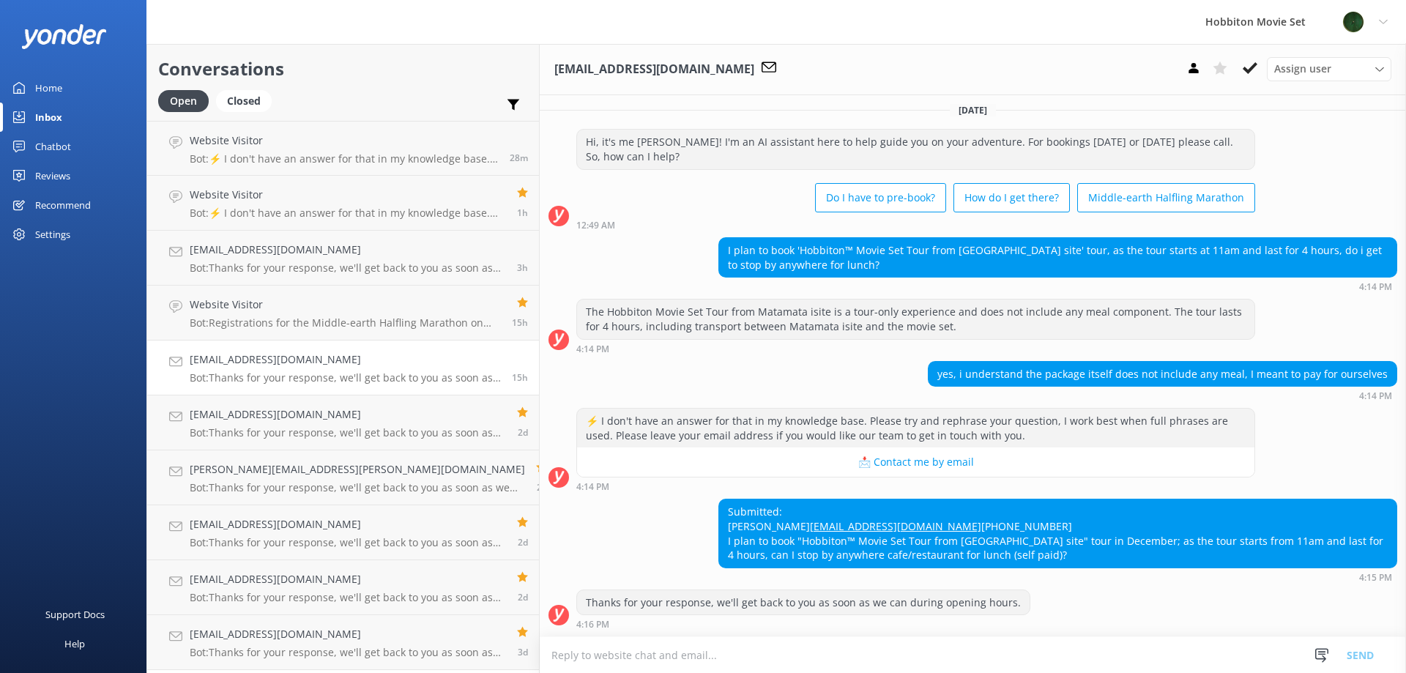
scroll to position [19, 0]
click at [306, 261] on p "Bot: Thanks for your response, we'll get back to you as soon as we can during o…" at bounding box center [348, 267] width 316 height 13
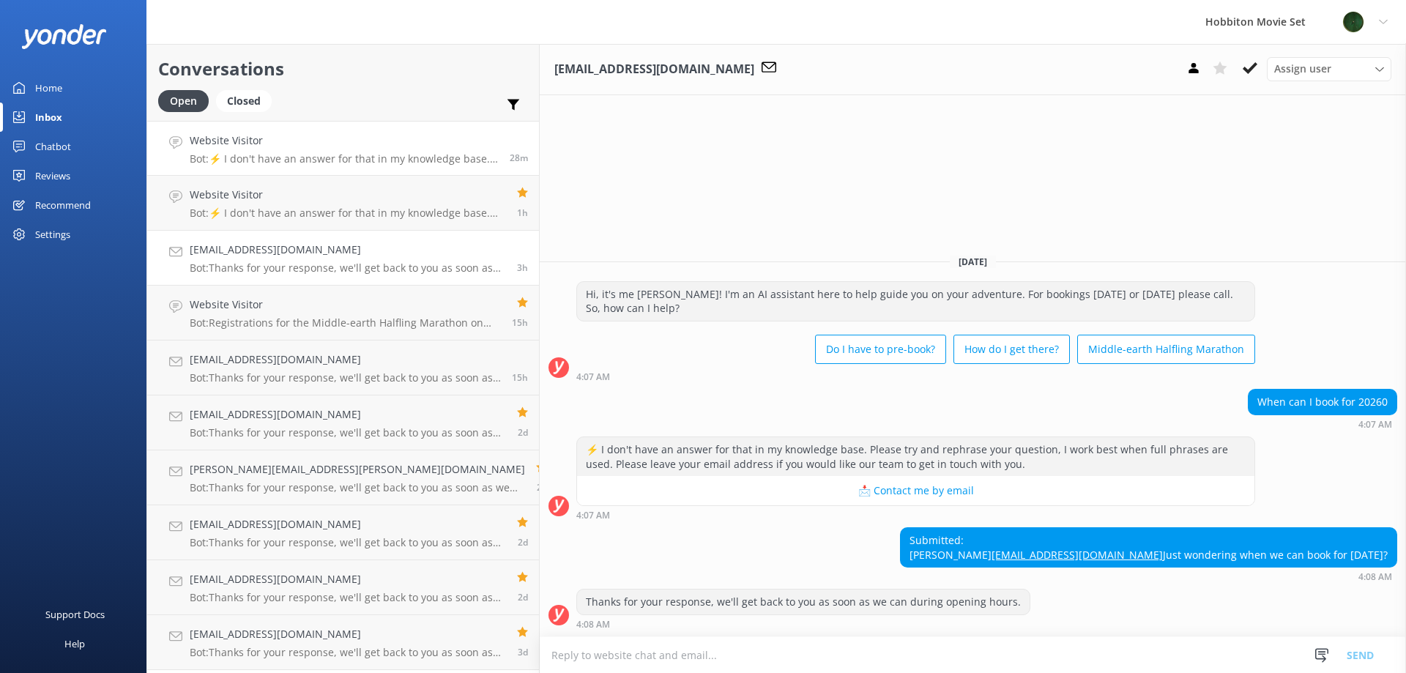
click at [278, 166] on link "Website Visitor Bot: ⚡ I don't have an answer for that in my knowledge base. Pl…" at bounding box center [343, 148] width 392 height 55
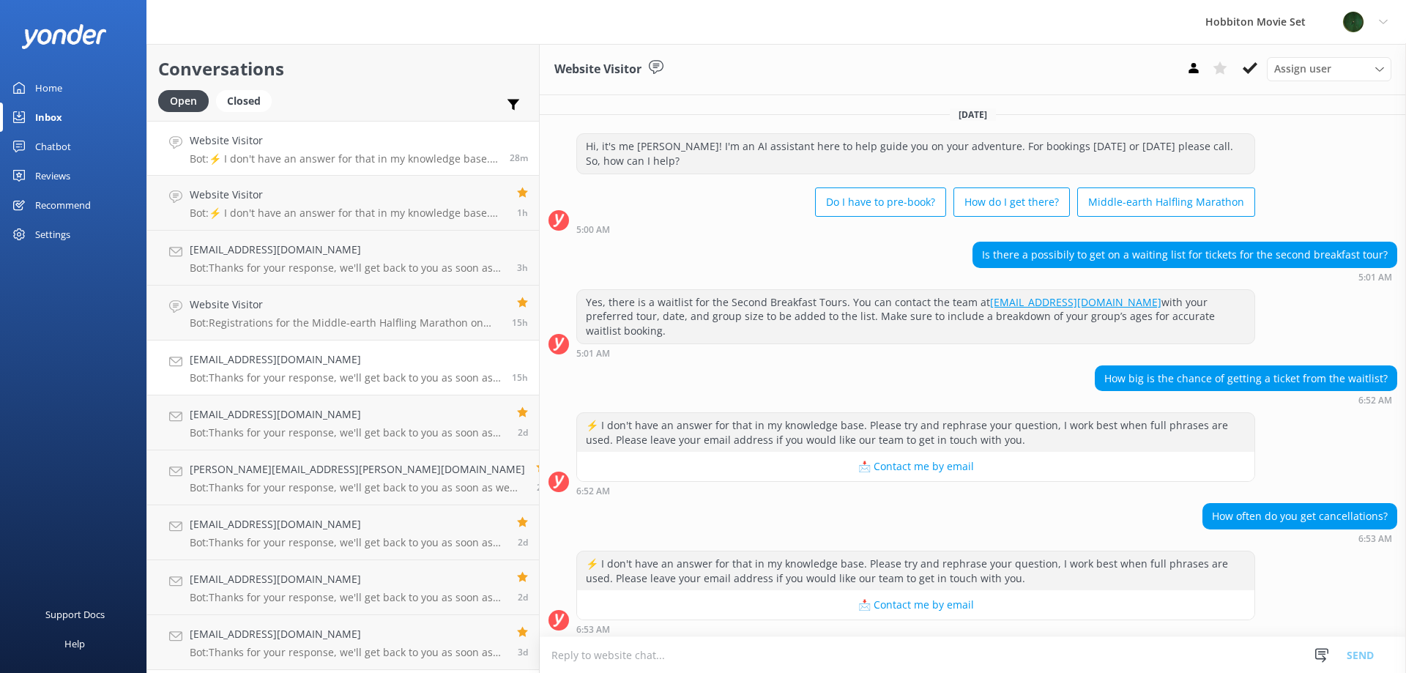
click at [279, 370] on div "[EMAIL_ADDRESS][DOMAIN_NAME] Bot: Thanks for your response, we'll get back to y…" at bounding box center [345, 368] width 311 height 32
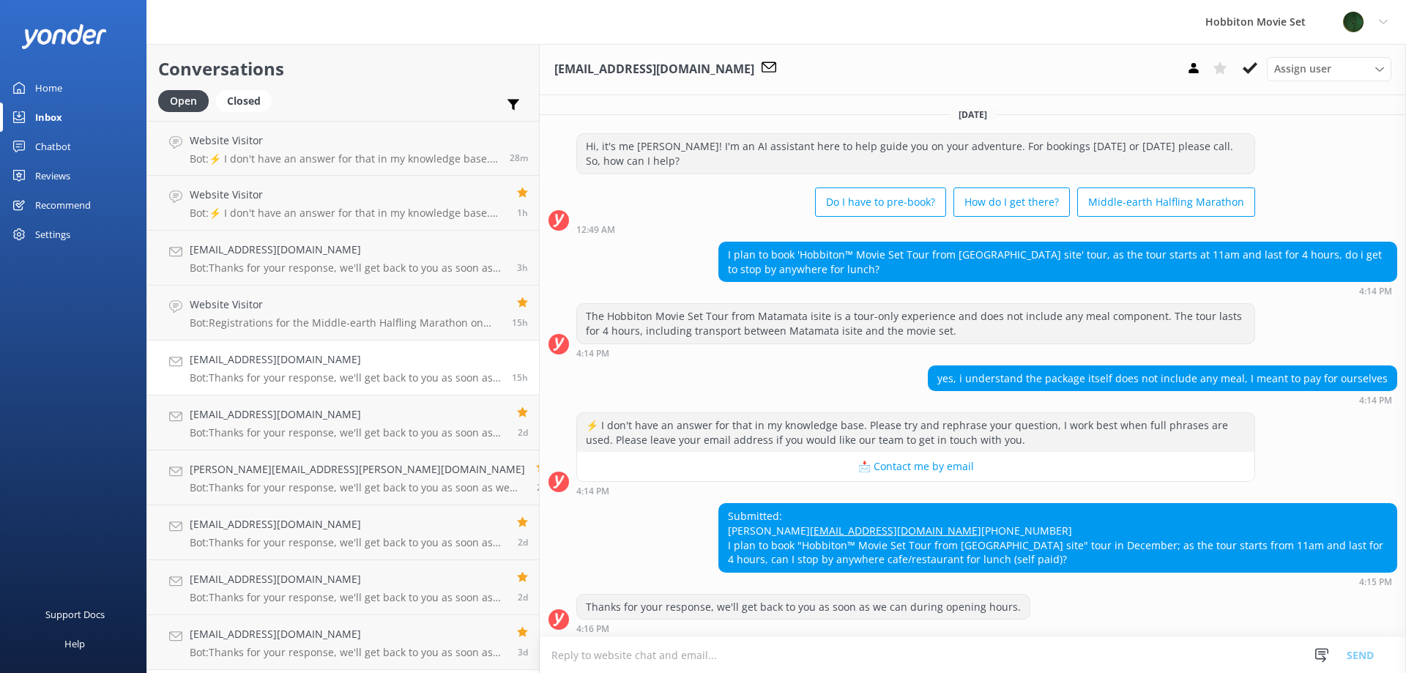
scroll to position [19, 0]
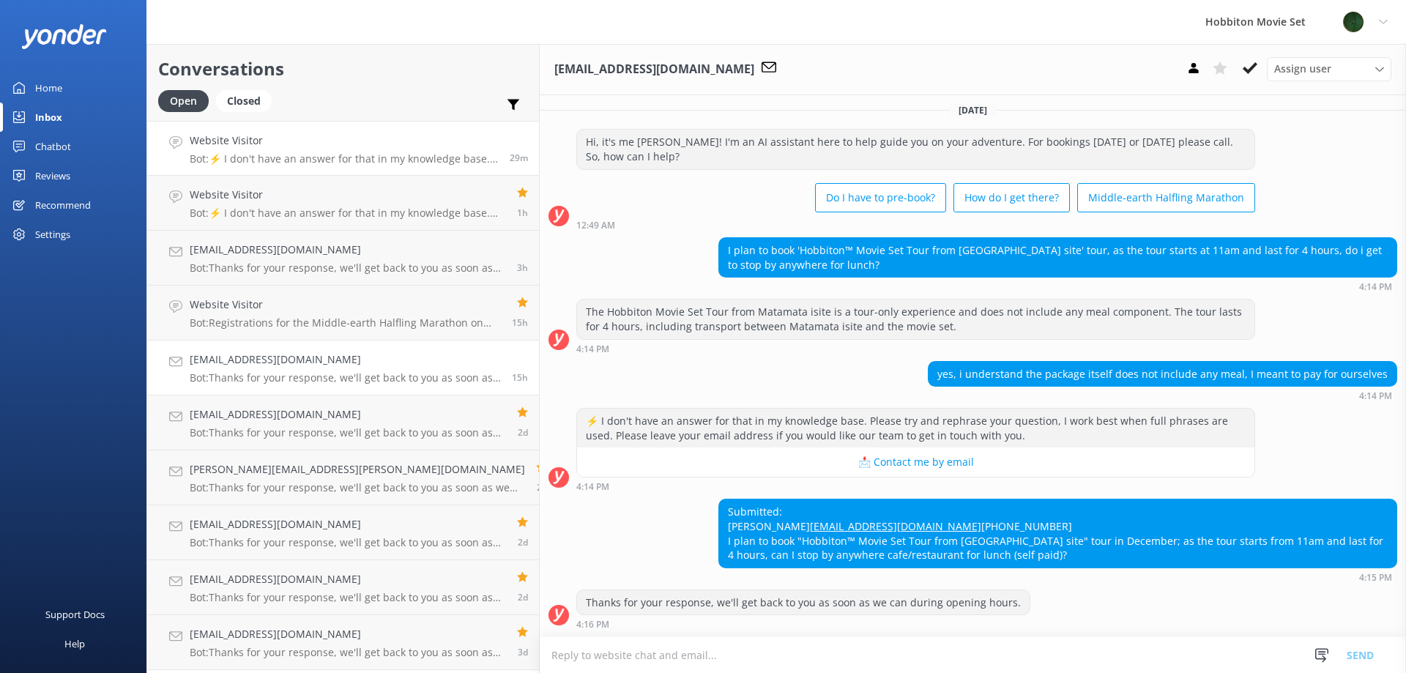
click at [278, 162] on p "Bot: ⚡ I don't have an answer for that in my knowledge base. Please try and rep…" at bounding box center [344, 158] width 309 height 13
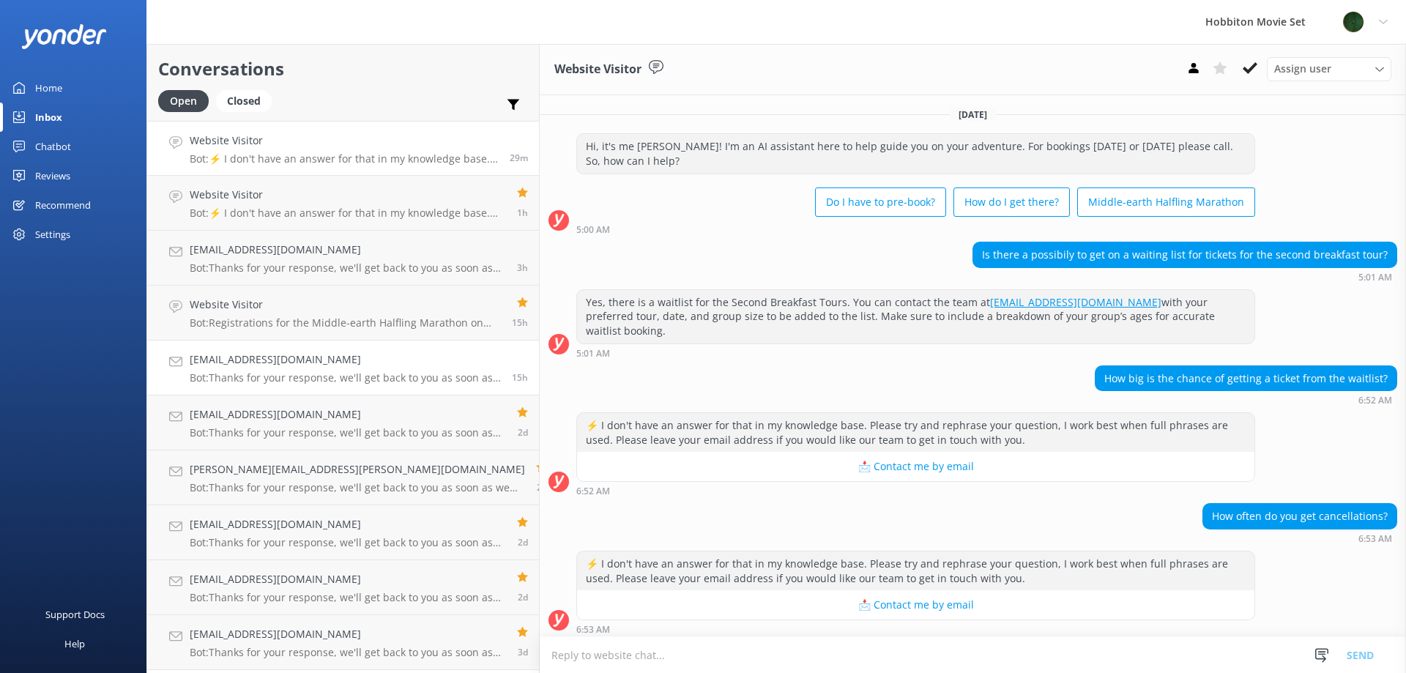
click at [370, 380] on p "Bot: Thanks for your response, we'll get back to you as soon as we can during o…" at bounding box center [345, 377] width 311 height 13
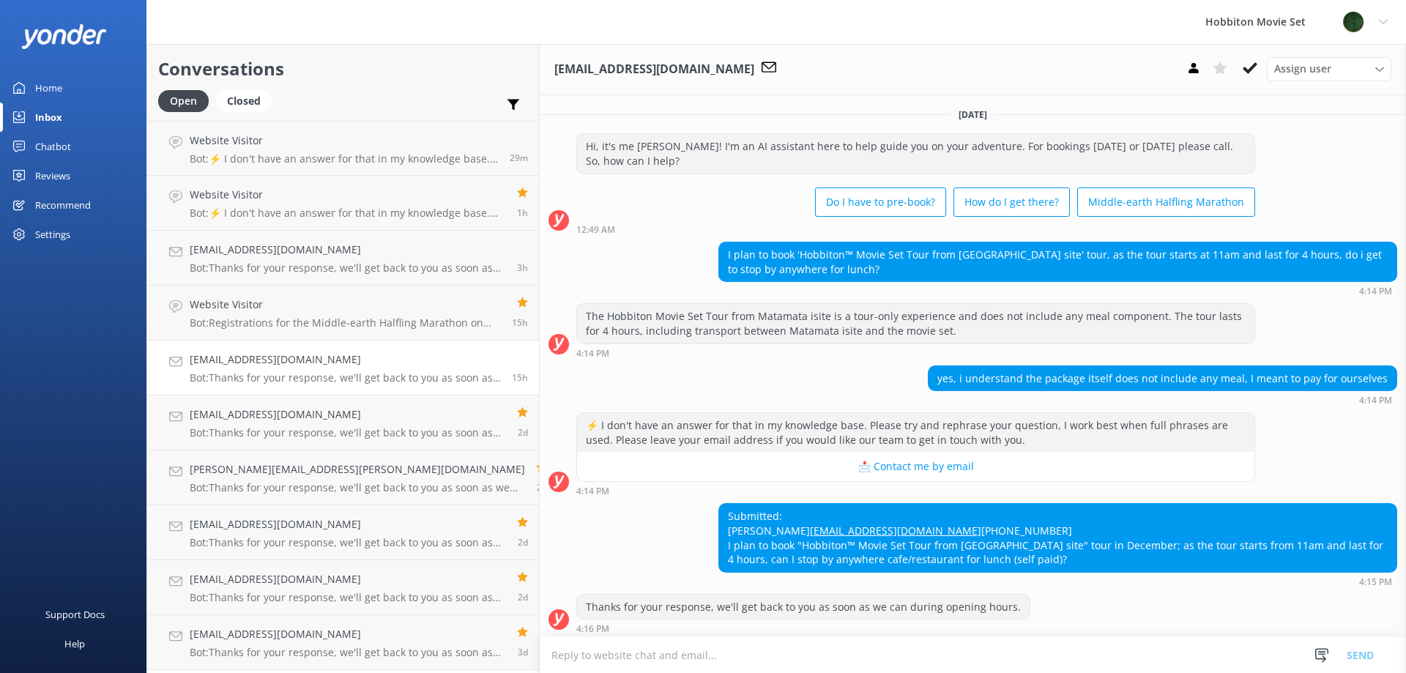
scroll to position [19, 0]
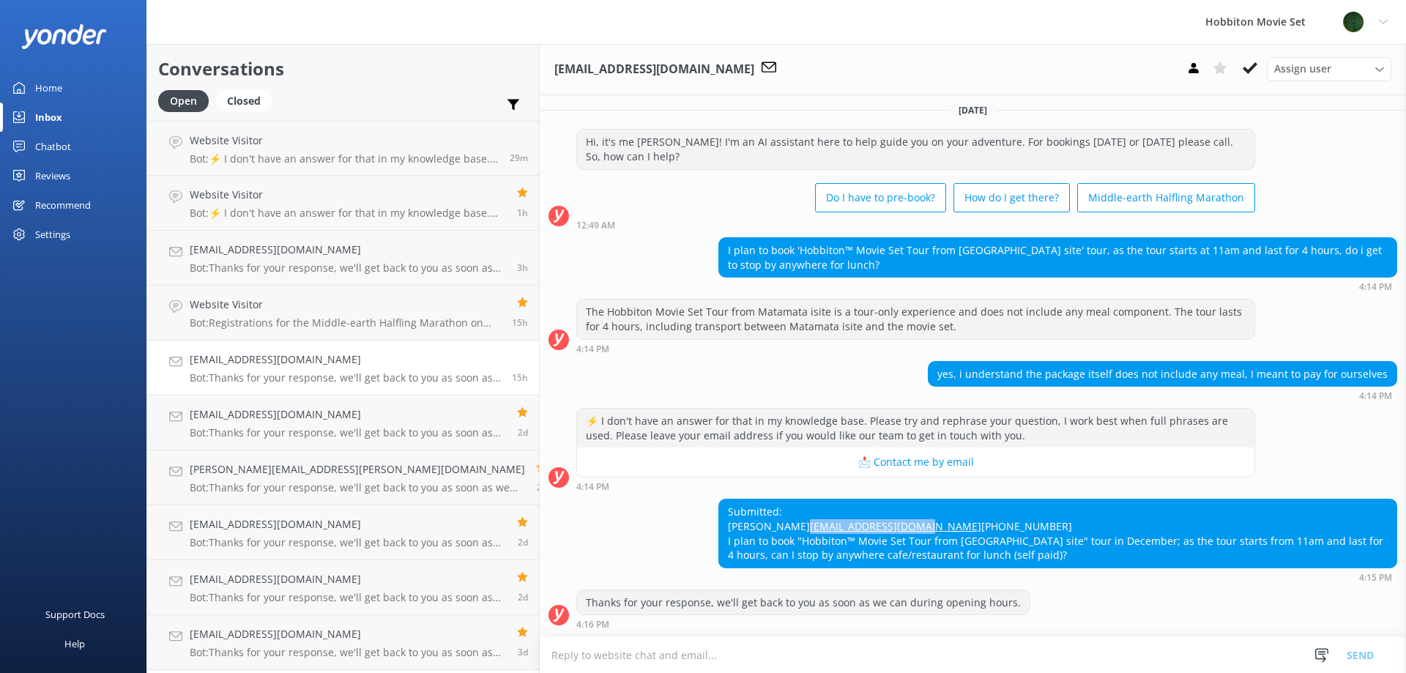
drag, startPoint x: 769, startPoint y: 510, endPoint x: 602, endPoint y: 513, distance: 167.0
click at [602, 513] on div "Submitted: [PERSON_NAME] [PERSON_NAME][EMAIL_ADDRESS][DOMAIN_NAME] [PHONE_NUMBE…" at bounding box center [973, 540] width 866 height 83
copy link "[EMAIL_ADDRESS][DOMAIN_NAME]"
click at [299, 324] on p "Bot: Registrations for the Middle-earth Halfling Marathon on [DATE] will open o…" at bounding box center [345, 322] width 311 height 13
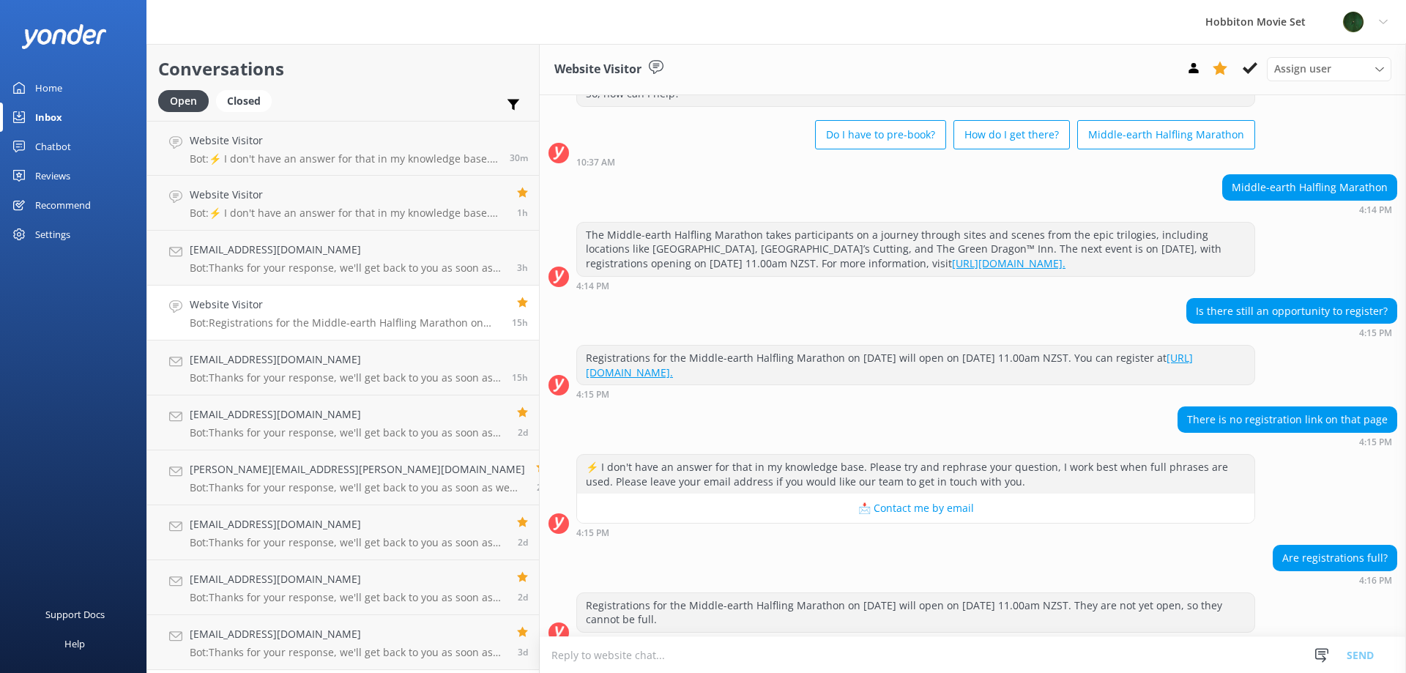
scroll to position [70, 0]
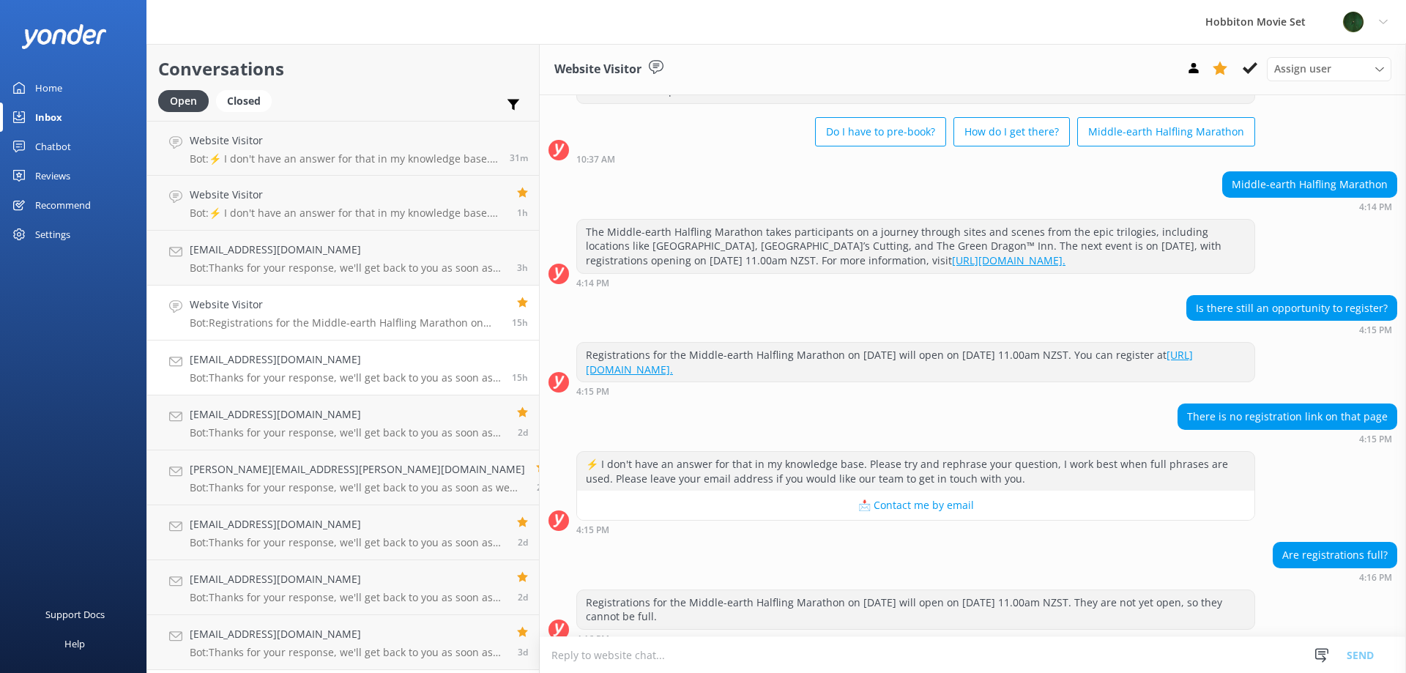
click at [316, 376] on p "Bot: Thanks for your response, we'll get back to you as soon as we can during o…" at bounding box center [345, 377] width 311 height 13
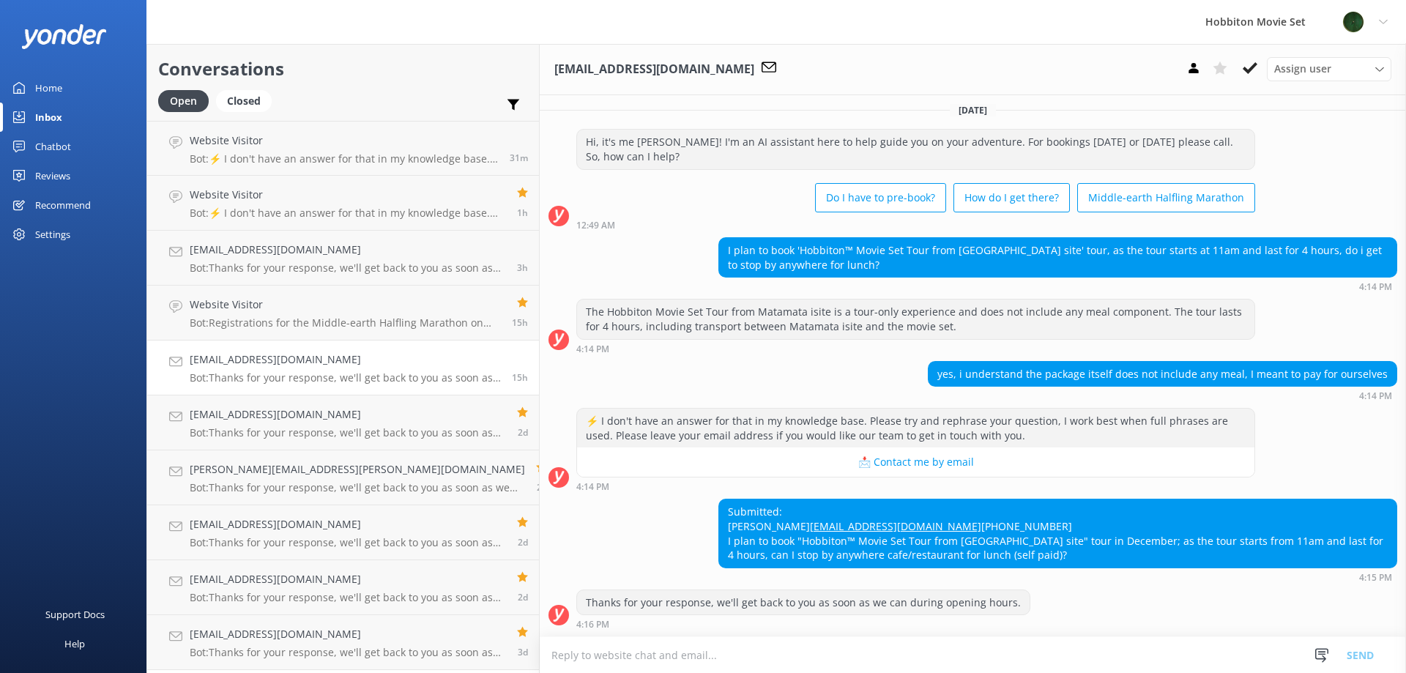
drag, startPoint x: 560, startPoint y: 512, endPoint x: 547, endPoint y: 535, distance: 26.5
click at [547, 535] on div "Submitted: [PERSON_NAME] [PERSON_NAME][EMAIL_ADDRESS][DOMAIN_NAME] [PHONE_NUMBE…" at bounding box center [973, 540] width 866 height 83
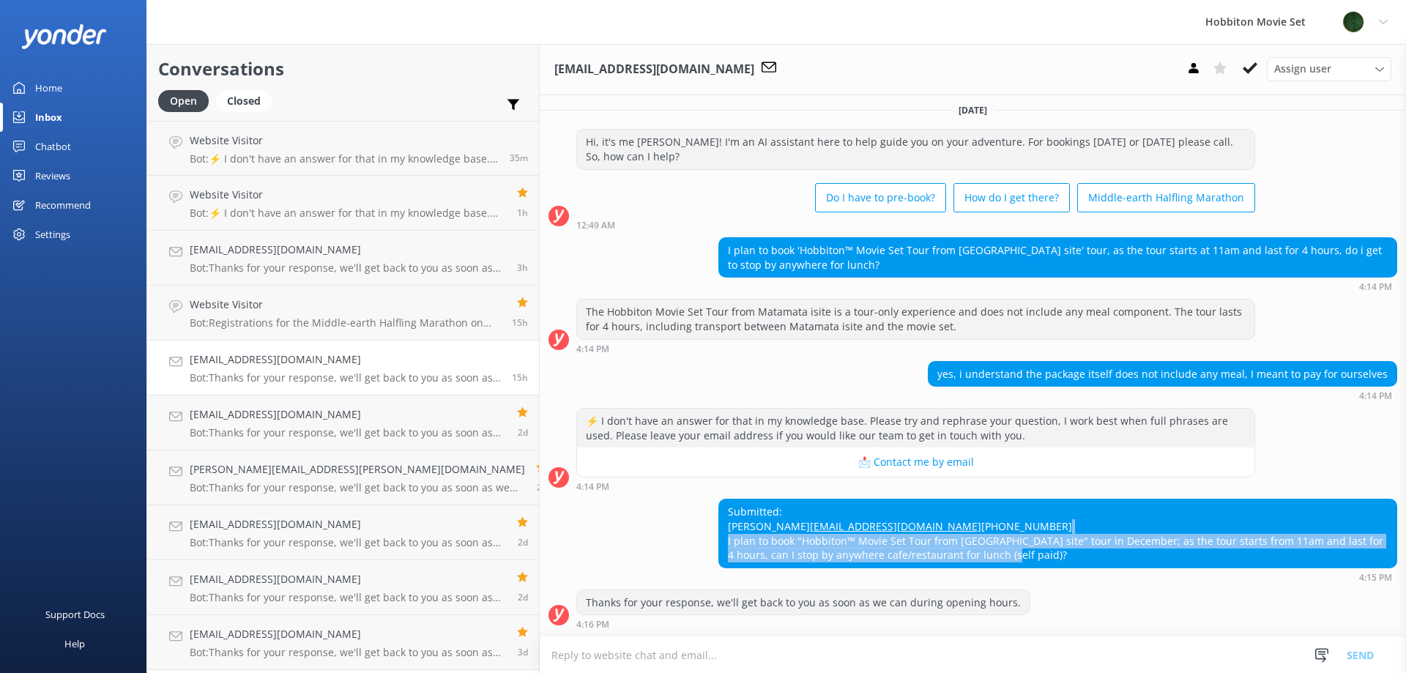
drag, startPoint x: 880, startPoint y: 553, endPoint x: 640, endPoint y: 537, distance: 240.8
click at [719, 537] on div "Submitted: [PERSON_NAME] [PERSON_NAME][EMAIL_ADDRESS][DOMAIN_NAME] [PHONE_NUMBE…" at bounding box center [1057, 532] width 677 height 67
copy div "I plan to book "Hobbiton™ Movie Set Tour from [GEOGRAPHIC_DATA] site" tour in D…"
click at [260, 321] on p "Bot: Registrations for the Middle-earth Halfling Marathon on [DATE] will open o…" at bounding box center [345, 322] width 311 height 13
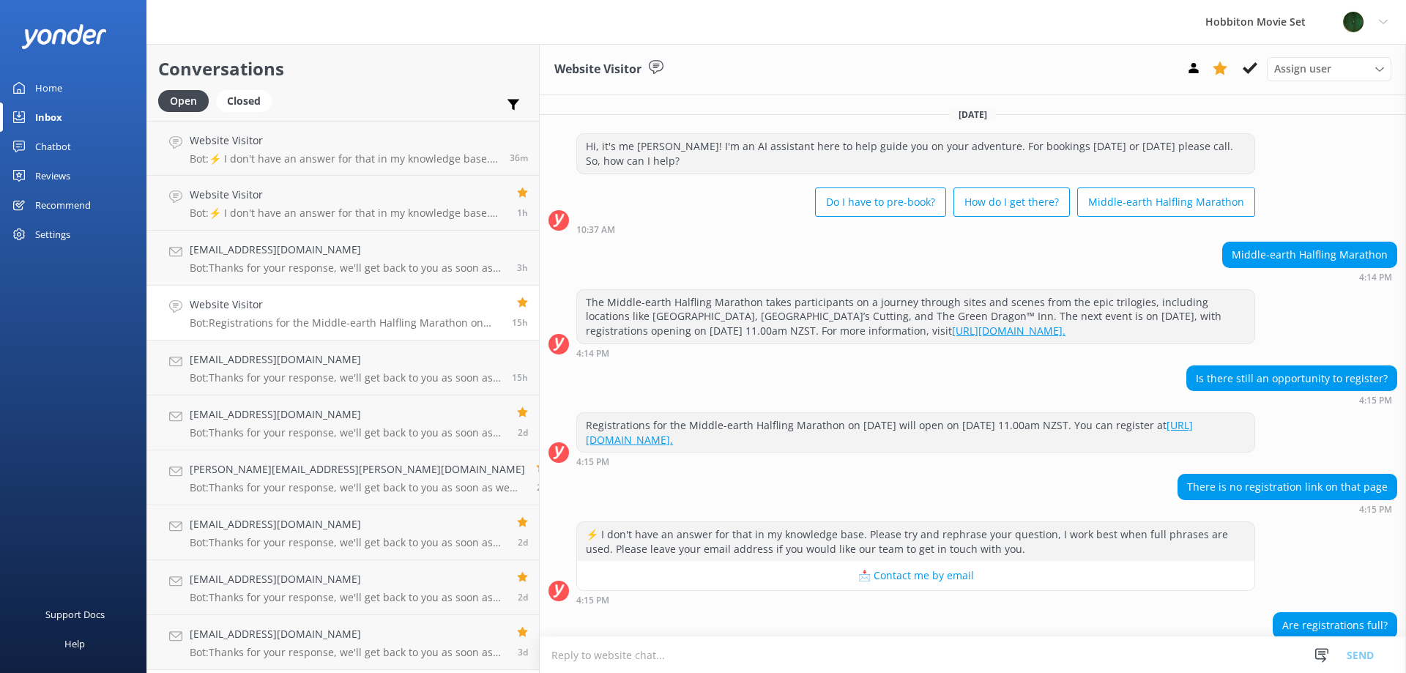
scroll to position [70, 0]
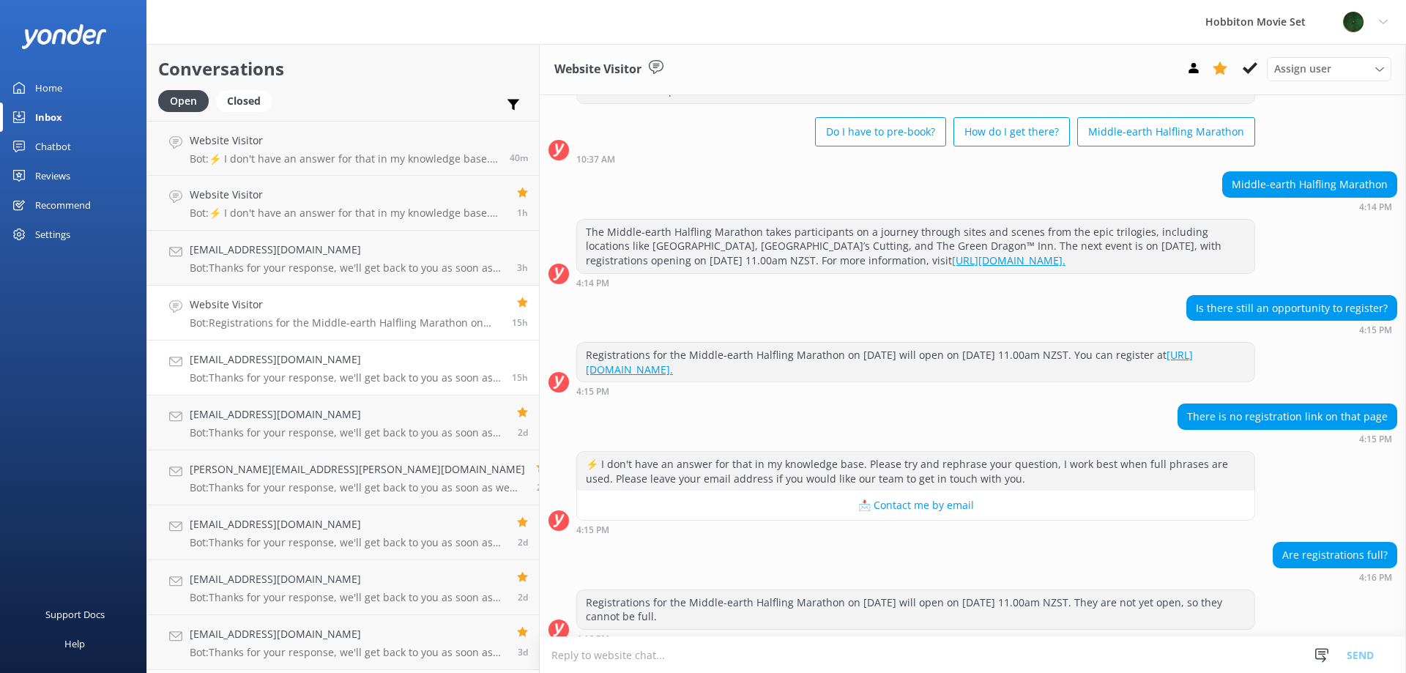
click at [379, 371] on div "[EMAIL_ADDRESS][DOMAIN_NAME] Bot: Thanks for your response, we'll get back to y…" at bounding box center [345, 368] width 311 height 32
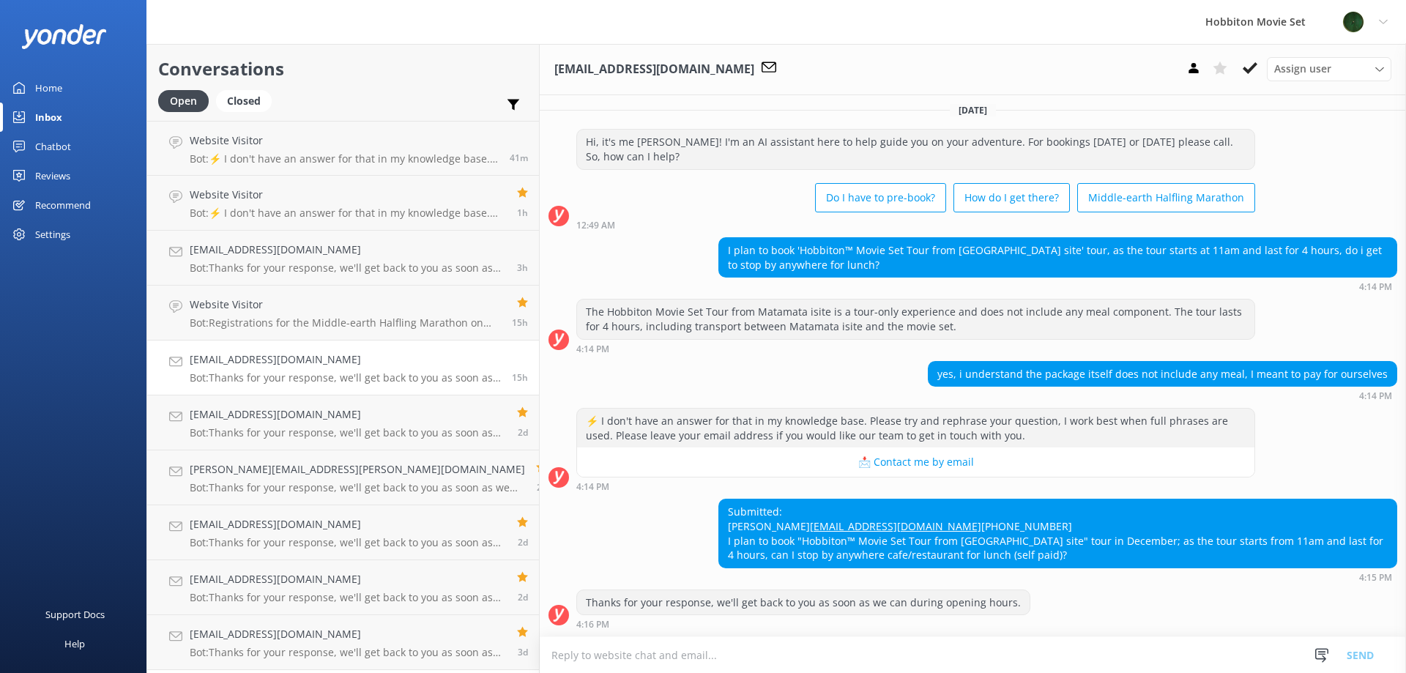
scroll to position [19, 0]
click at [1253, 72] on icon at bounding box center [1250, 68] width 15 height 15
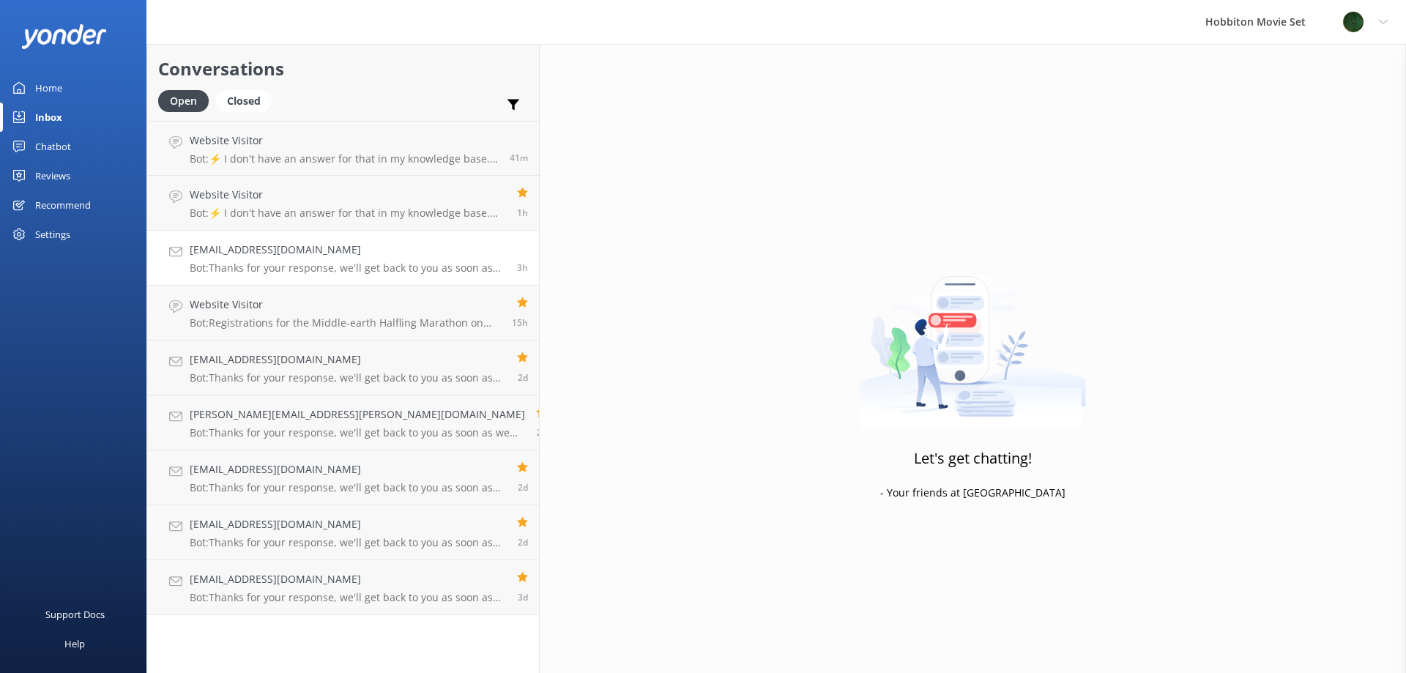
click at [322, 263] on p "Bot: Thanks for your response, we'll get back to you as soon as we can during o…" at bounding box center [348, 267] width 316 height 13
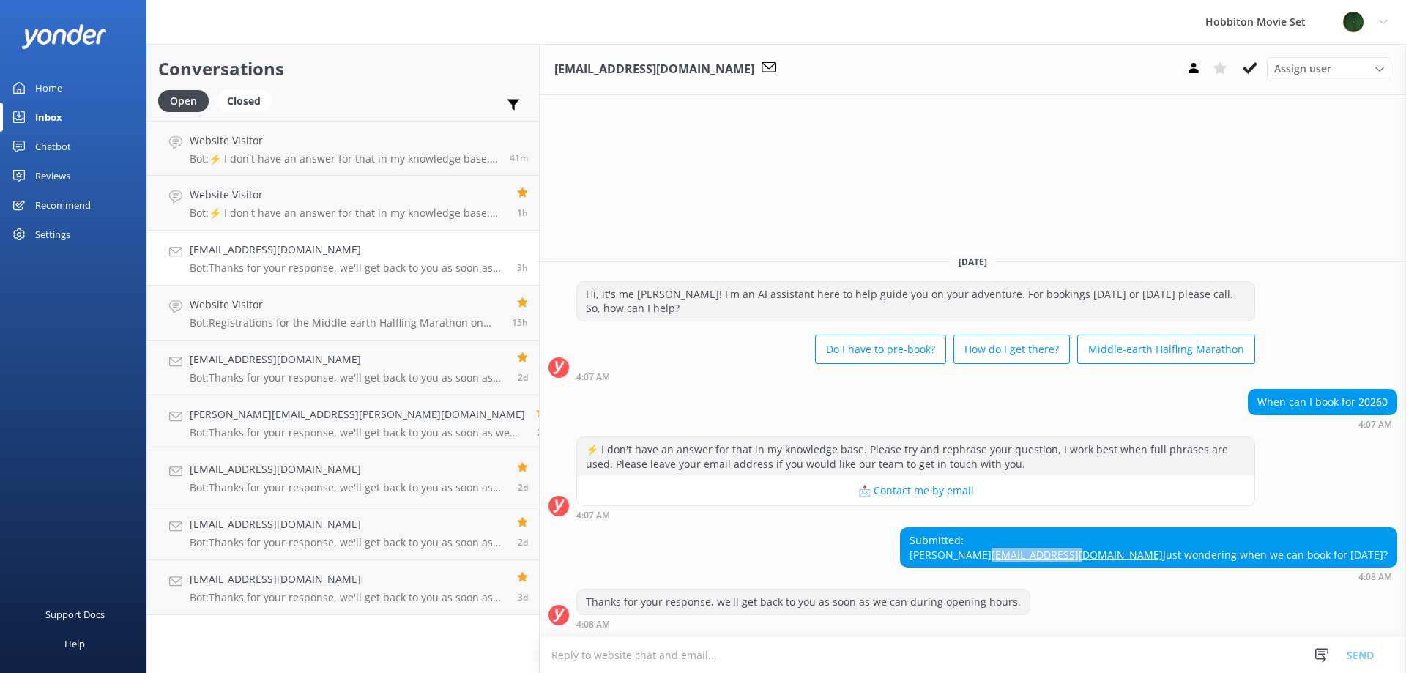
drag, startPoint x: 1238, startPoint y: 538, endPoint x: 1140, endPoint y: 534, distance: 97.5
click at [1140, 534] on div "Submitted: [PERSON_NAME] [EMAIL_ADDRESS][DOMAIN_NAME] Just wondering when we ca…" at bounding box center [1149, 547] width 496 height 39
copy link "[EMAIL_ADDRESS][DOMAIN_NAME]"
drag, startPoint x: 1139, startPoint y: 557, endPoint x: 1391, endPoint y: 559, distance: 251.9
click at [1391, 559] on div "Submitted: [PERSON_NAME] [EMAIL_ADDRESS][DOMAIN_NAME] Just wondering when we ca…" at bounding box center [1149, 547] width 496 height 39
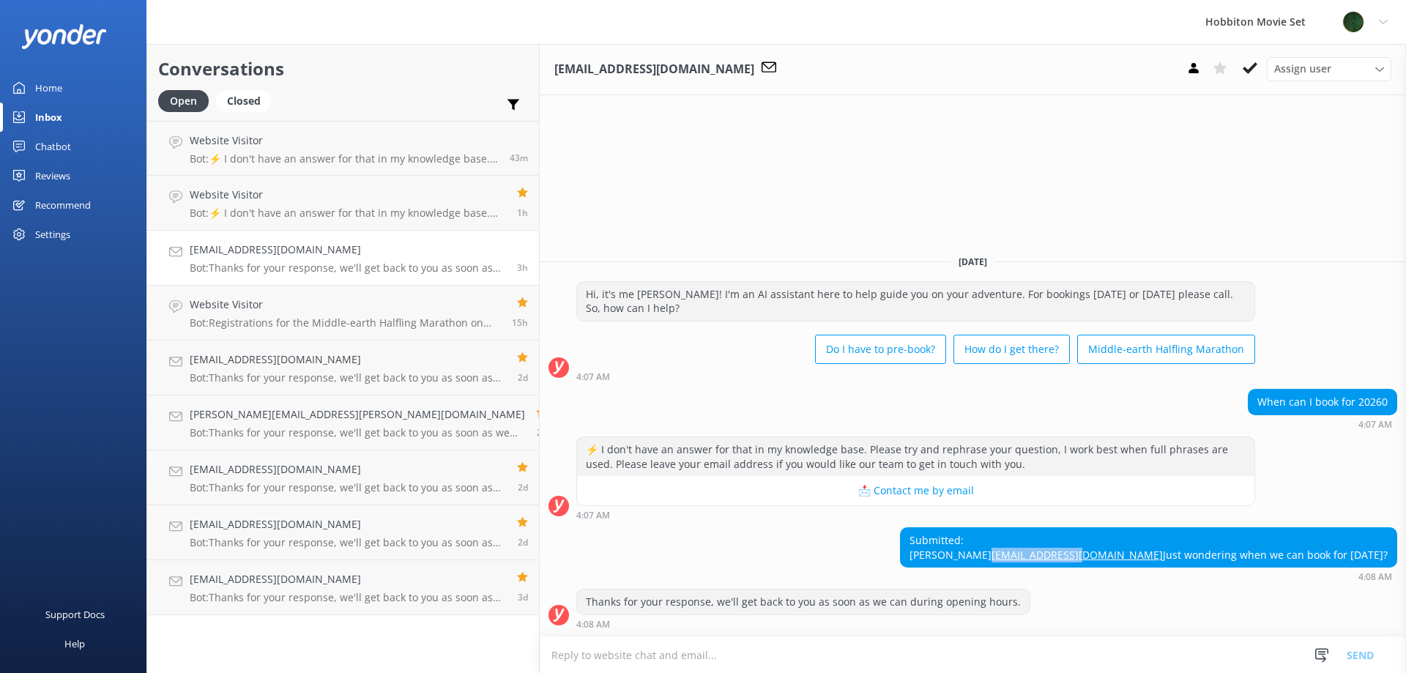
copy div "Just wondering when we can book for [DATE]?"
click at [1254, 66] on use at bounding box center [1250, 68] width 15 height 12
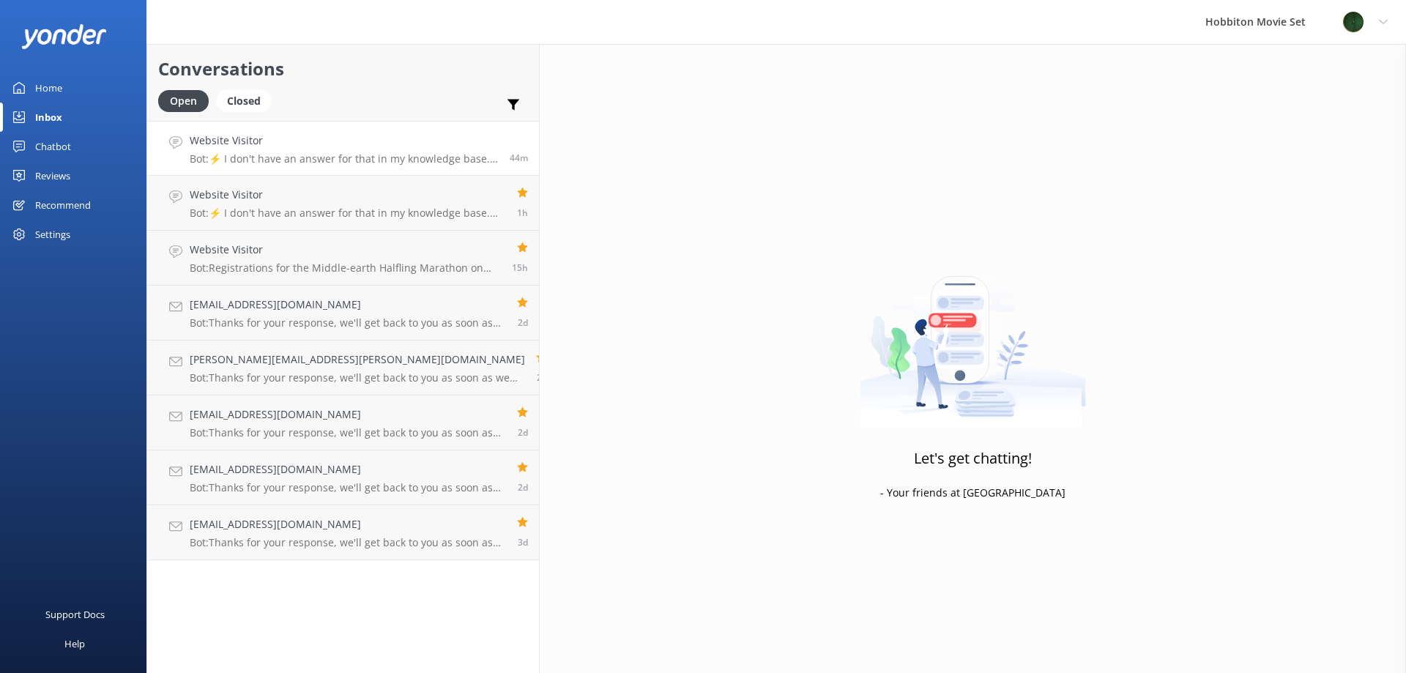
click at [310, 159] on p "Bot: ⚡ I don't have an answer for that in my knowledge base. Please try and rep…" at bounding box center [344, 158] width 309 height 13
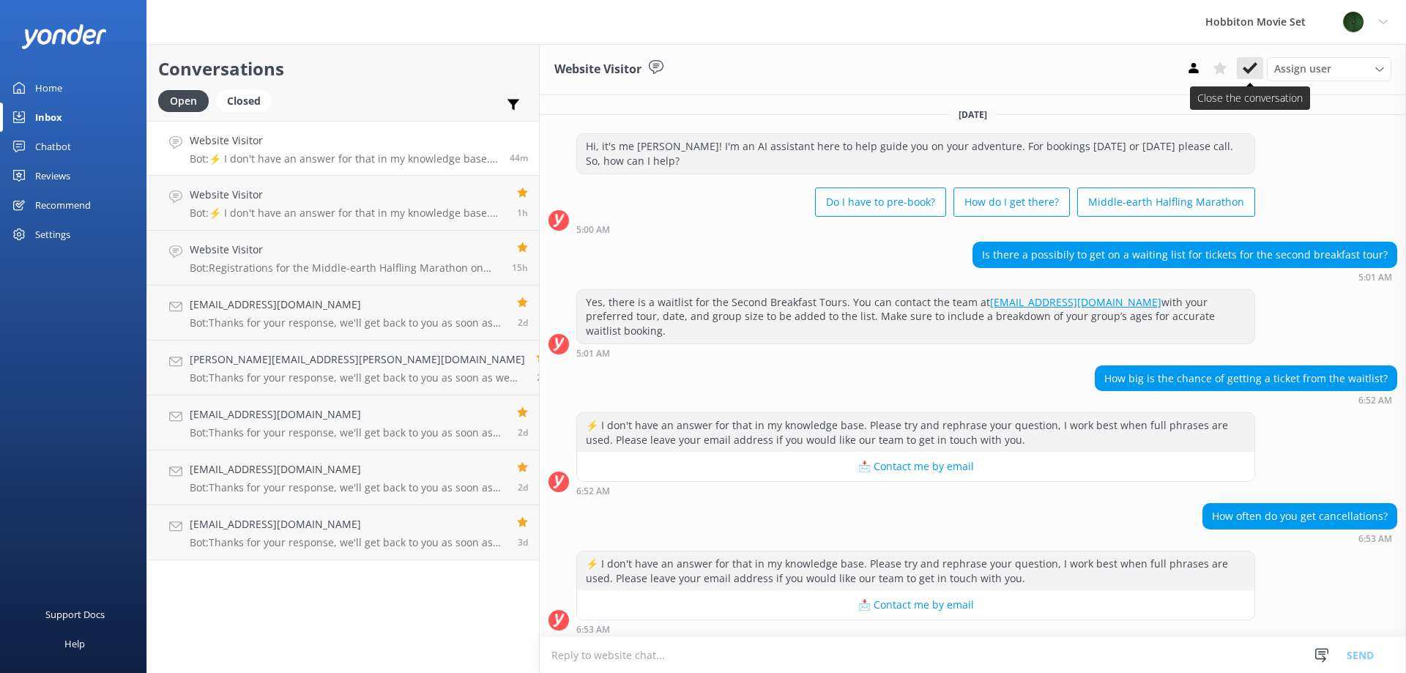
click at [1249, 71] on use at bounding box center [1250, 68] width 15 height 12
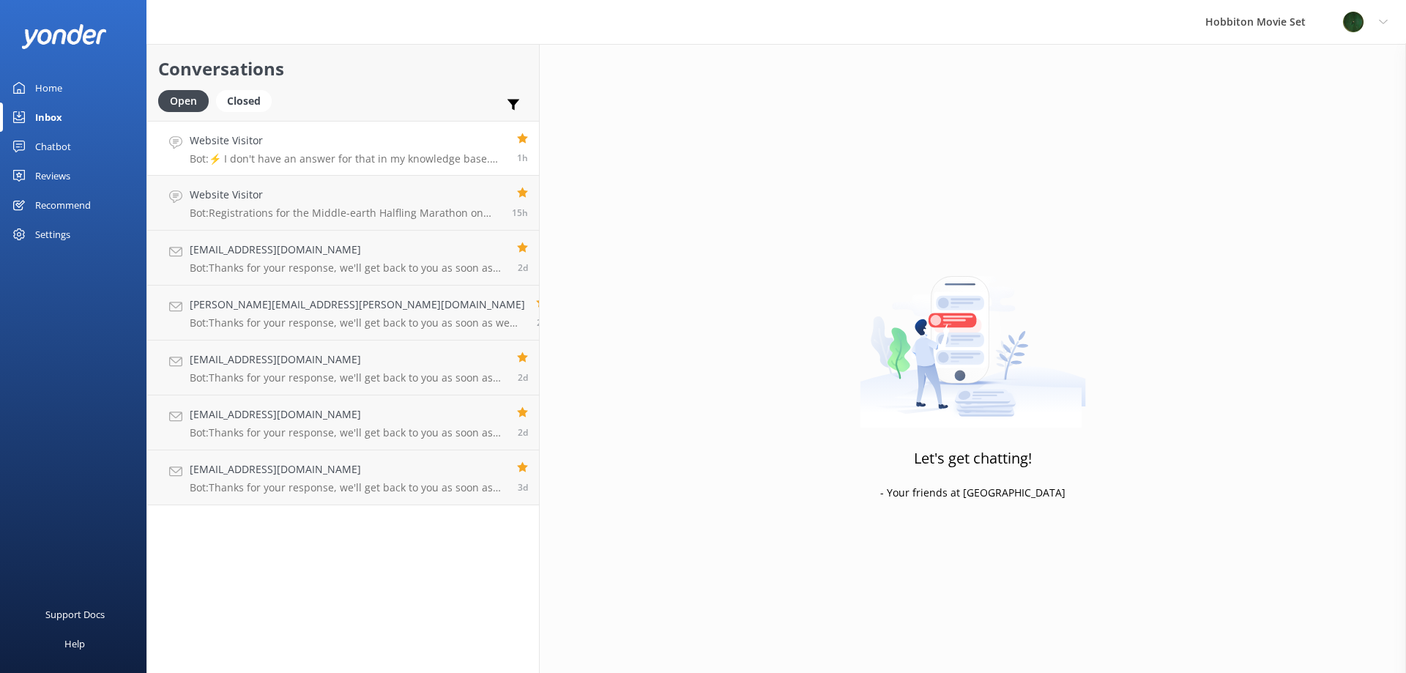
click at [362, 155] on p "Bot: ⚡ I don't have an answer for that in my knowledge base. Please try and rep…" at bounding box center [348, 158] width 316 height 13
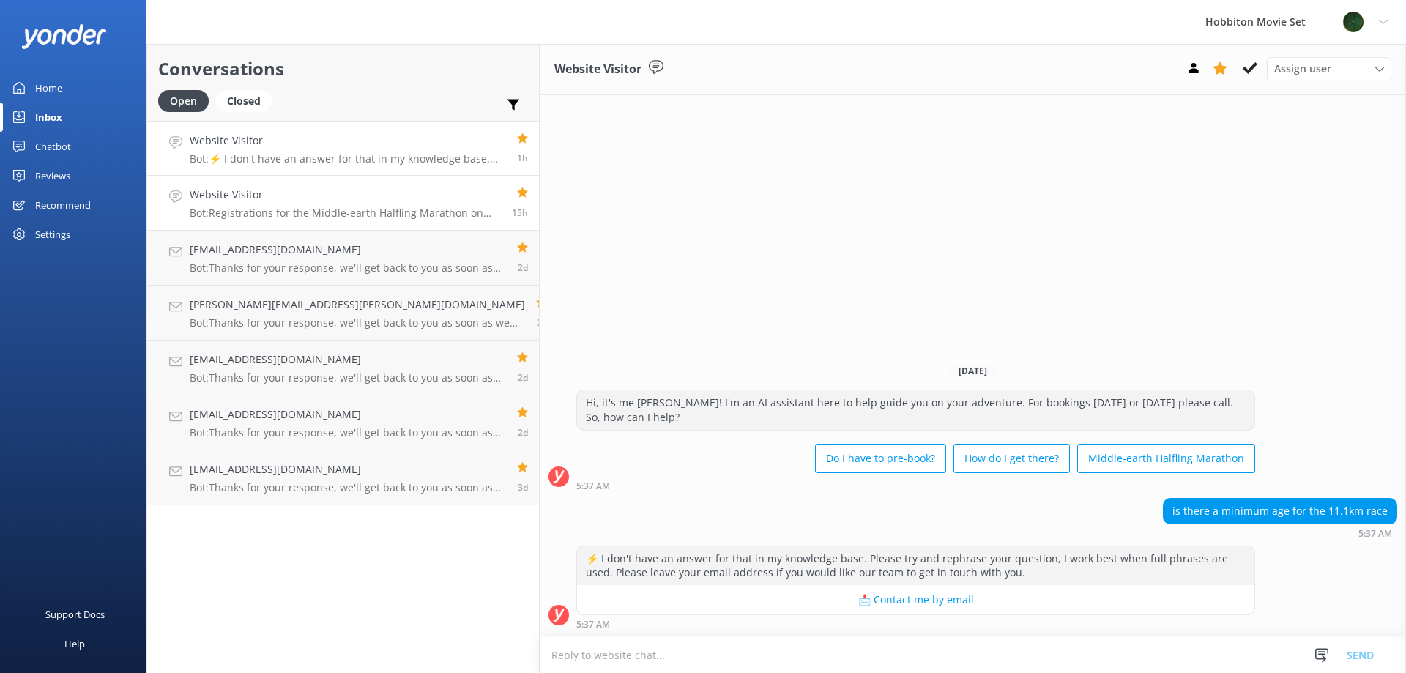
click at [341, 209] on p "Bot: Registrations for the Middle-earth Halfling Marathon on [DATE] will open o…" at bounding box center [345, 213] width 311 height 13
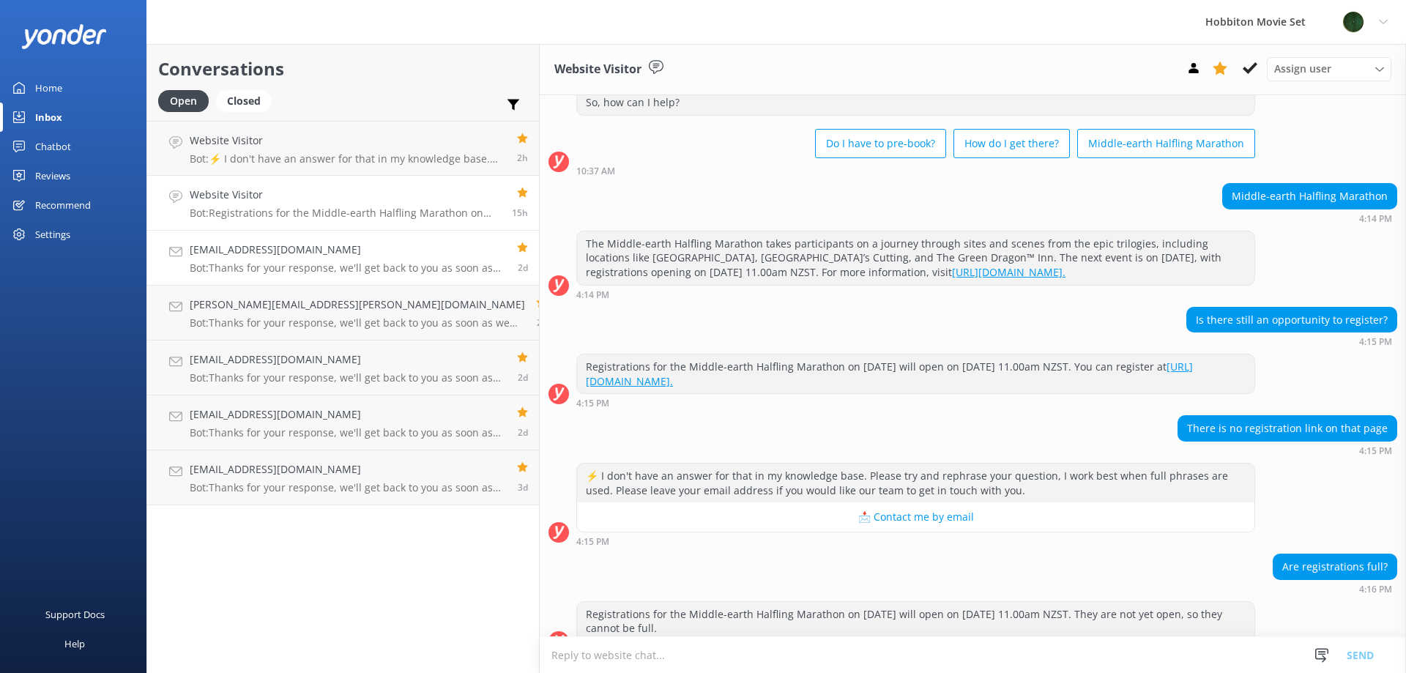
scroll to position [70, 0]
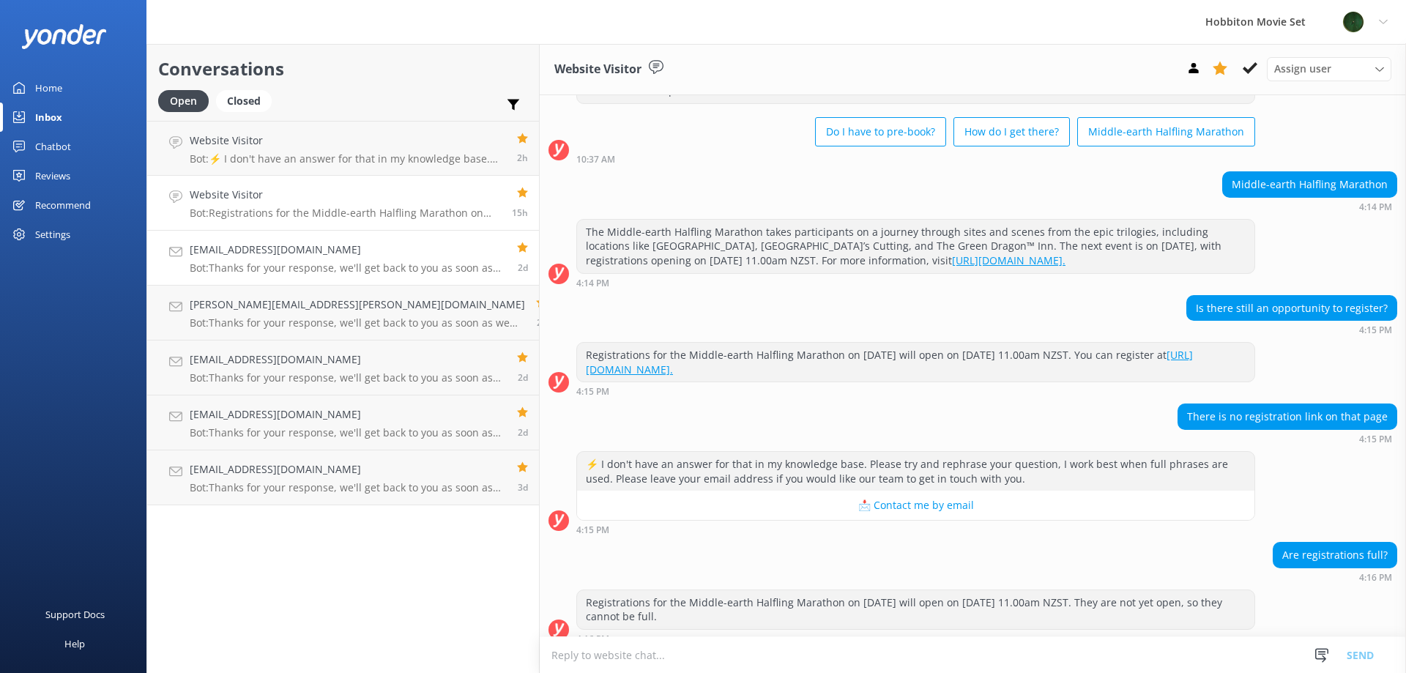
click at [332, 249] on h4 "[EMAIL_ADDRESS][DOMAIN_NAME]" at bounding box center [348, 250] width 316 height 16
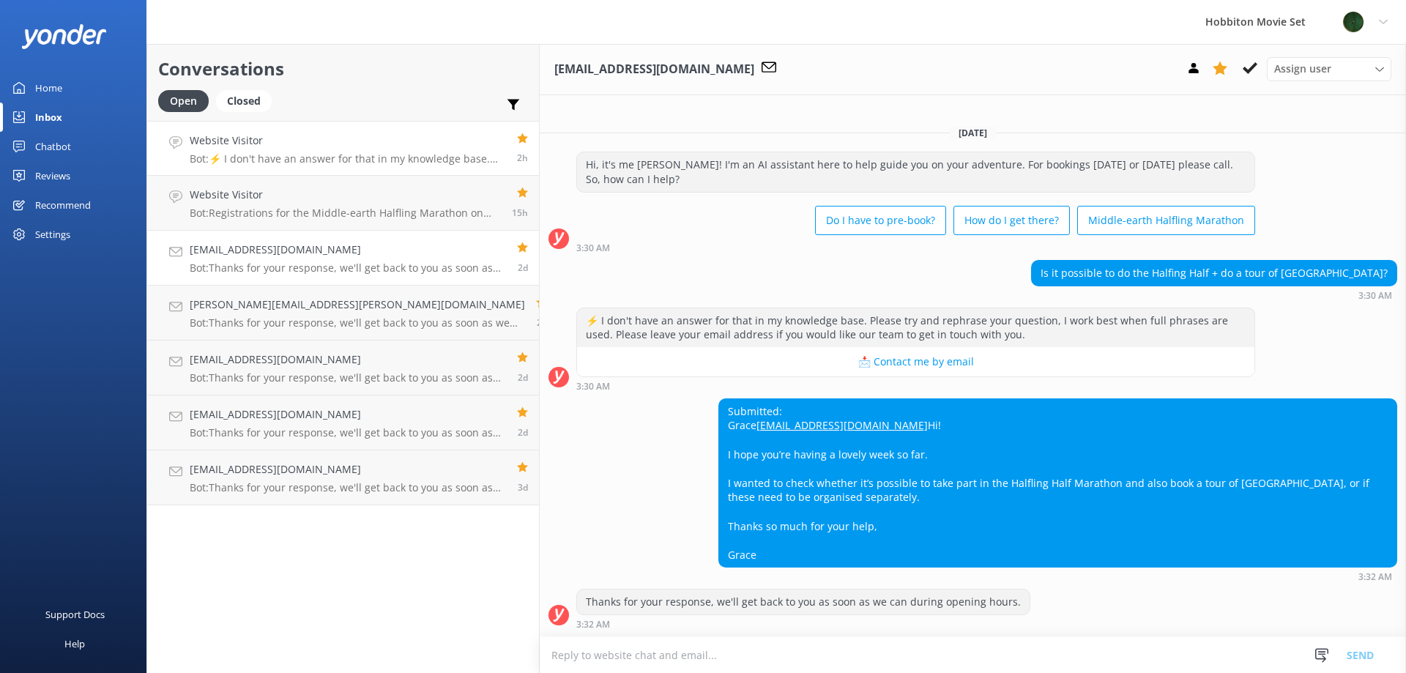
click at [257, 146] on h4 "Website Visitor" at bounding box center [348, 141] width 316 height 16
